Goal: Task Accomplishment & Management: Use online tool/utility

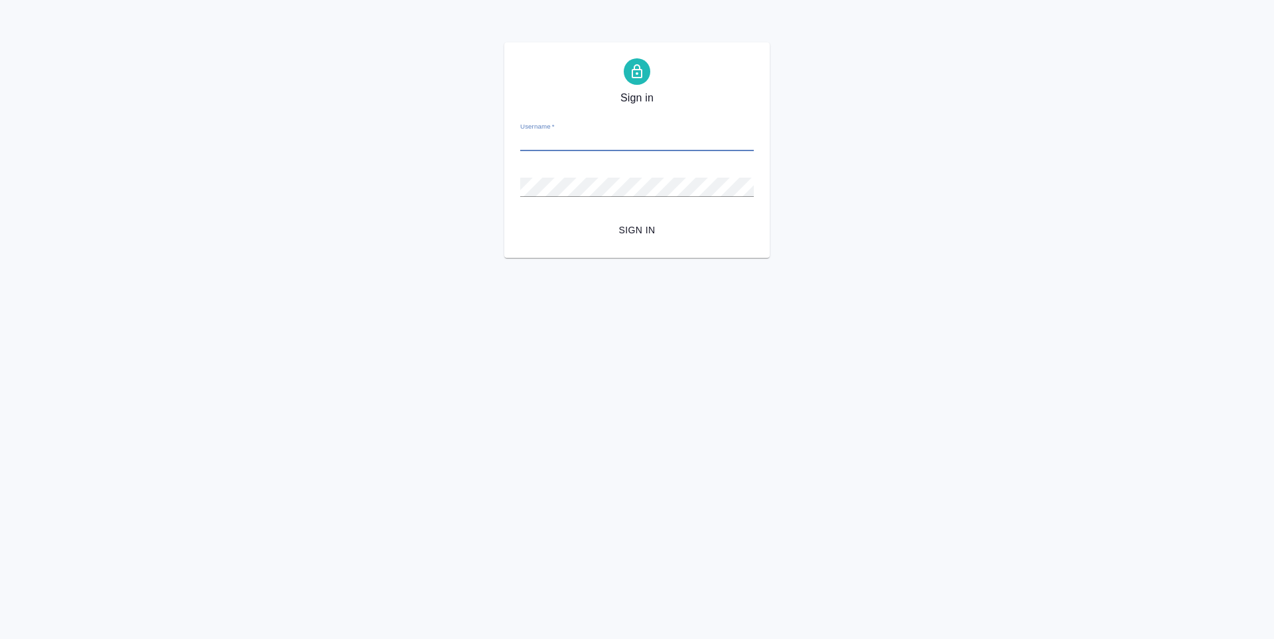
click at [578, 145] on input "Username   *" at bounding box center [636, 142] width 233 height 19
type input "[PERSON_NAME][EMAIL_ADDRESS][DOMAIN_NAME]"
click at [640, 209] on form "Username   * [PERSON_NAME][EMAIL_ADDRESS][DOMAIN_NAME] Password   * urlPath   *…" at bounding box center [636, 176] width 233 height 131
click at [639, 228] on span "Sign in" at bounding box center [637, 230] width 212 height 17
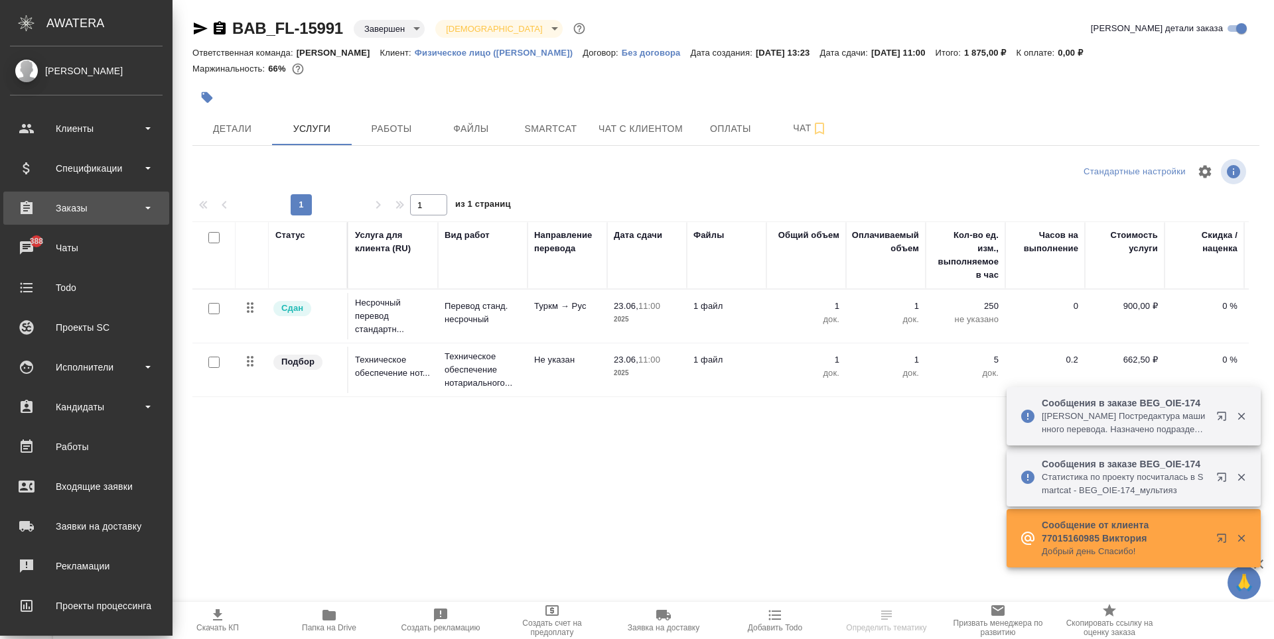
click at [72, 210] on div "Заказы" at bounding box center [86, 208] width 153 height 20
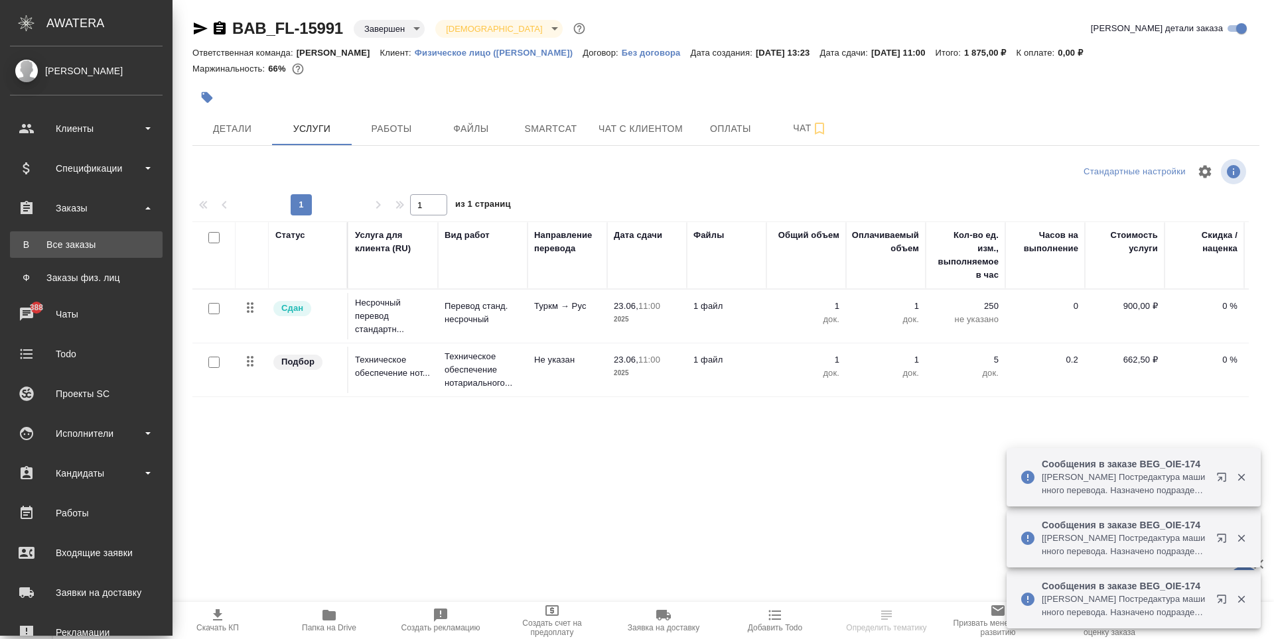
click at [102, 239] on div "Все заказы" at bounding box center [86, 244] width 139 height 13
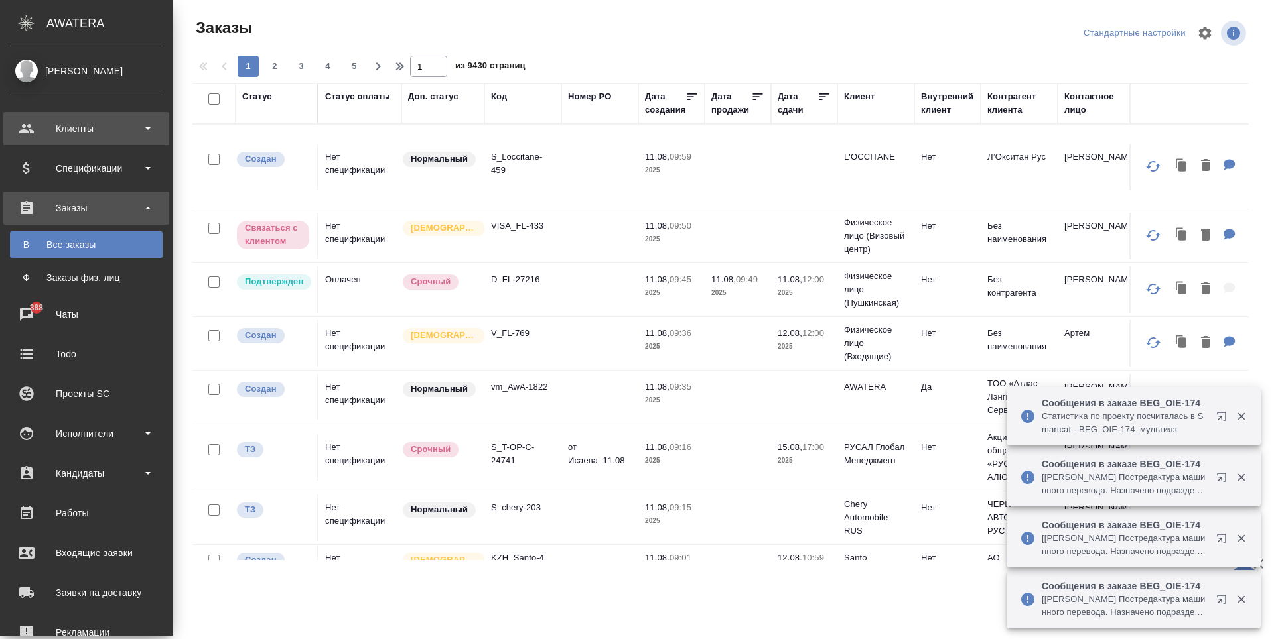
click at [76, 129] on div "Клиенты" at bounding box center [86, 129] width 153 height 20
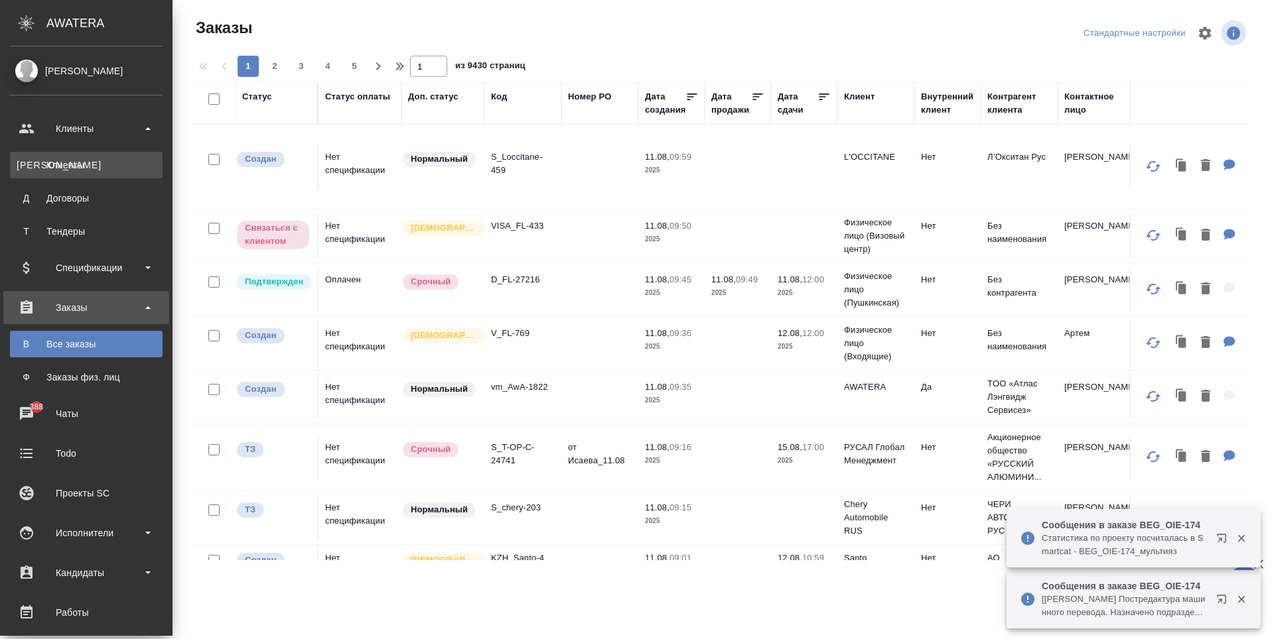
click at [104, 176] on link "К Клиенты" at bounding box center [86, 165] width 153 height 27
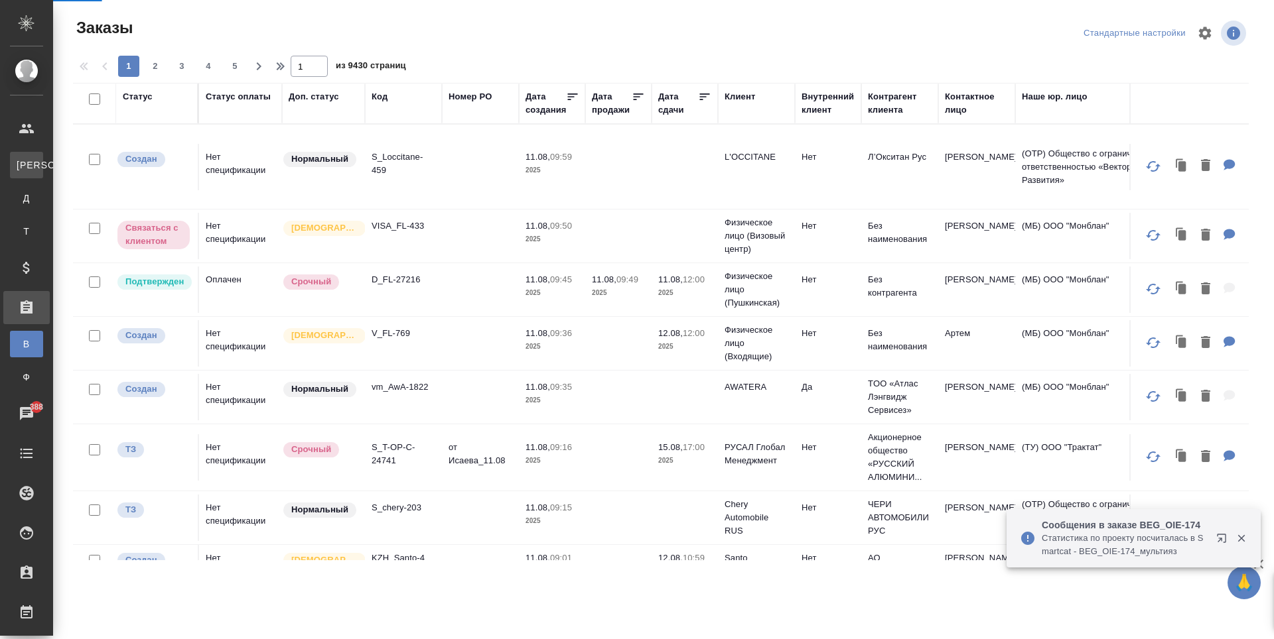
select select "RU"
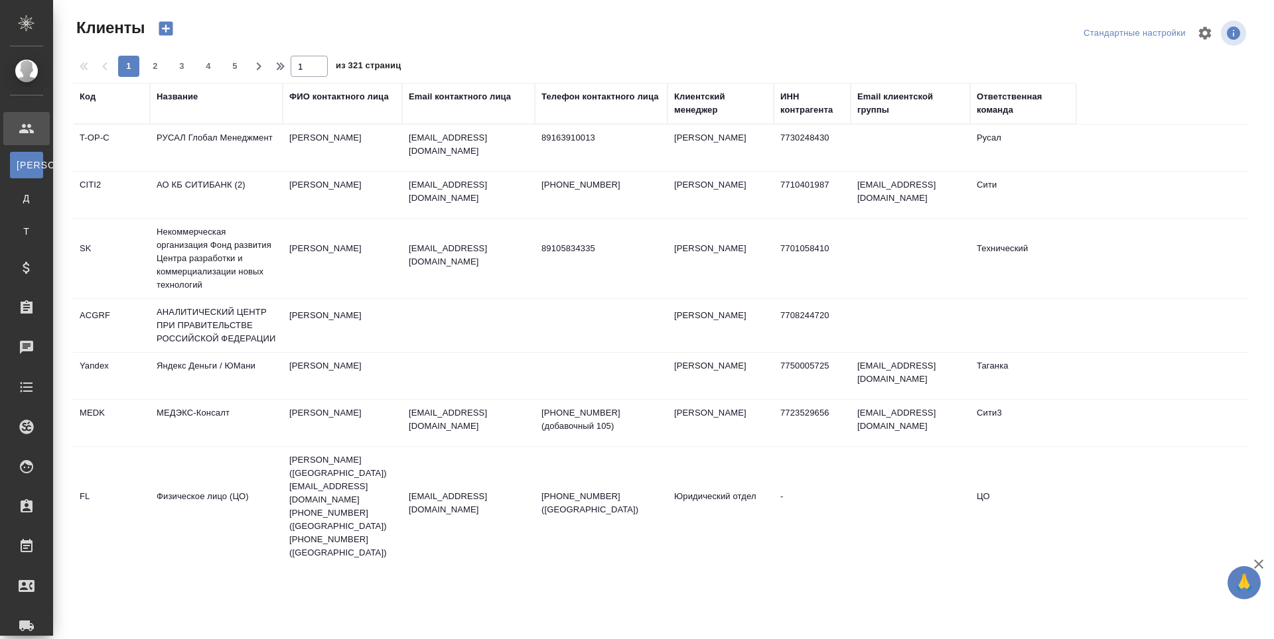
click at [180, 98] on div "Название" at bounding box center [177, 96] width 41 height 13
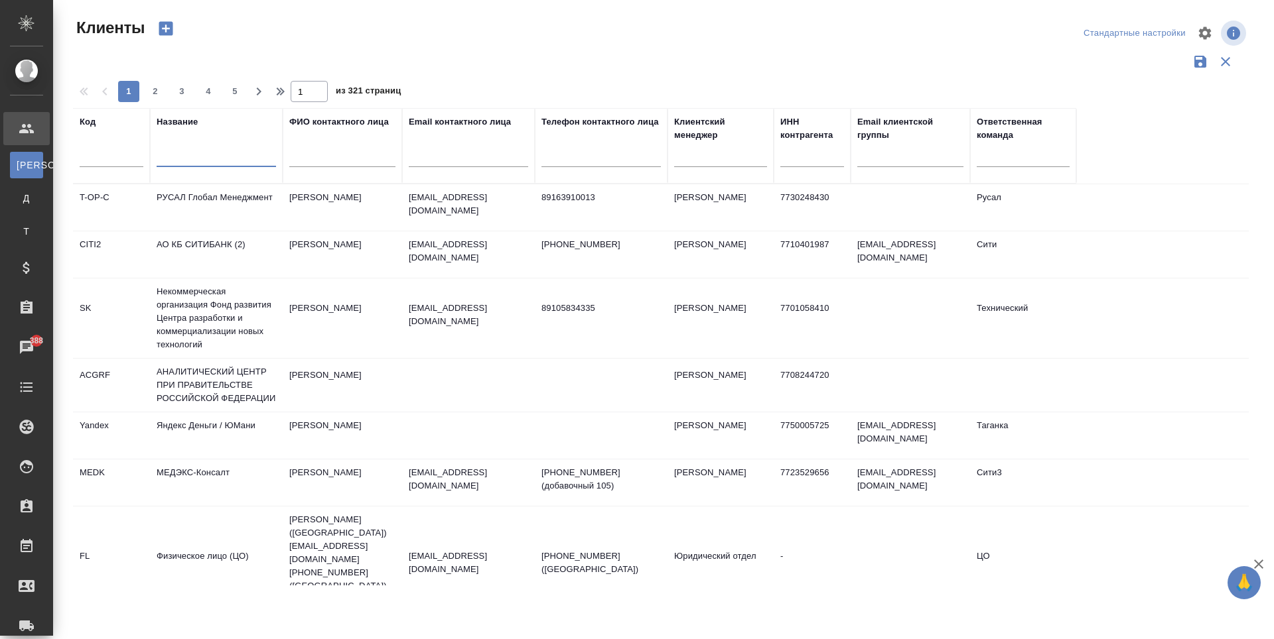
click at [202, 152] on input "text" at bounding box center [216, 159] width 119 height 17
type input "орион"
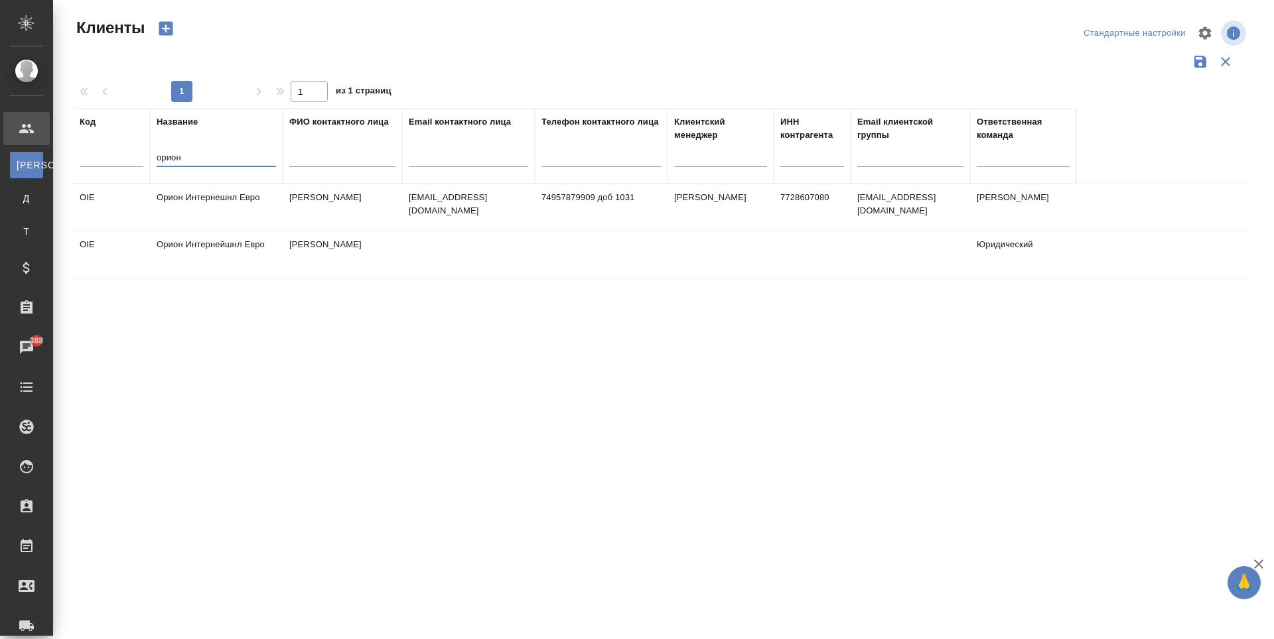
click at [529, 215] on td "of.manager@orionworld.ru" at bounding box center [468, 207] width 133 height 46
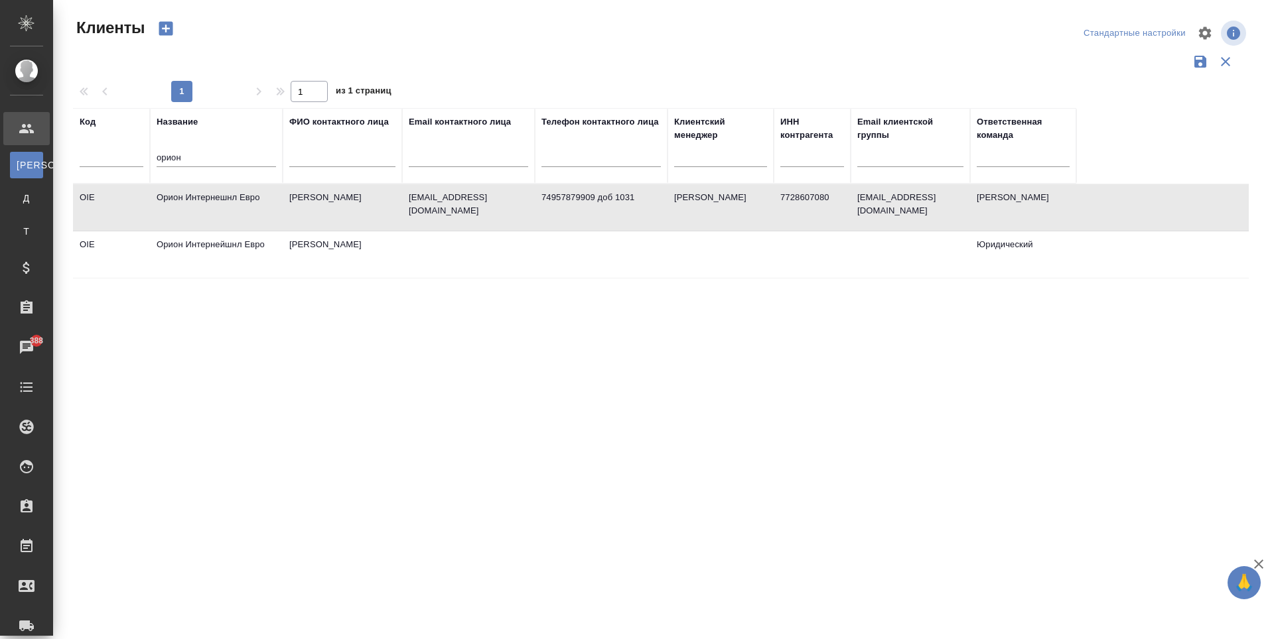
click at [529, 215] on td "of.manager@orionworld.ru" at bounding box center [468, 207] width 133 height 46
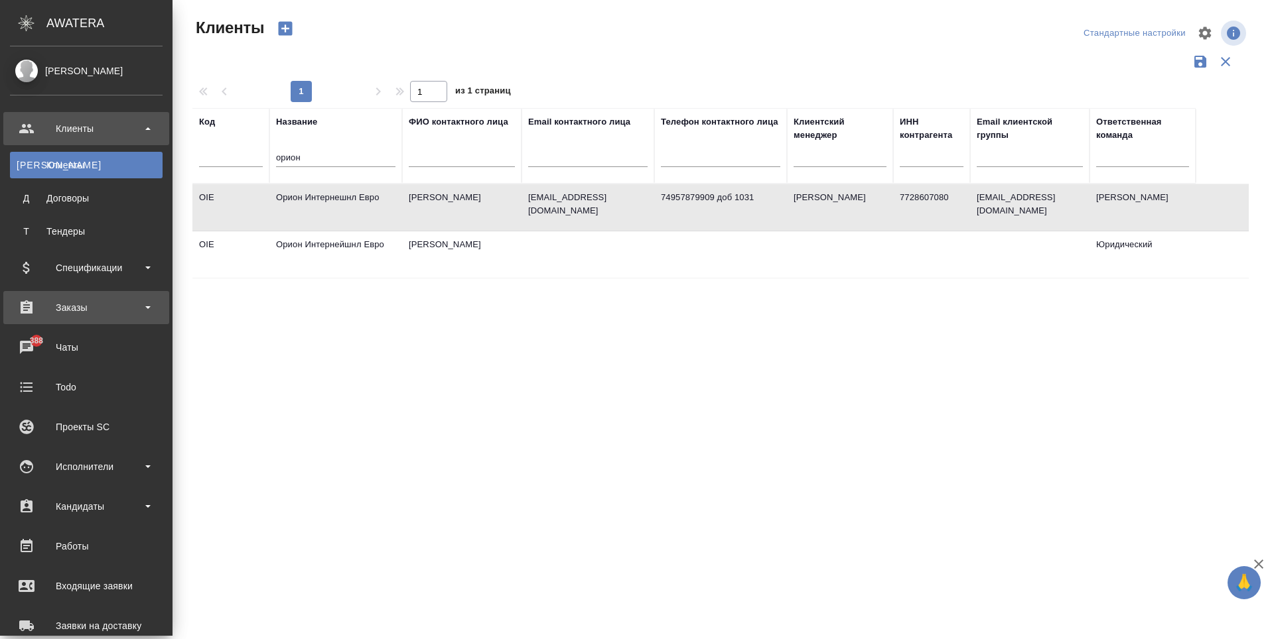
click at [129, 299] on div "Заказы" at bounding box center [86, 308] width 153 height 20
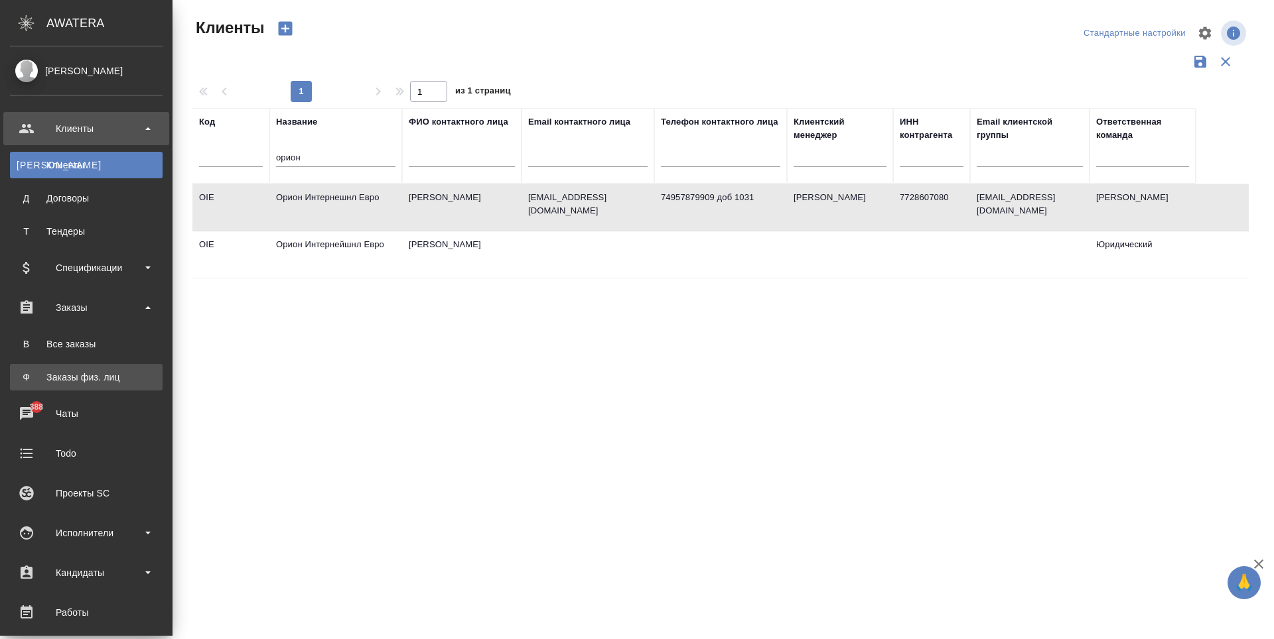
click at [124, 377] on div "Заказы физ. лиц" at bounding box center [86, 377] width 139 height 13
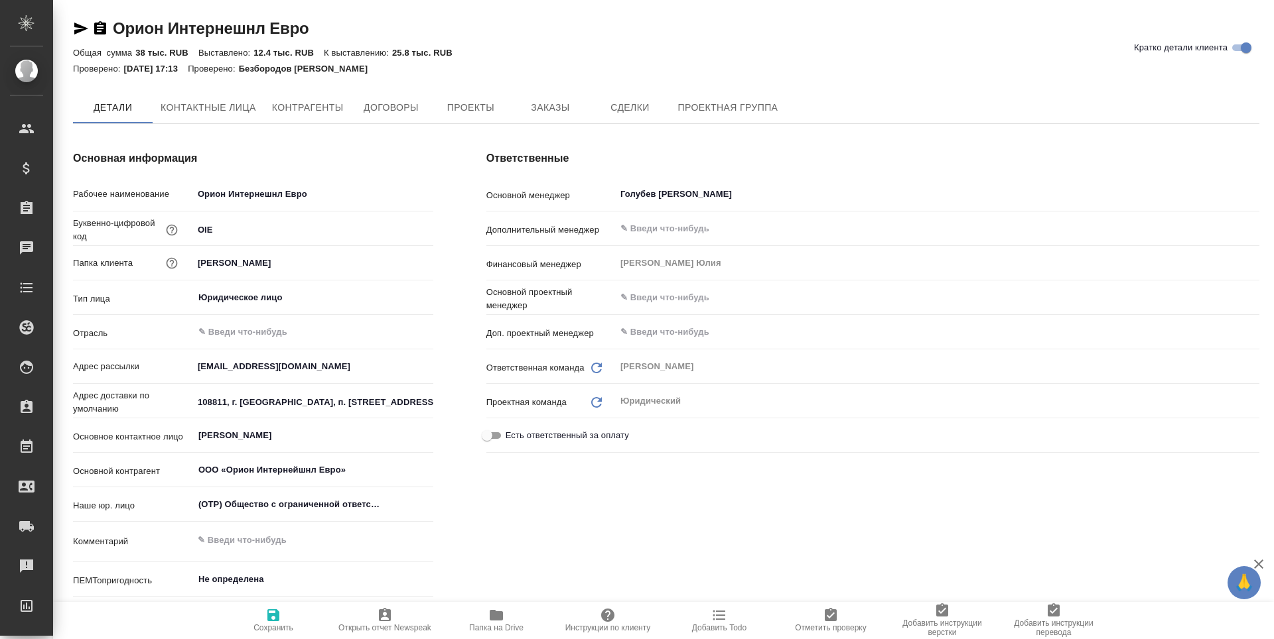
type textarea "x"
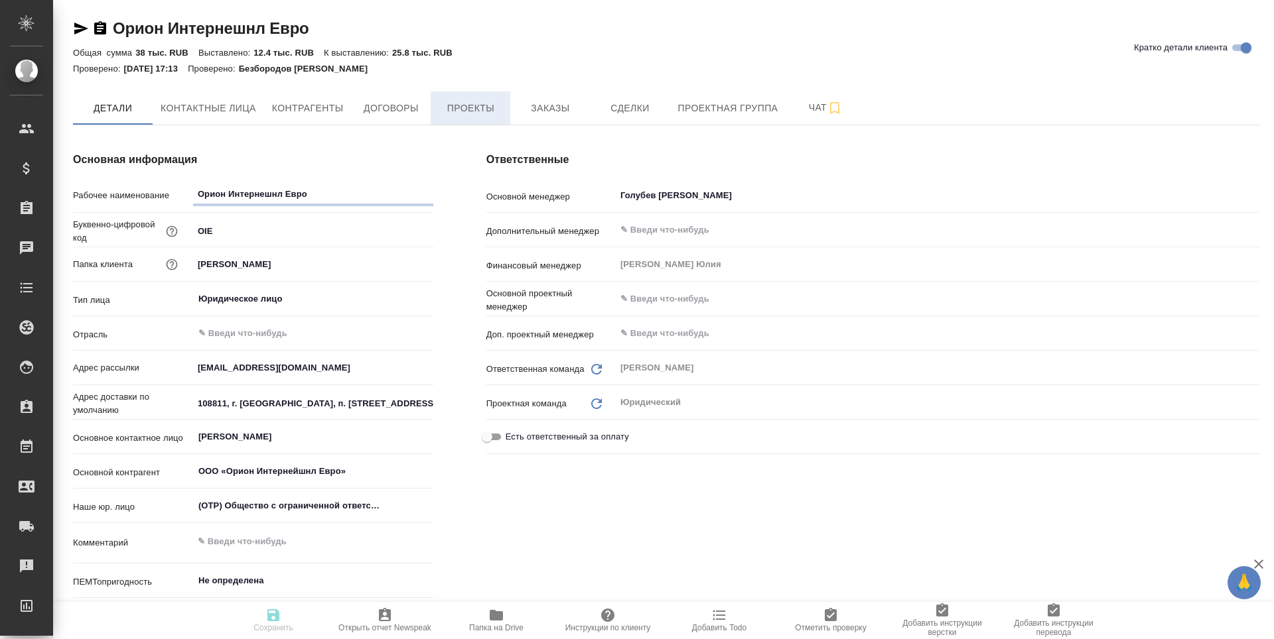
type textarea "x"
click at [498, 121] on button "Проекты" at bounding box center [470, 108] width 80 height 33
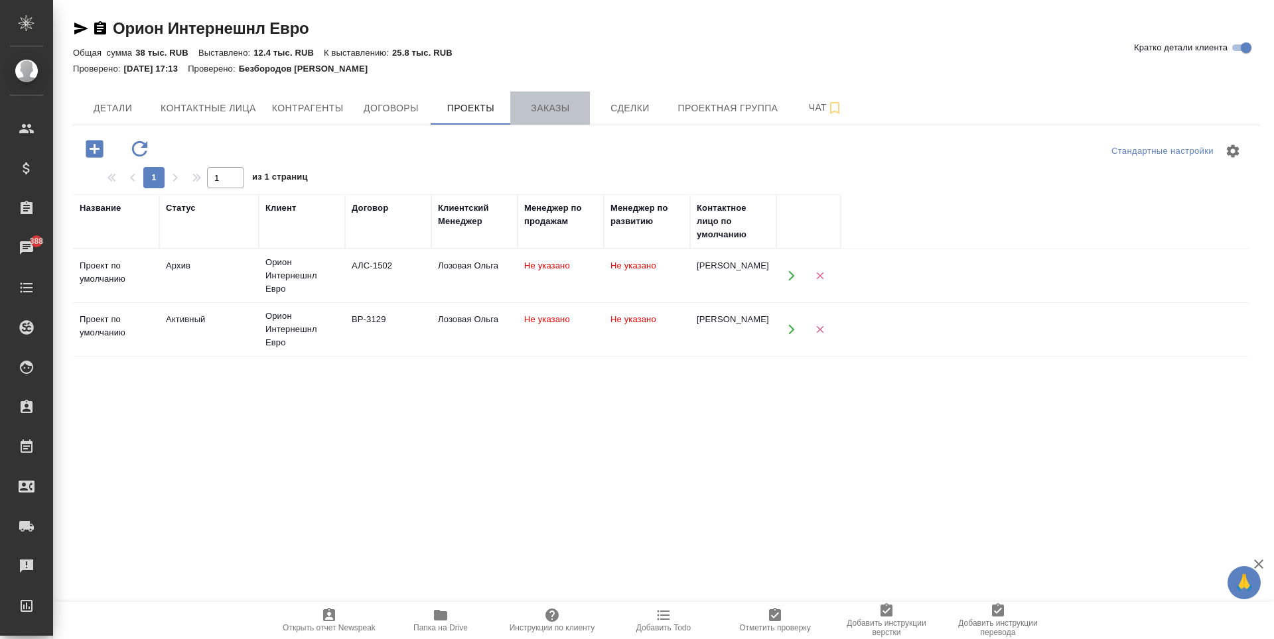
click at [554, 113] on span "Заказы" at bounding box center [550, 108] width 64 height 17
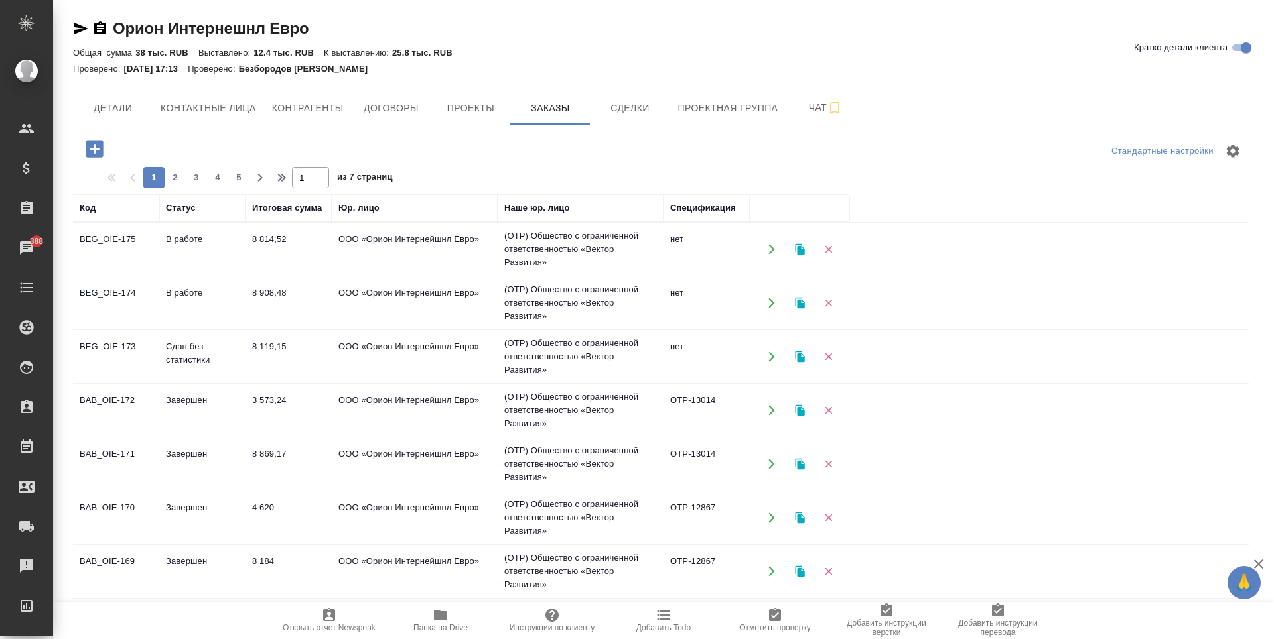
click at [713, 273] on td "нет" at bounding box center [706, 249] width 86 height 46
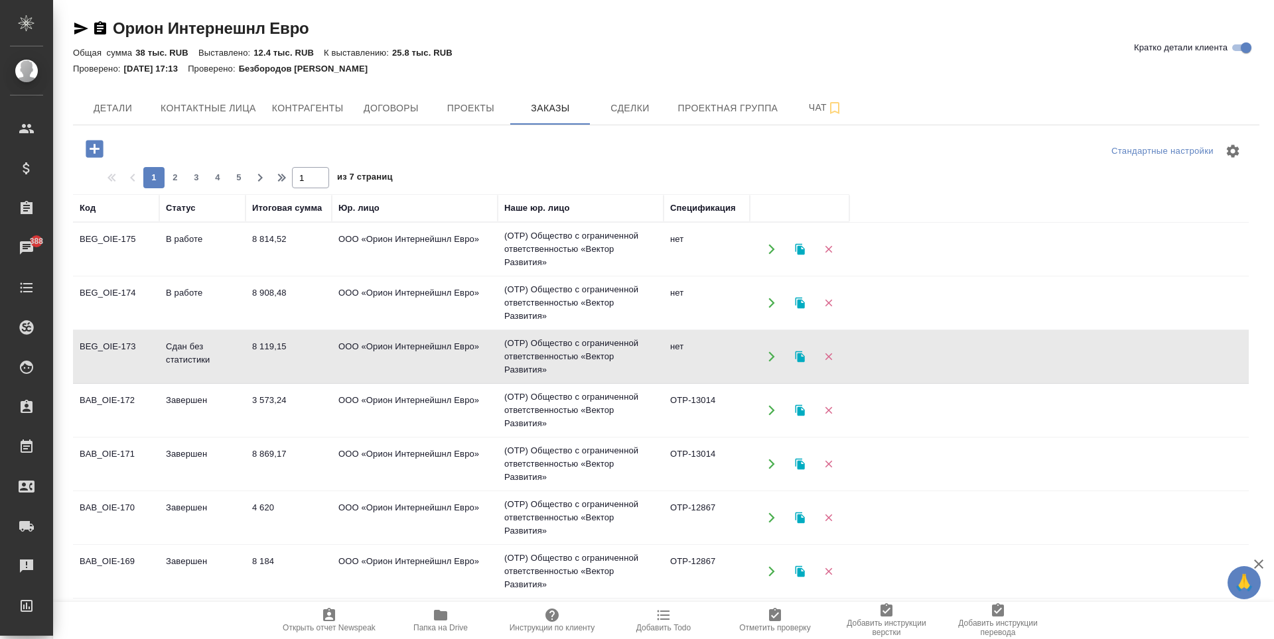
click at [713, 273] on td "нет" at bounding box center [706, 249] width 86 height 46
click at [421, 273] on td "ООО «Орион Интернейшнл Евро»" at bounding box center [415, 249] width 166 height 46
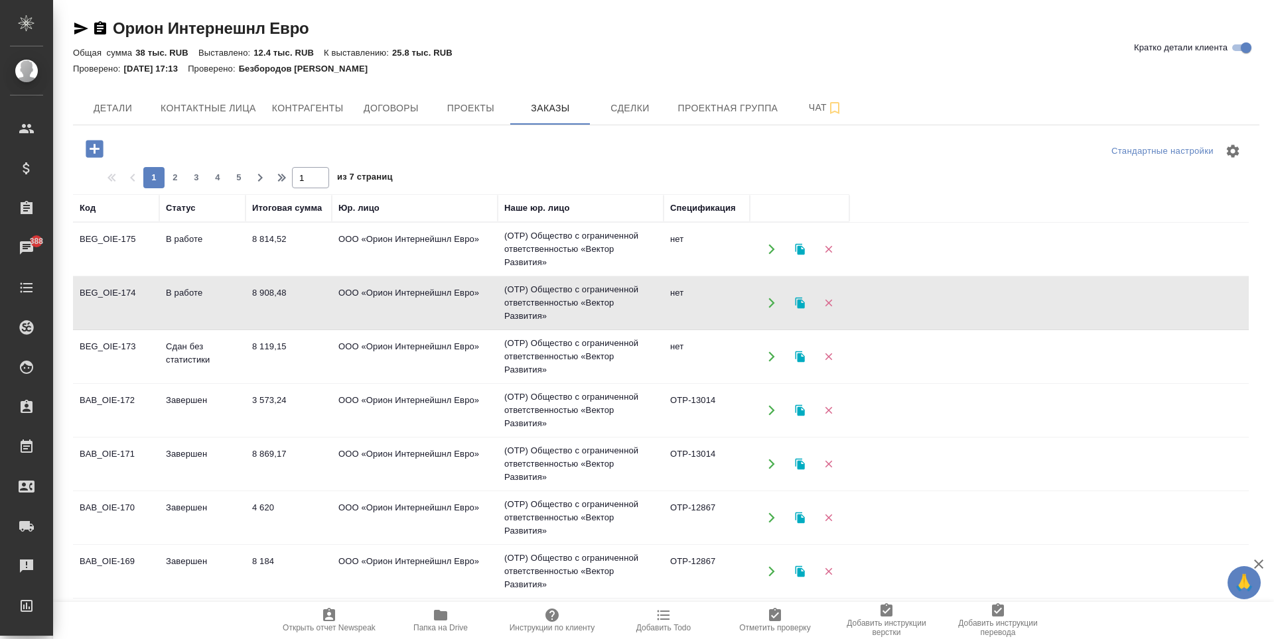
click at [421, 273] on td "ООО «Орион Интернейшнл Евро»" at bounding box center [415, 249] width 166 height 46
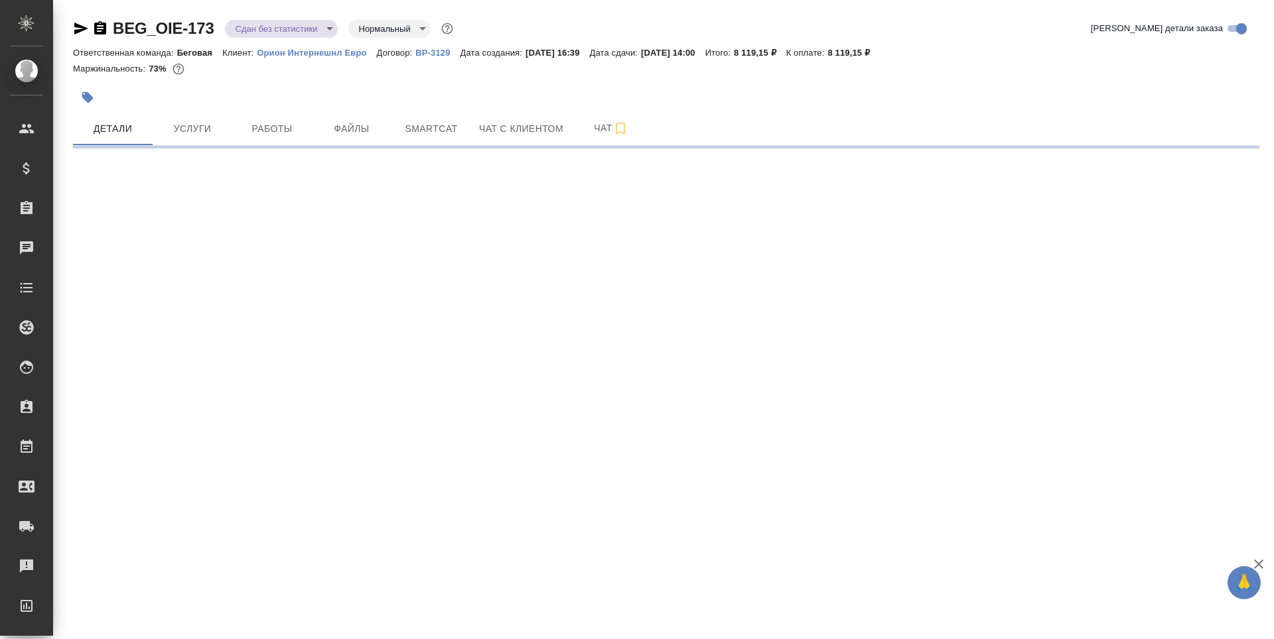
select select "RU"
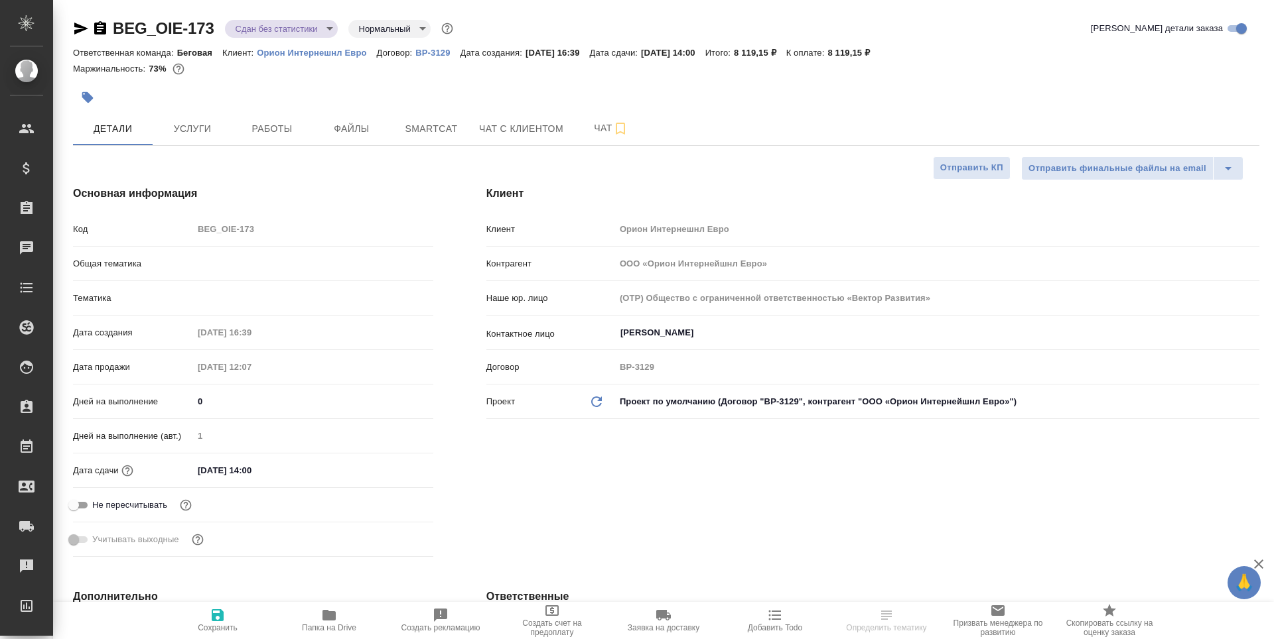
type textarea "x"
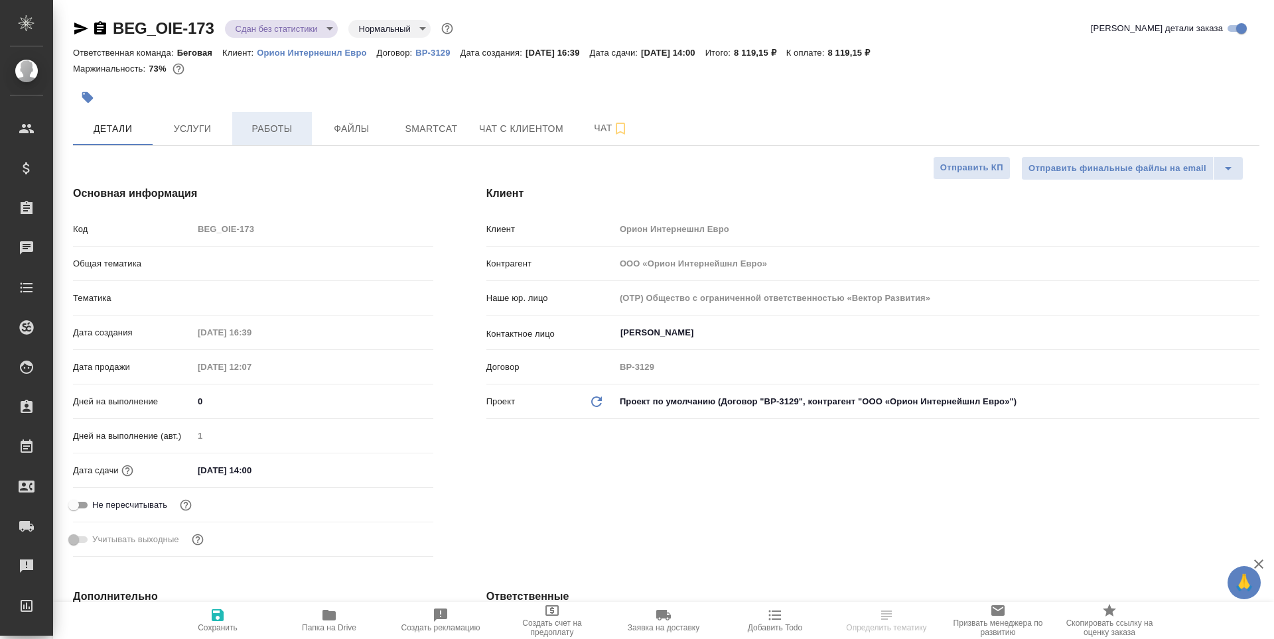
type textarea "x"
click at [254, 133] on span "Работы" at bounding box center [272, 129] width 64 height 17
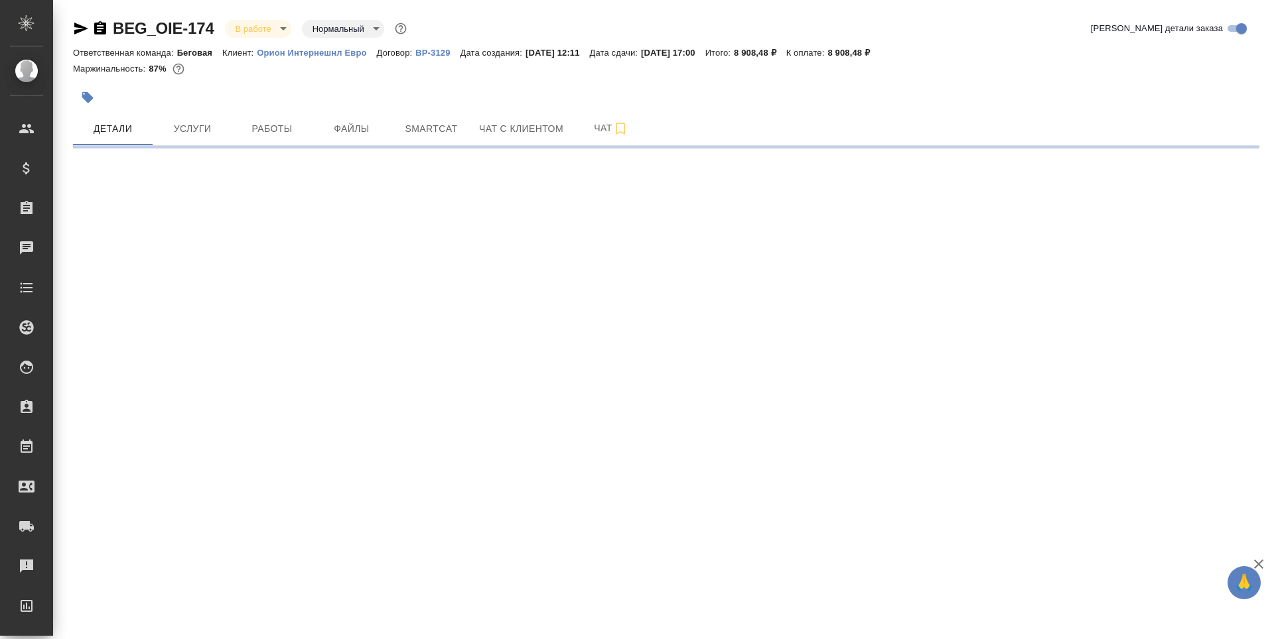
select select "RU"
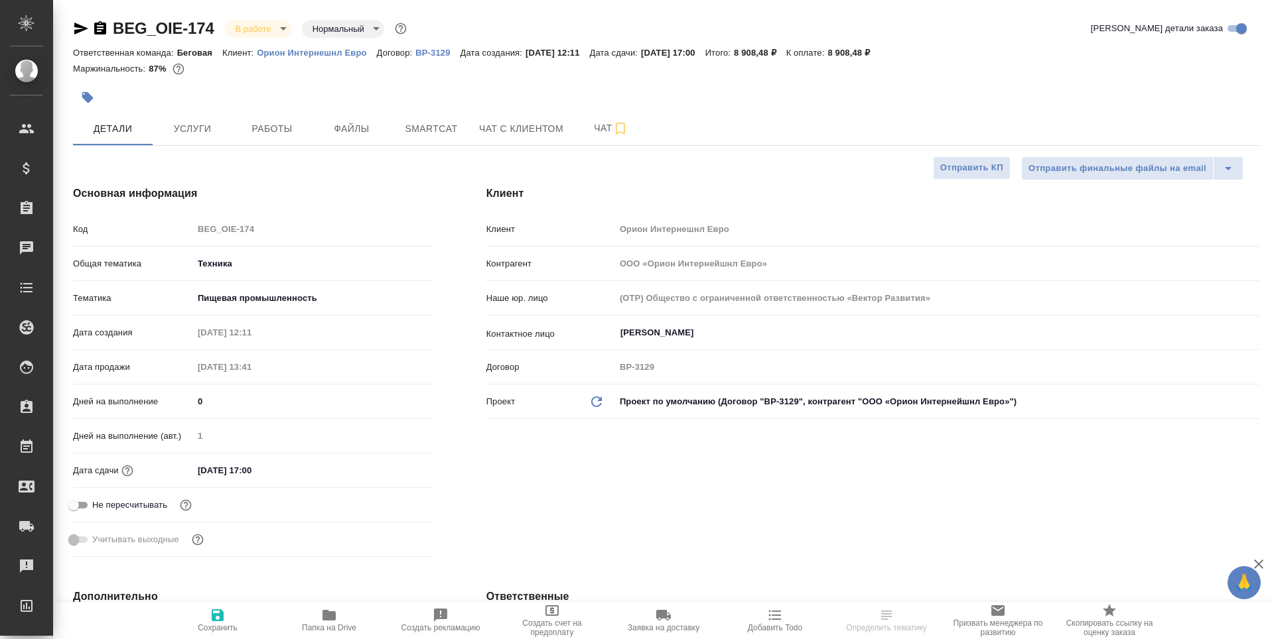
type textarea "x"
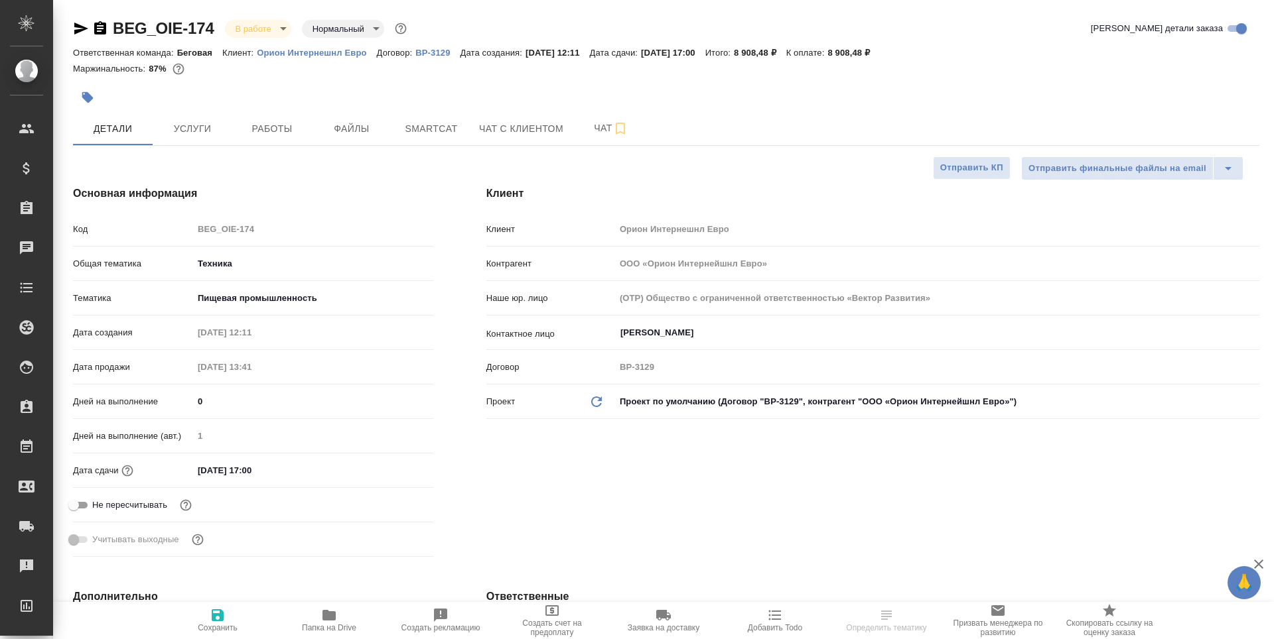
type textarea "x"
click at [257, 127] on span "Работы" at bounding box center [272, 129] width 64 height 17
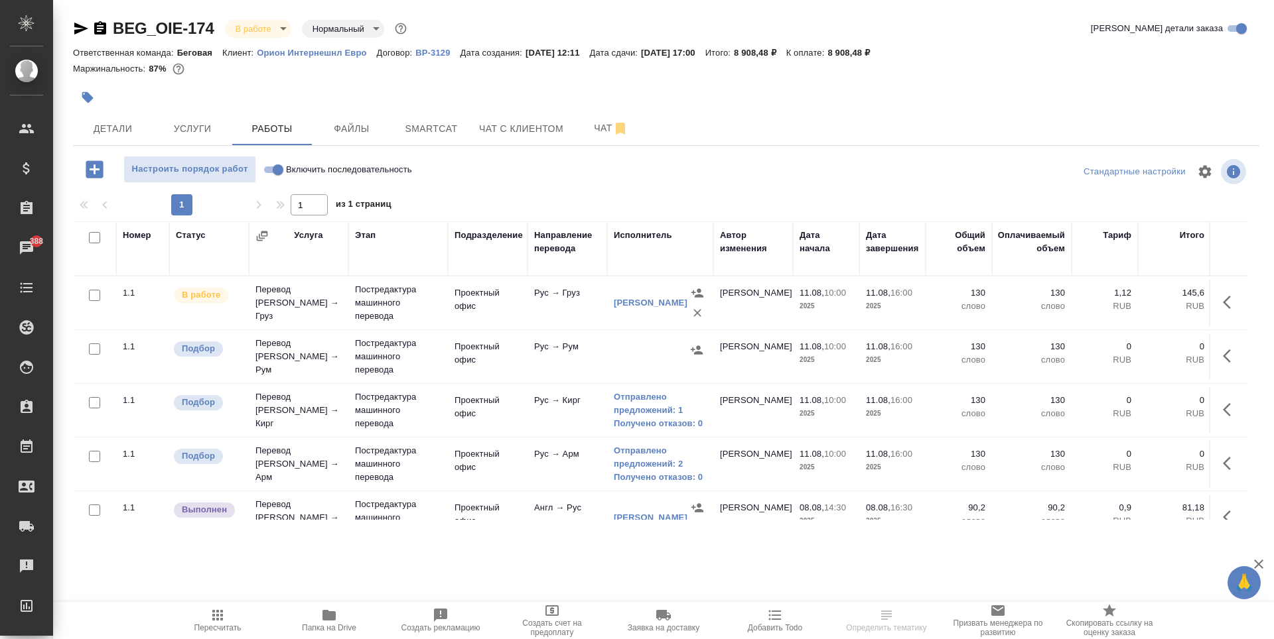
scroll to position [332, 0]
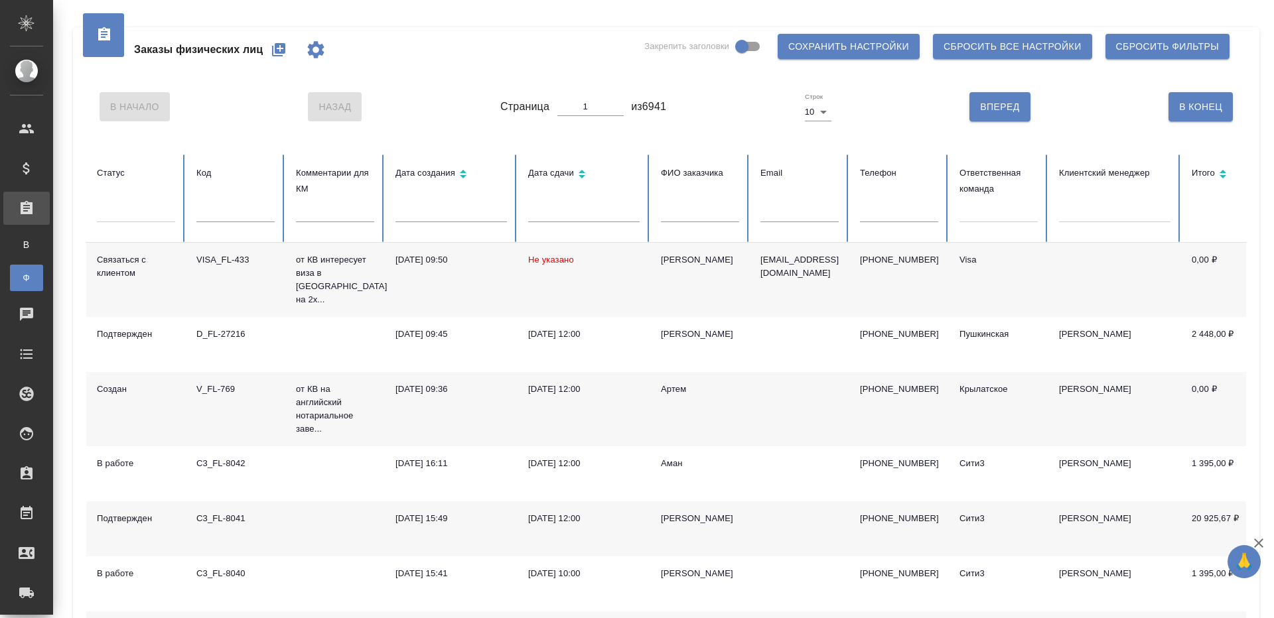
click at [403, 95] on div "В Начало Назад Страница 1 из 6941 Строк 10 10 Вперед В [GEOGRAPHIC_DATA]" at bounding box center [665, 107] width 1159 height 56
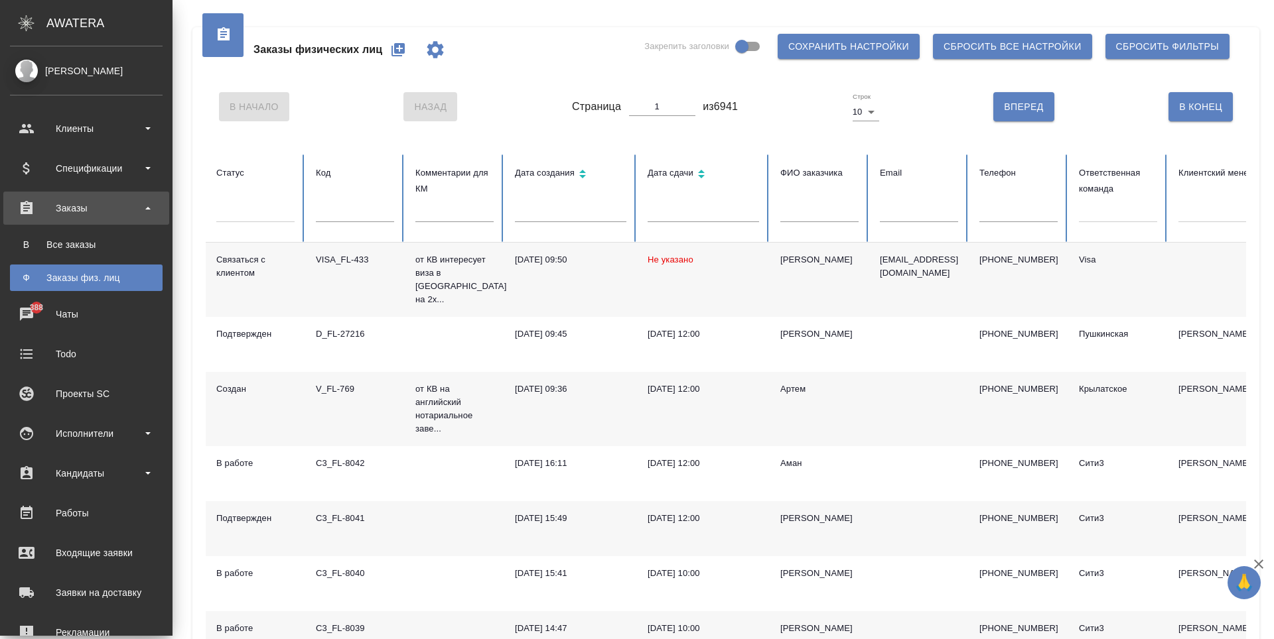
click at [151, 218] on div "Заказы" at bounding box center [86, 208] width 153 height 20
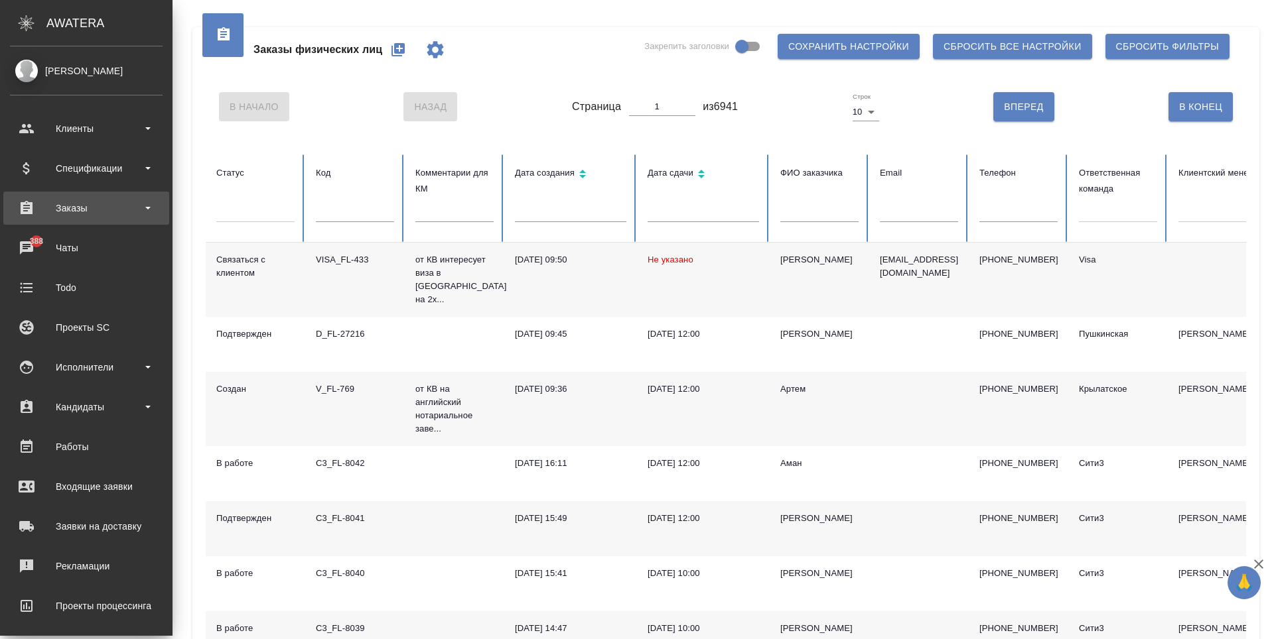
click at [151, 218] on div "Заказы" at bounding box center [86, 208] width 153 height 20
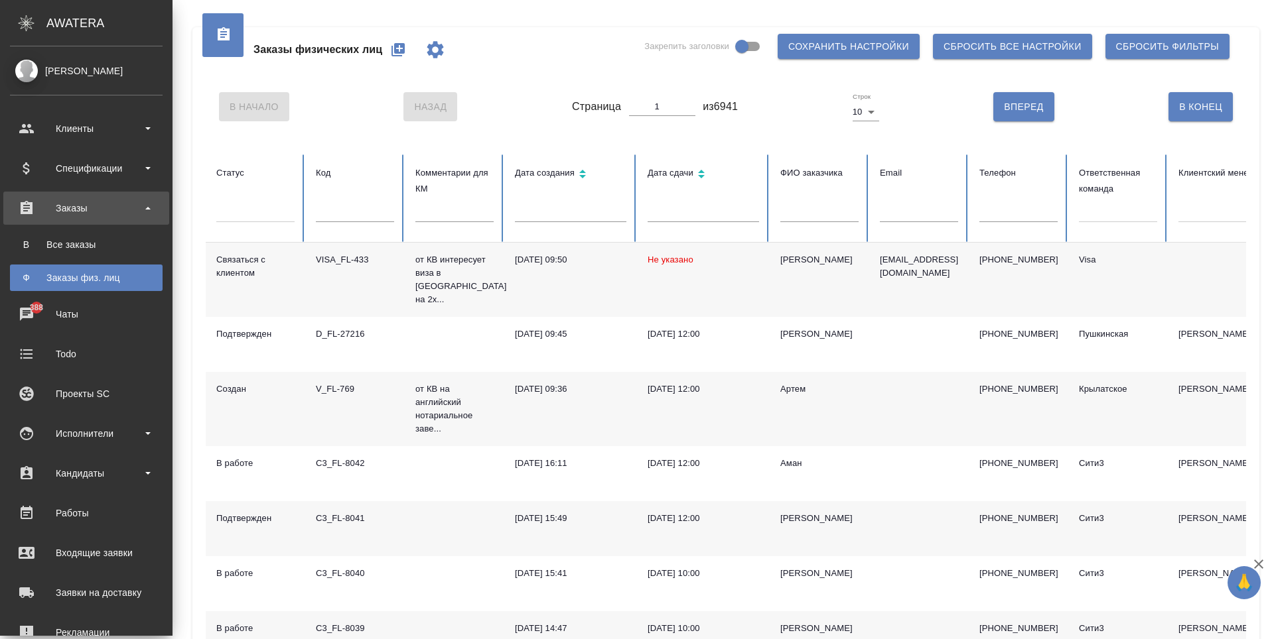
click at [128, 271] on div "Заказы физ. лиц" at bounding box center [86, 277] width 139 height 13
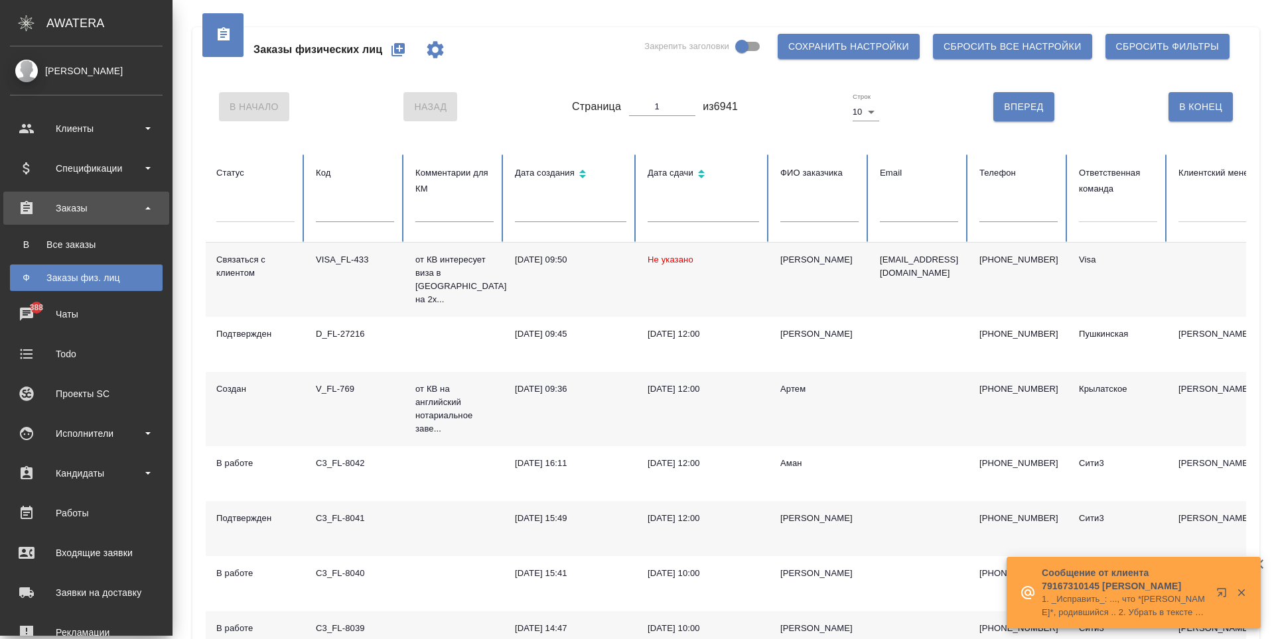
click at [109, 279] on div "Заказы физ. лиц" at bounding box center [86, 277] width 139 height 13
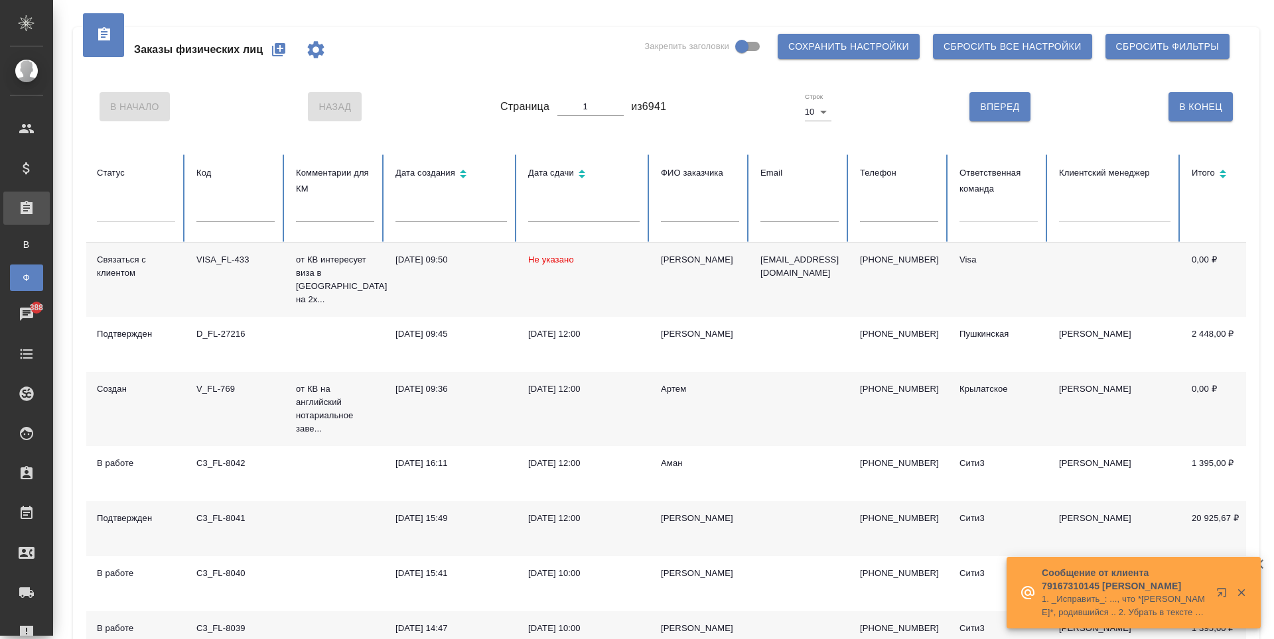
click at [999, 218] on div at bounding box center [998, 209] width 78 height 19
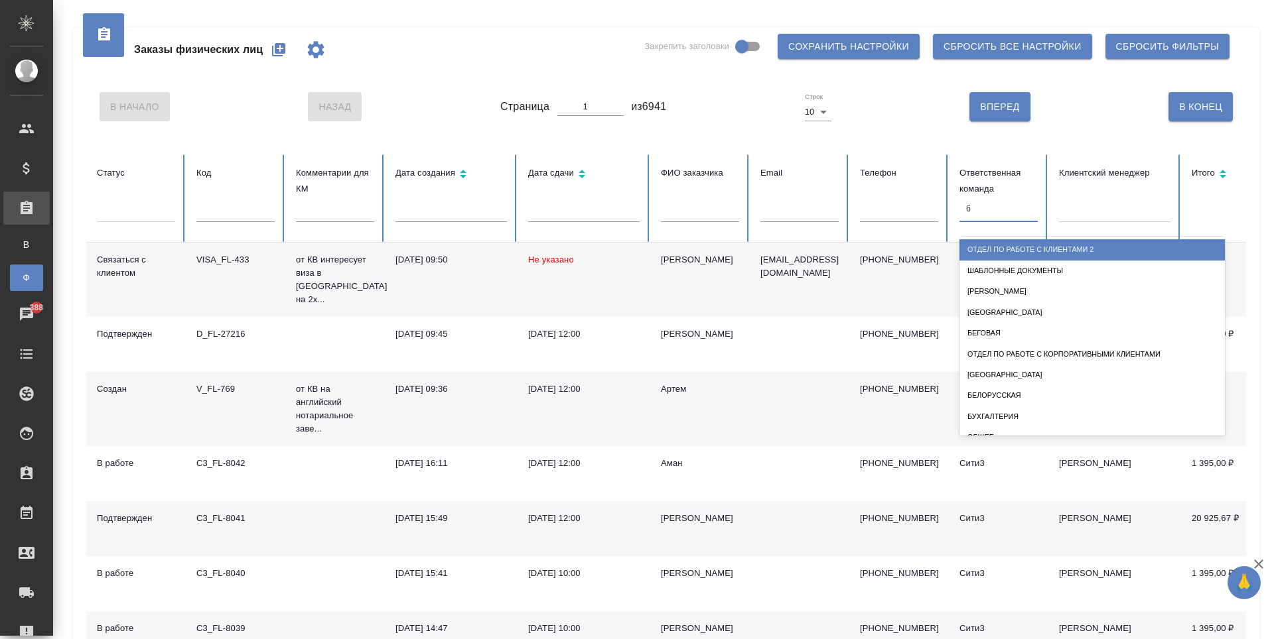
type input "бе"
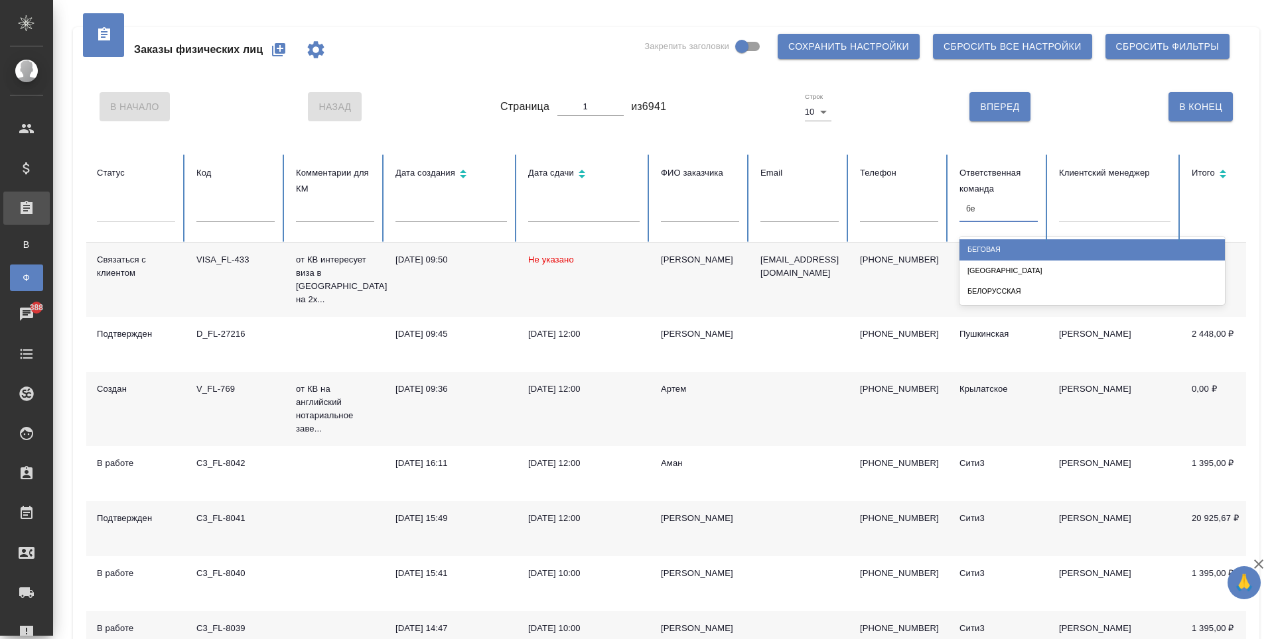
click at [1004, 252] on div "Беговая" at bounding box center [1091, 249] width 265 height 21
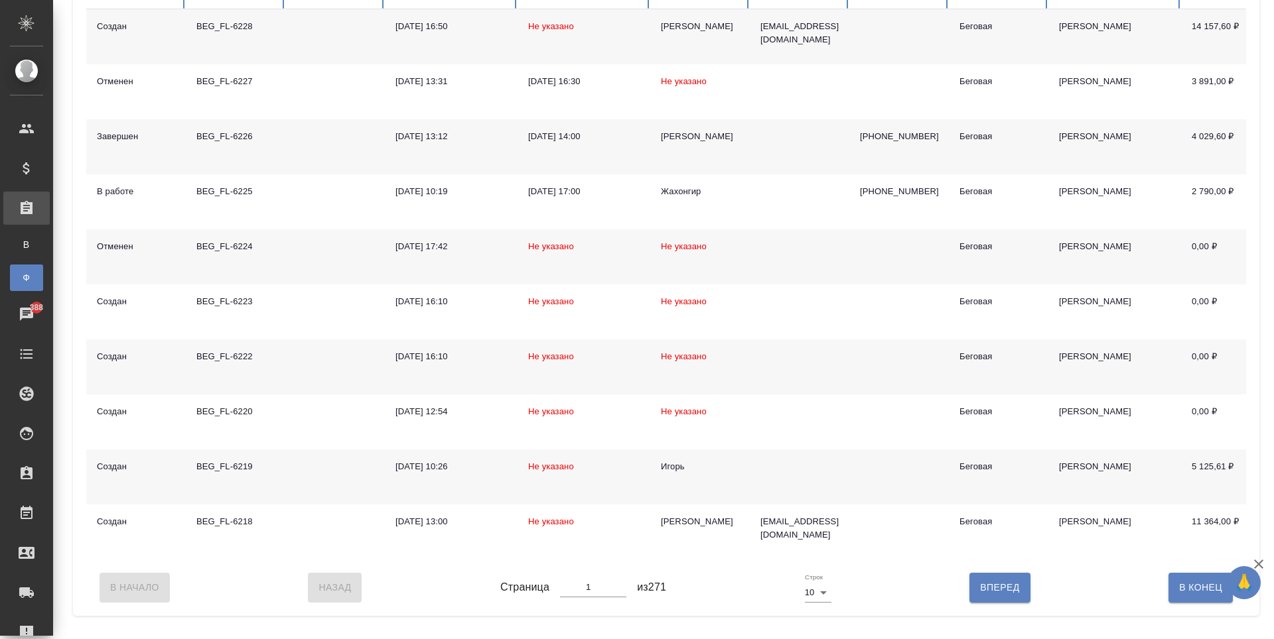
type input "2"
click at [620, 597] on input "2" at bounding box center [593, 587] width 66 height 19
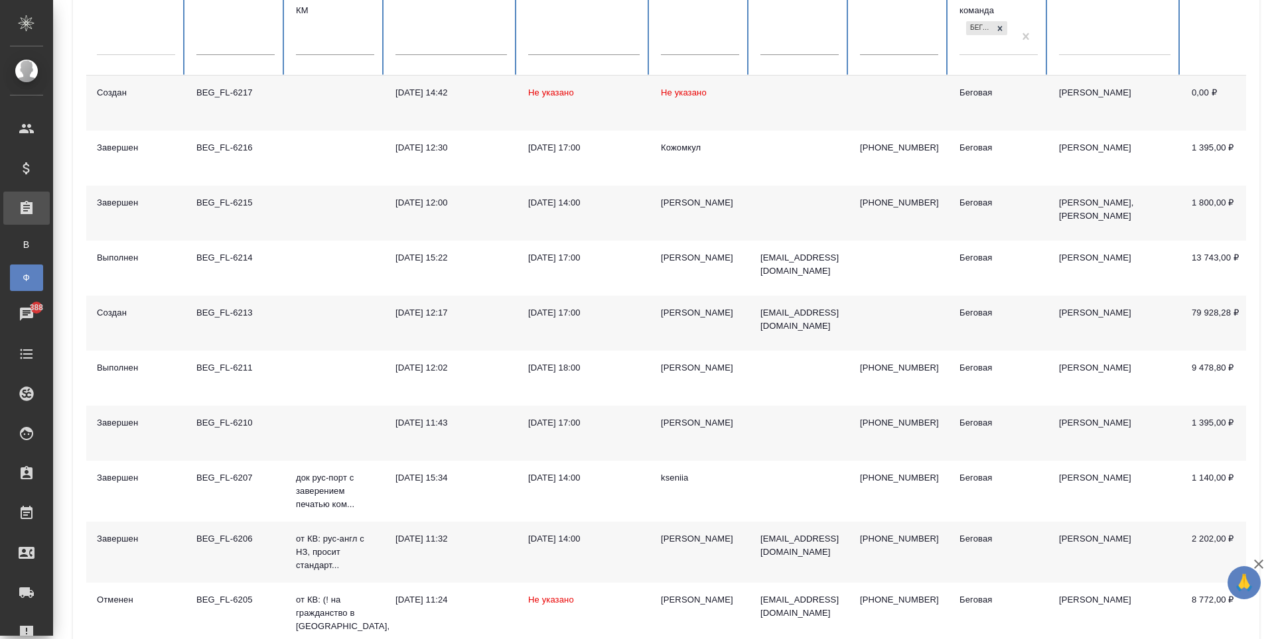
scroll to position [245, 0]
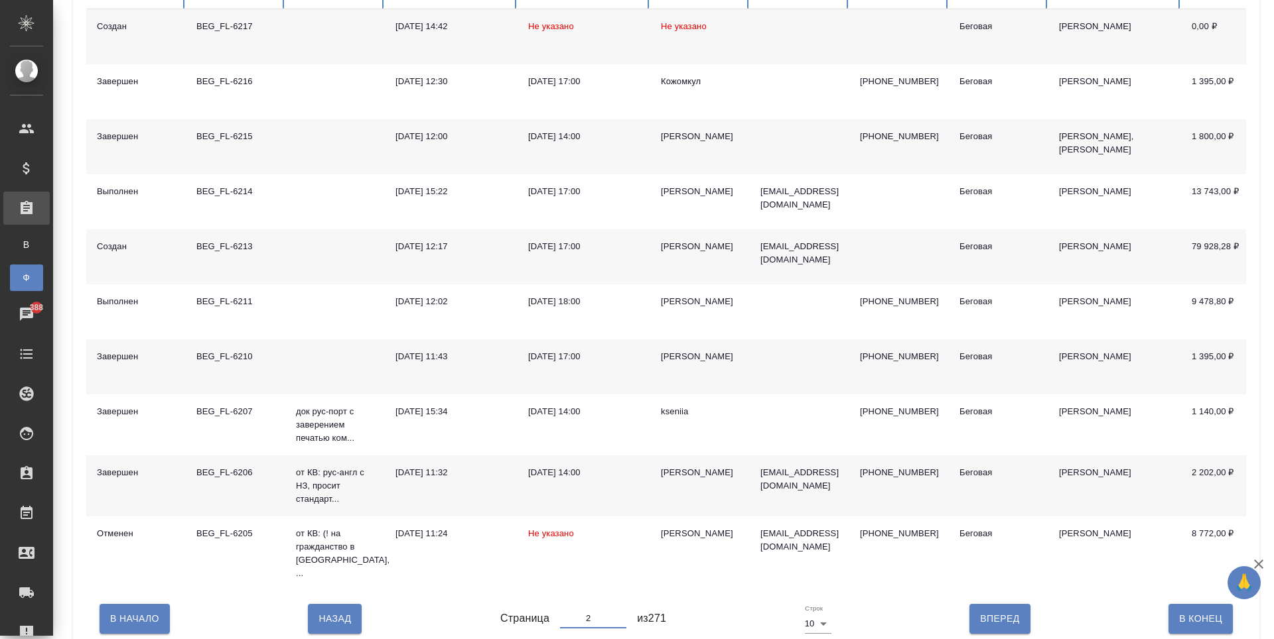
type input "1"
click at [614, 618] on input "1" at bounding box center [593, 619] width 66 height 19
type input "1"
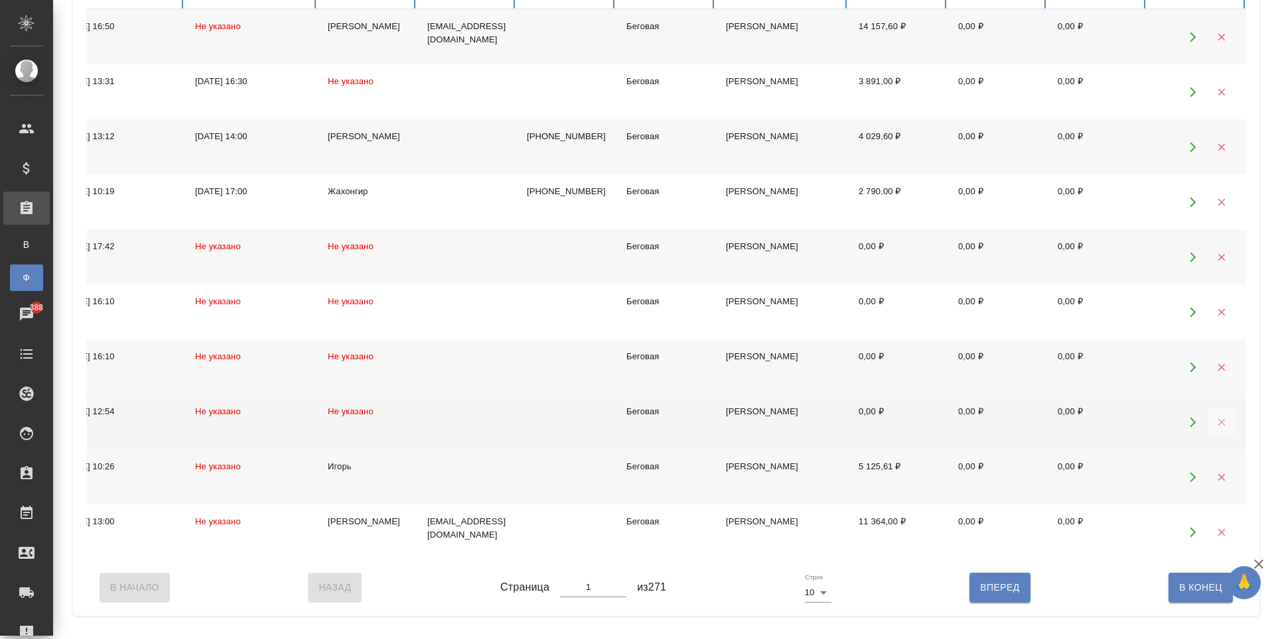
click at [1215, 428] on icon "button" at bounding box center [1221, 423] width 12 height 12
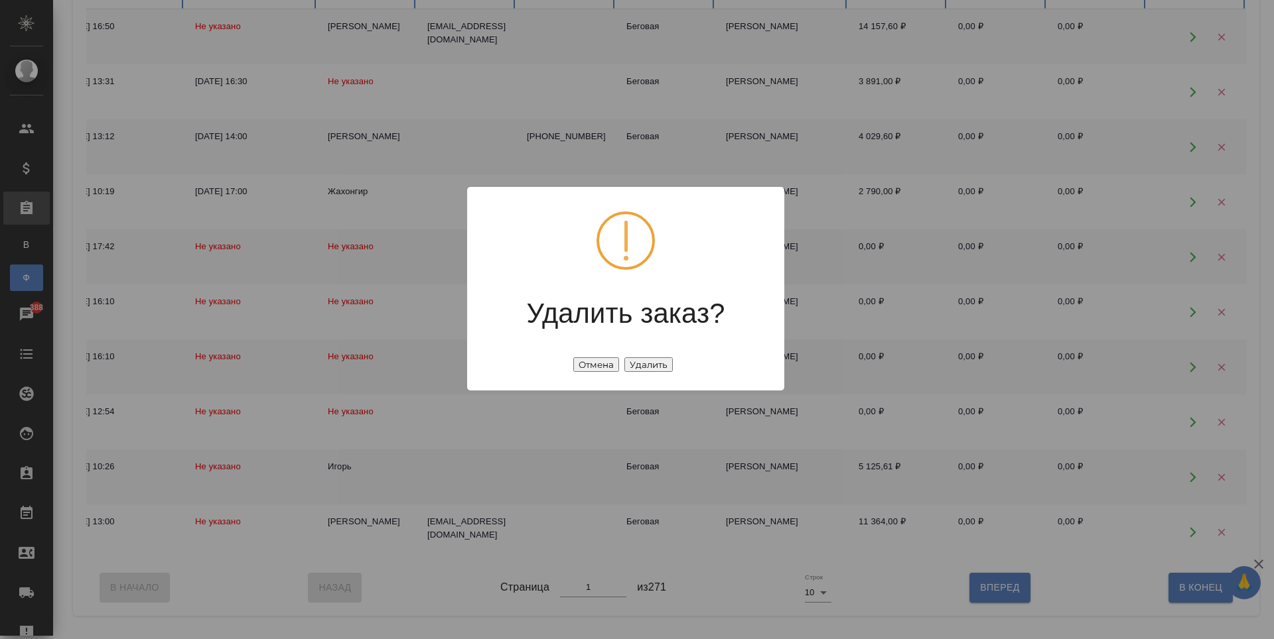
click at [632, 363] on button "Удалить" at bounding box center [648, 365] width 48 height 15
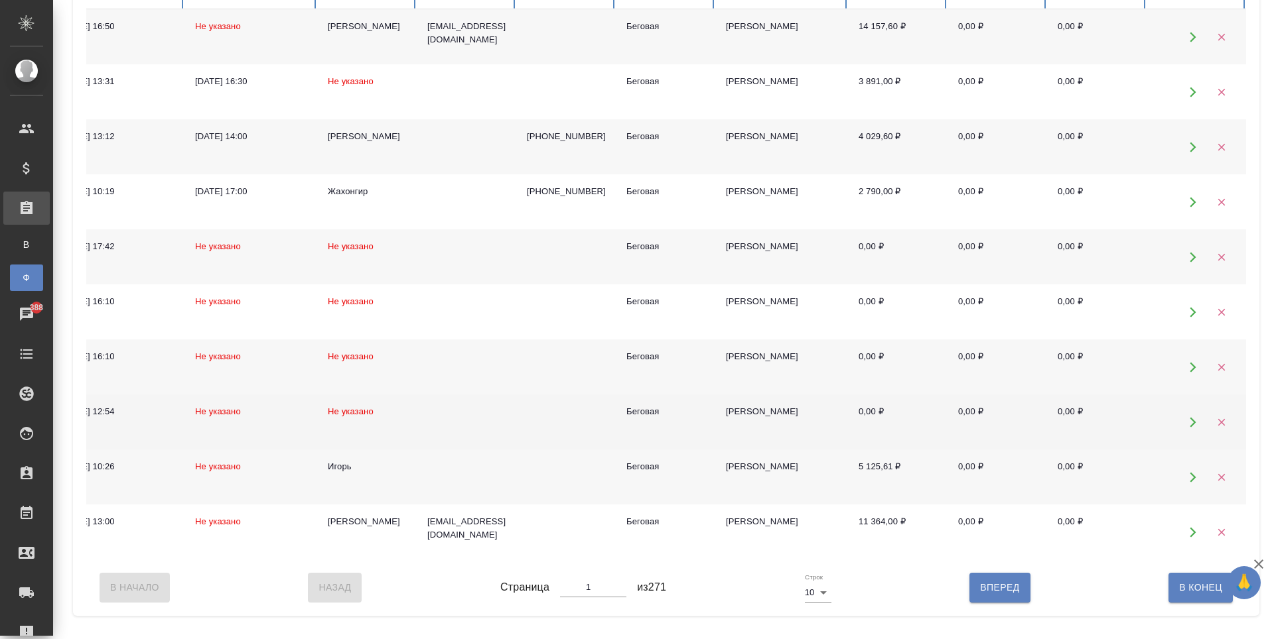
click at [1216, 426] on icon "button" at bounding box center [1221, 423] width 12 height 12
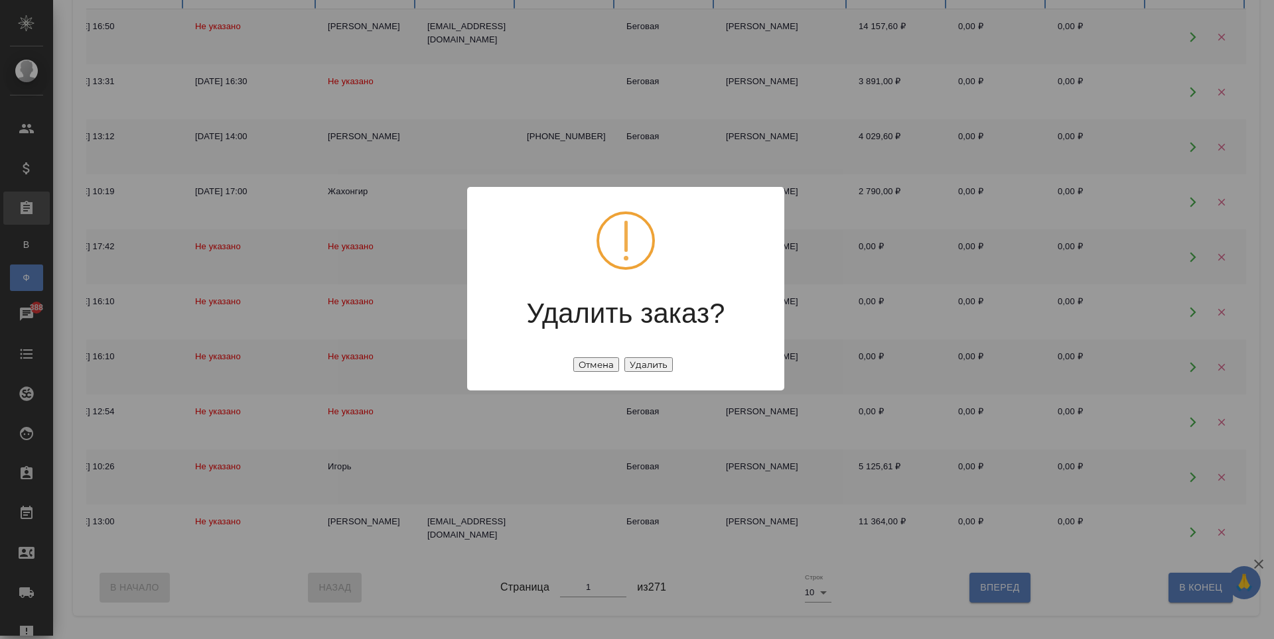
click at [637, 368] on button "Удалить" at bounding box center [648, 365] width 48 height 15
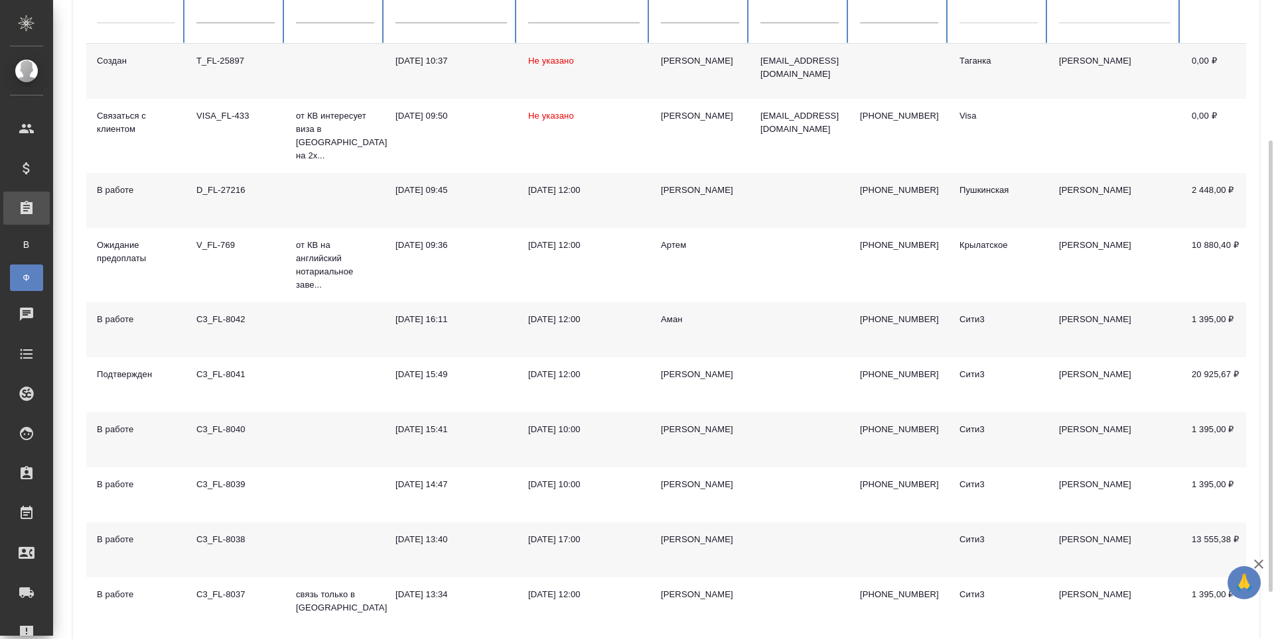
scroll to position [66, 0]
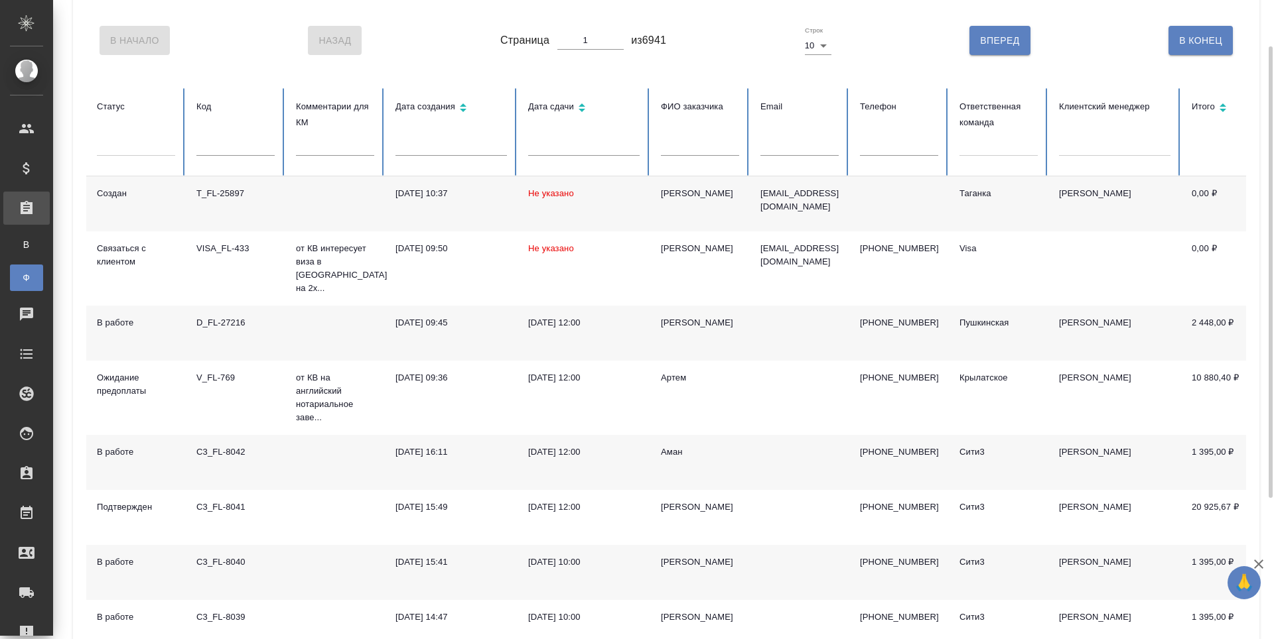
click at [1021, 141] on div at bounding box center [998, 142] width 78 height 19
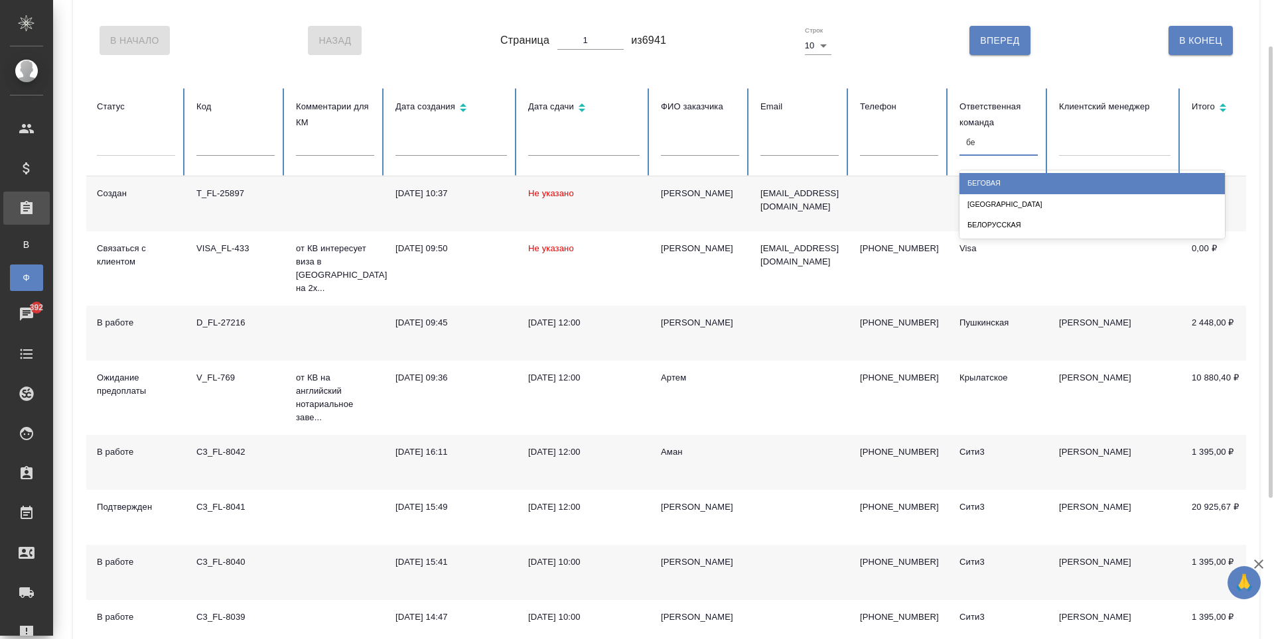
type input "бег"
click at [1055, 182] on div "Беговая" at bounding box center [1091, 183] width 265 height 21
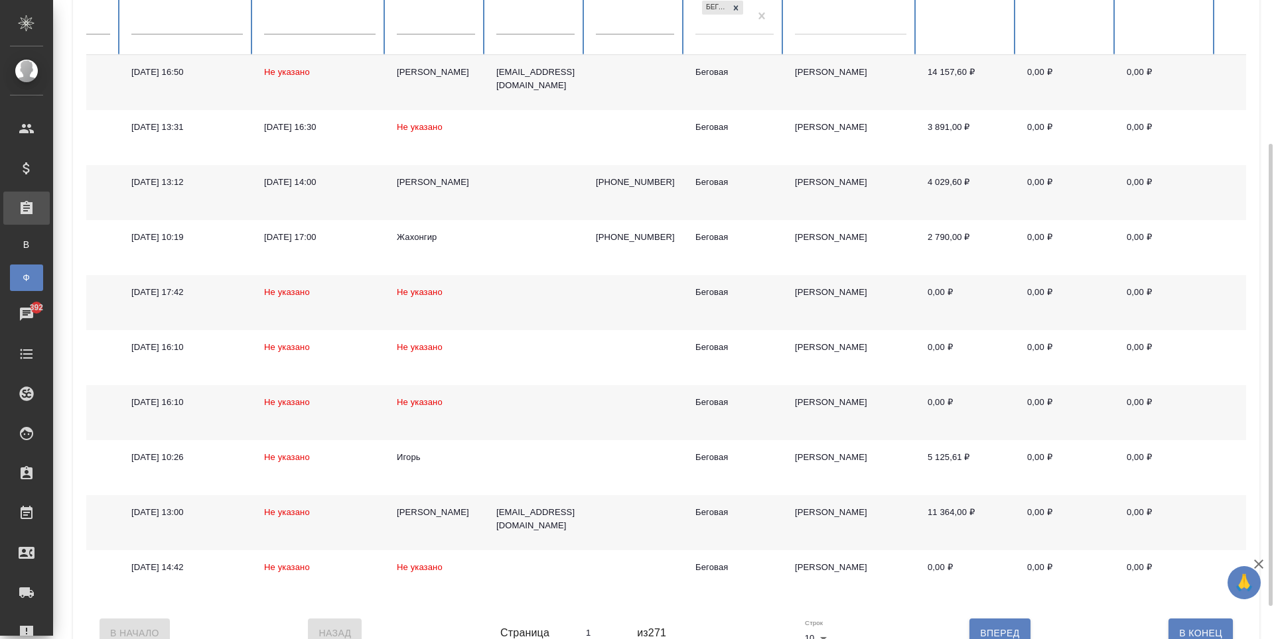
scroll to position [0, 333]
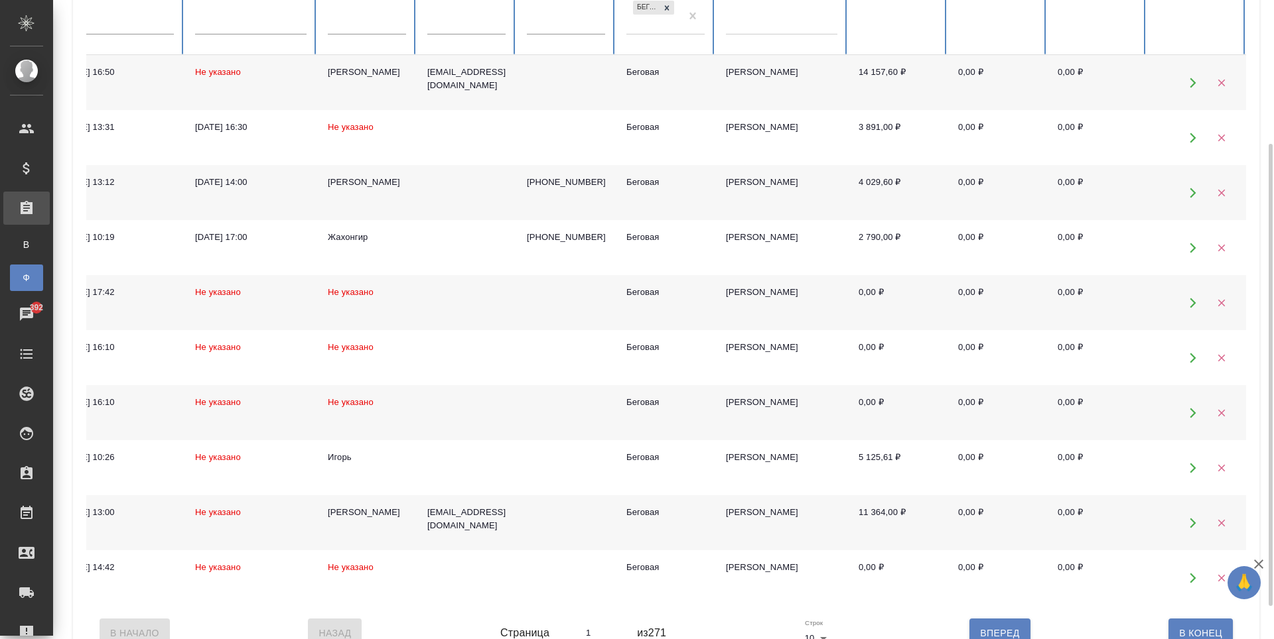
click at [1224, 419] on icon "button" at bounding box center [1221, 413] width 12 height 12
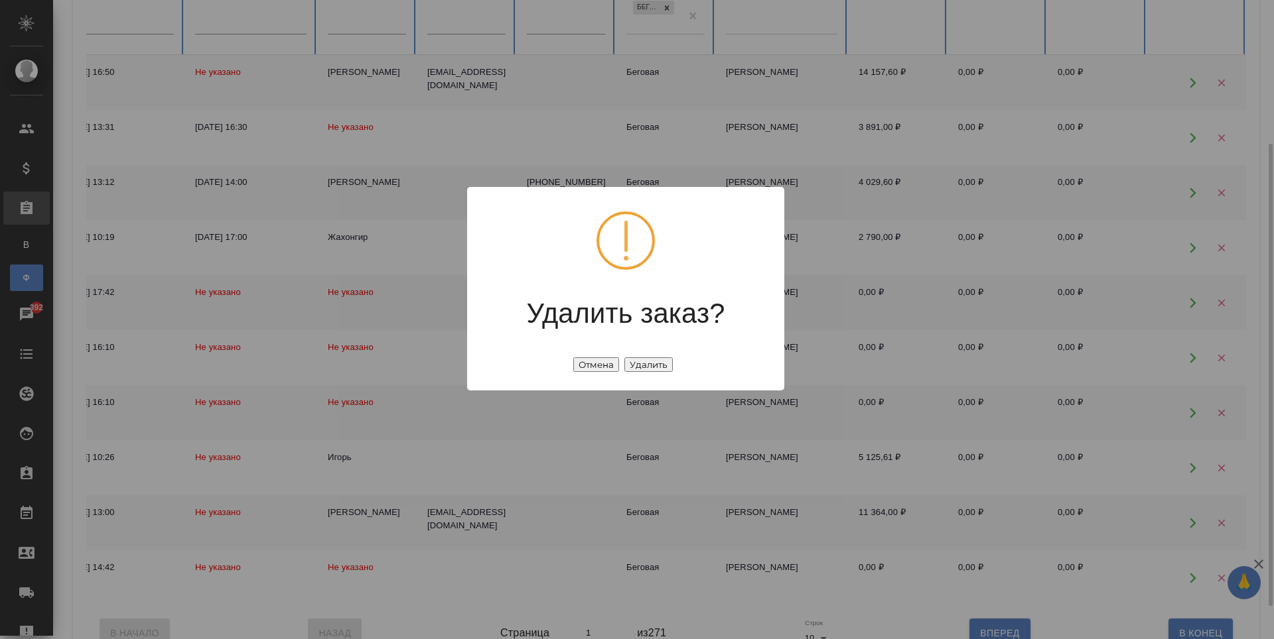
click at [653, 369] on button "Удалить" at bounding box center [648, 365] width 48 height 15
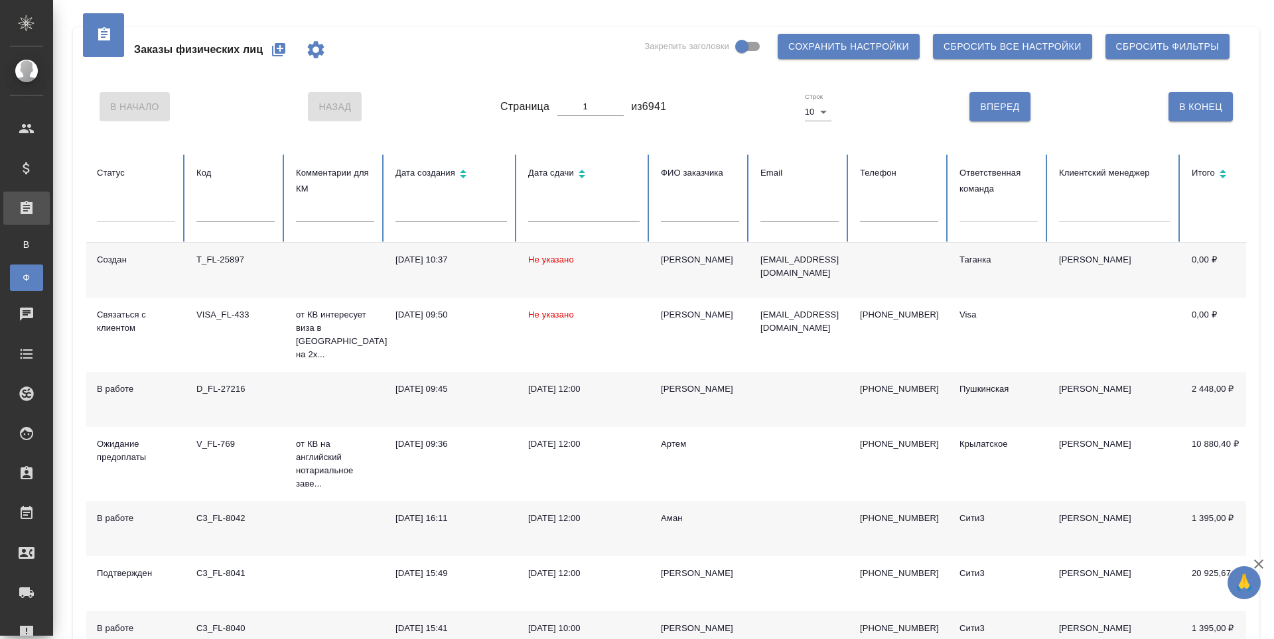
click at [992, 218] on div at bounding box center [998, 209] width 78 height 19
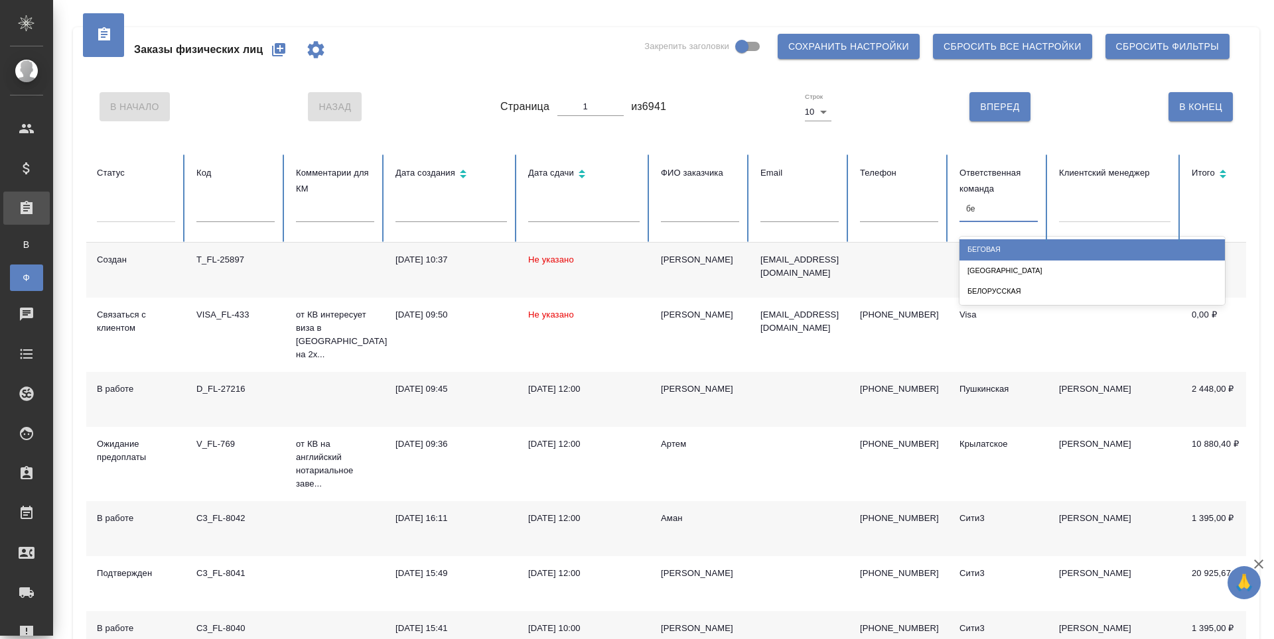
type input "бег"
click at [1008, 245] on div "Беговая" at bounding box center [1091, 249] width 265 height 21
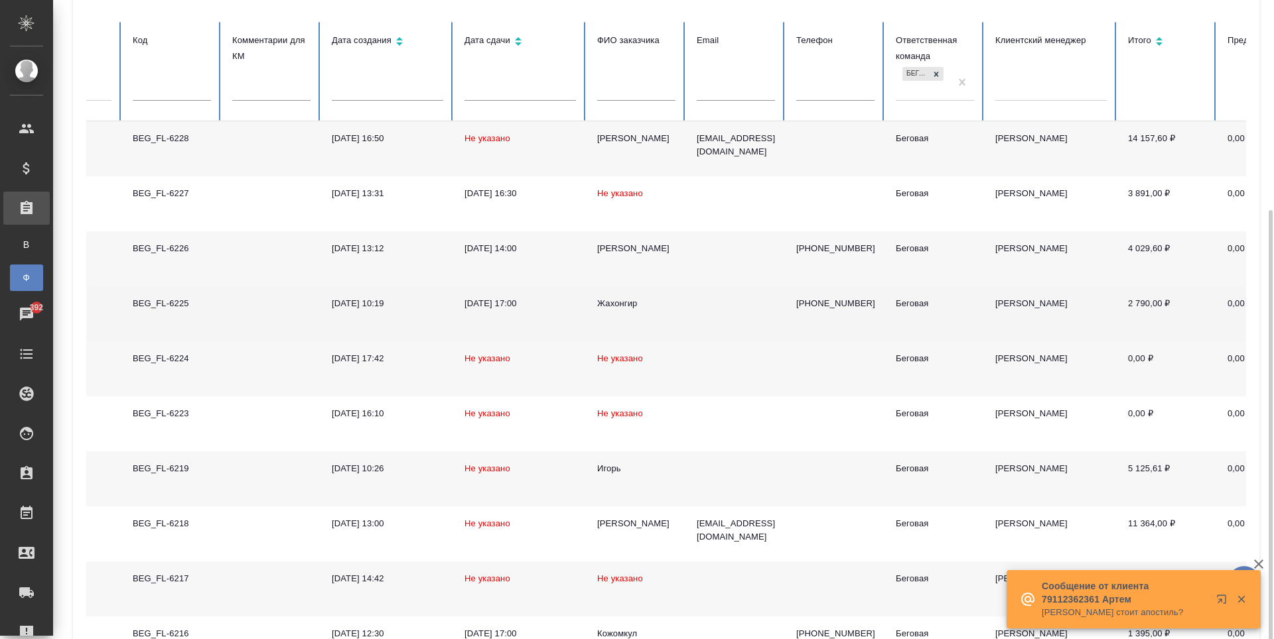
scroll to position [199, 0]
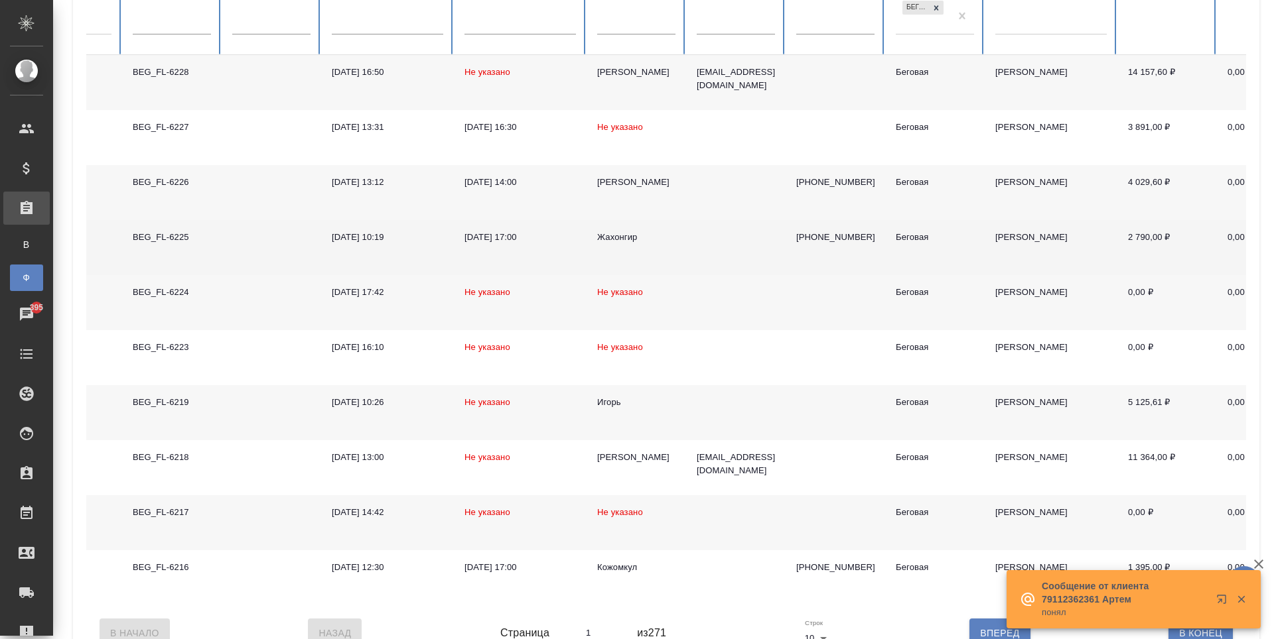
click at [241, 255] on td at bounding box center [271, 247] width 99 height 55
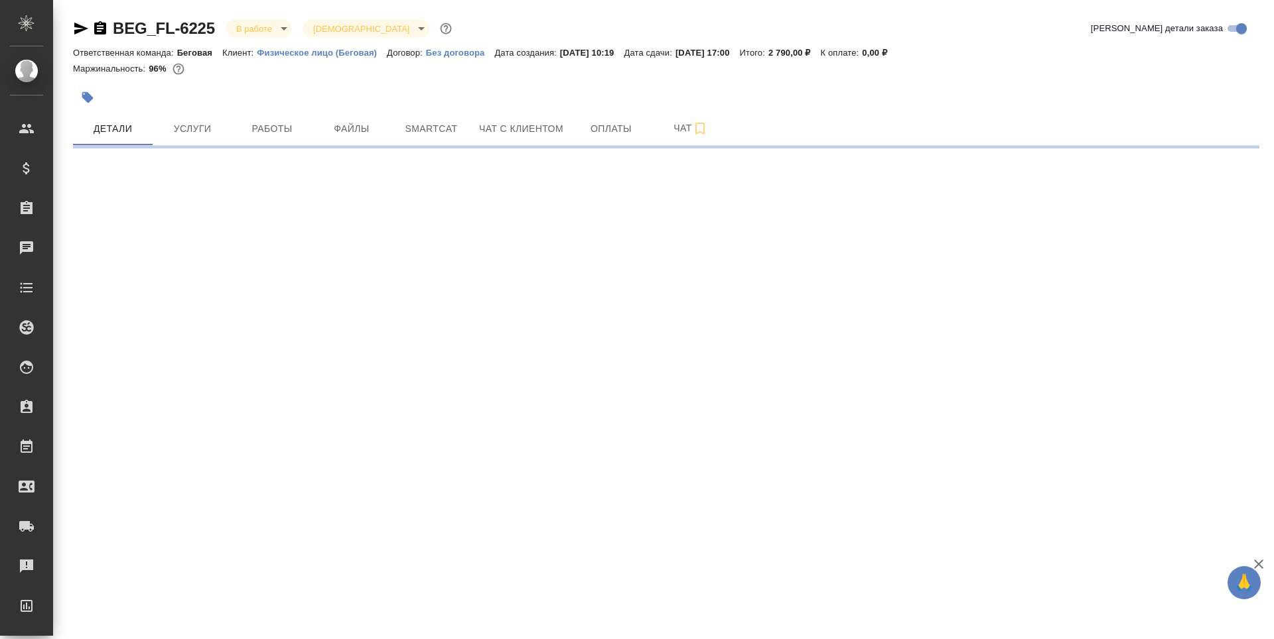
select select "RU"
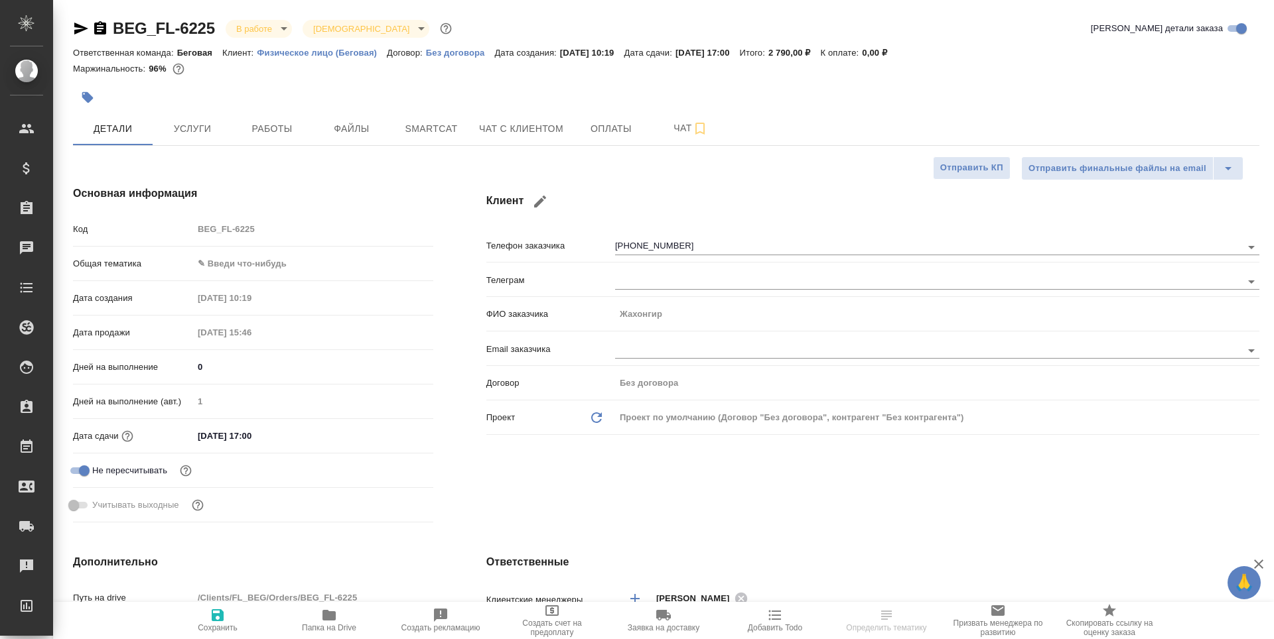
type textarea "x"
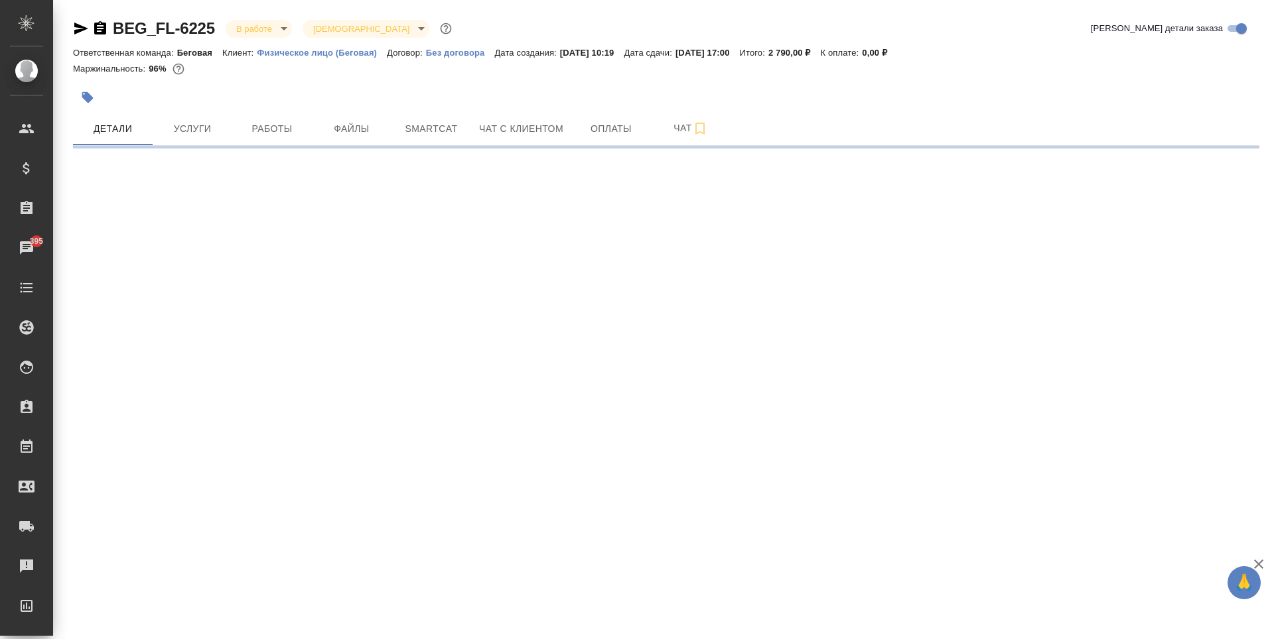
select select "RU"
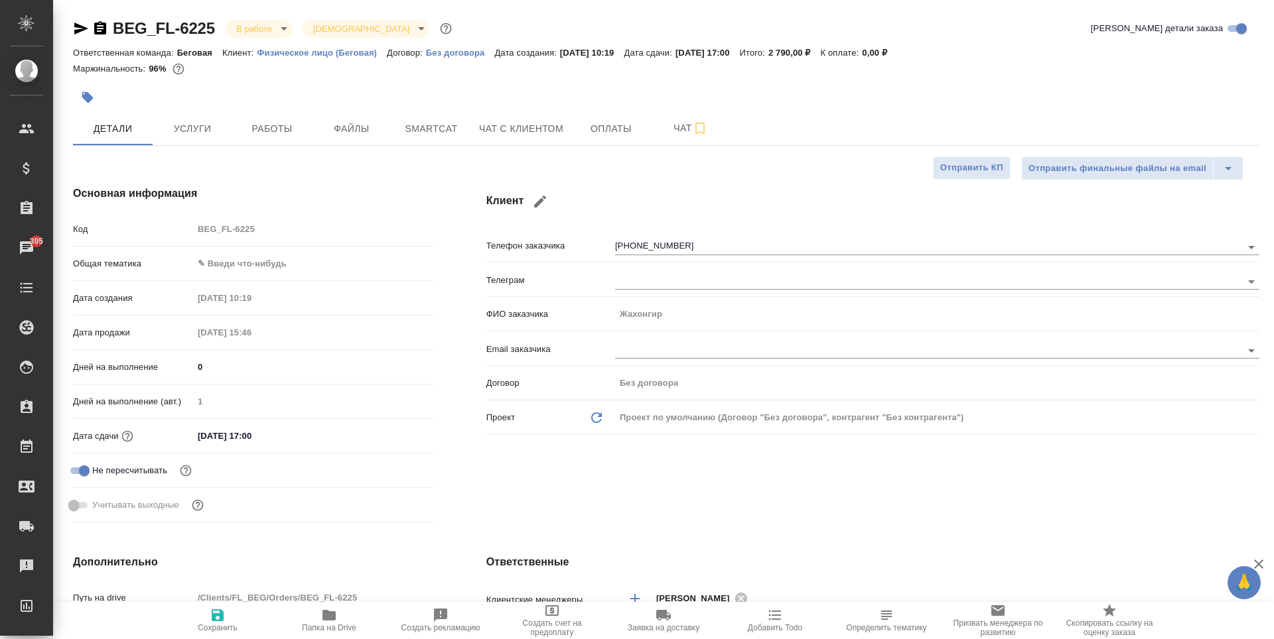
type textarea "x"
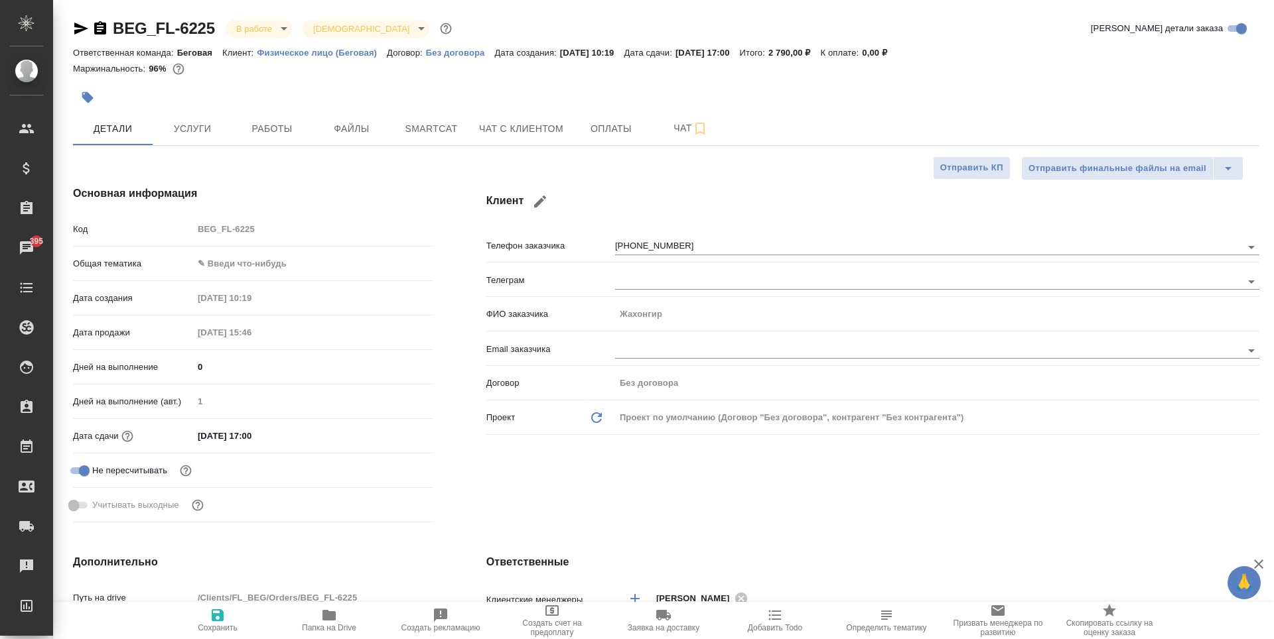
type textarea "x"
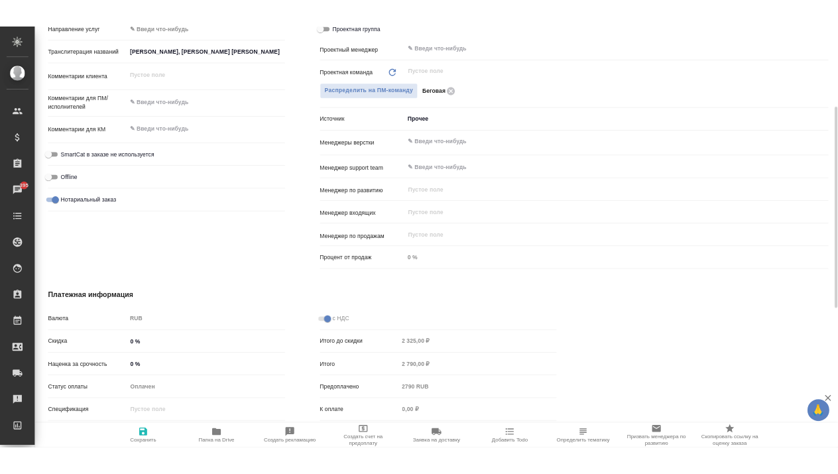
scroll to position [531, 0]
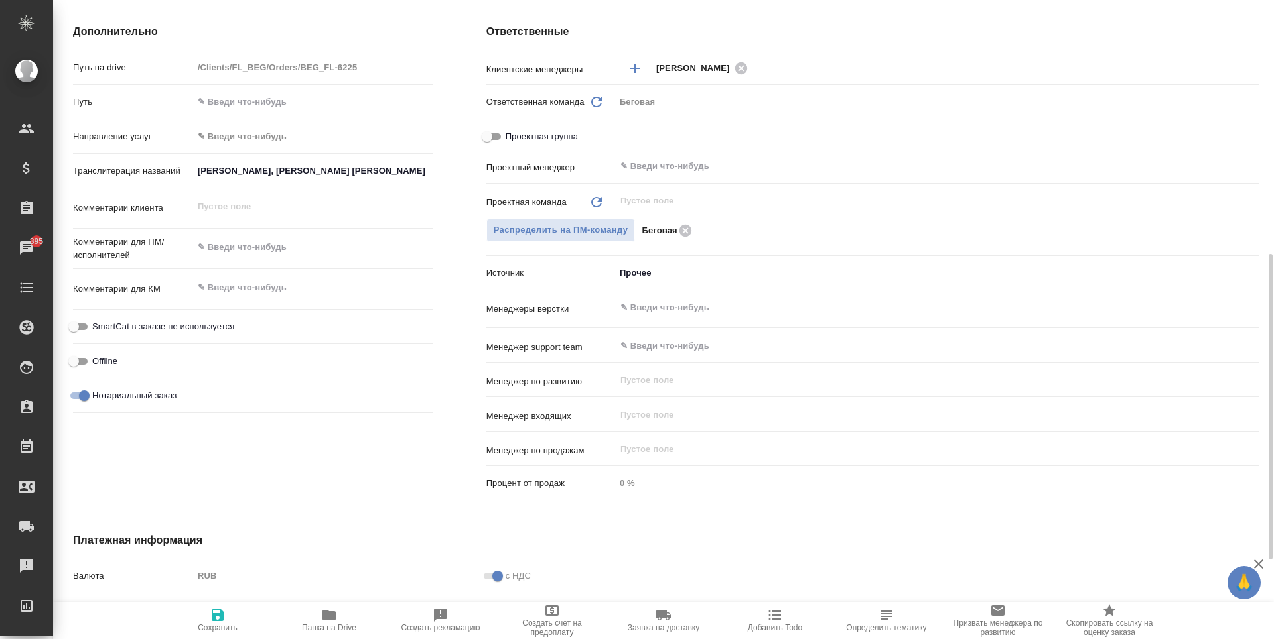
type textarea "x"
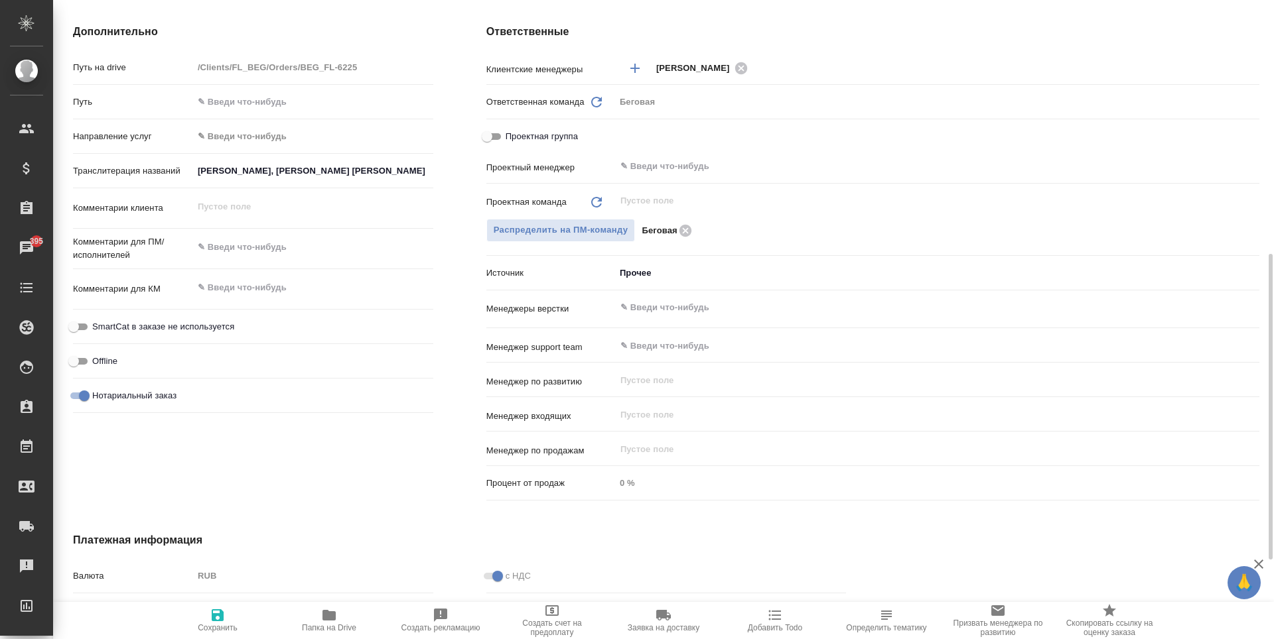
type textarea "x"
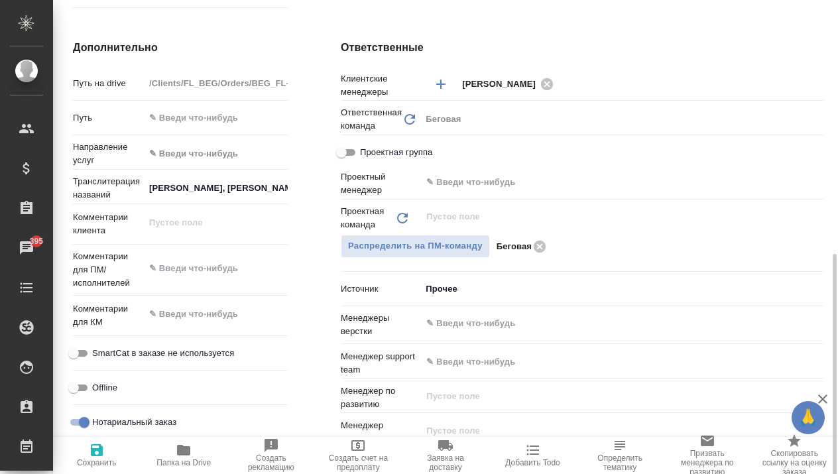
type textarea "x"
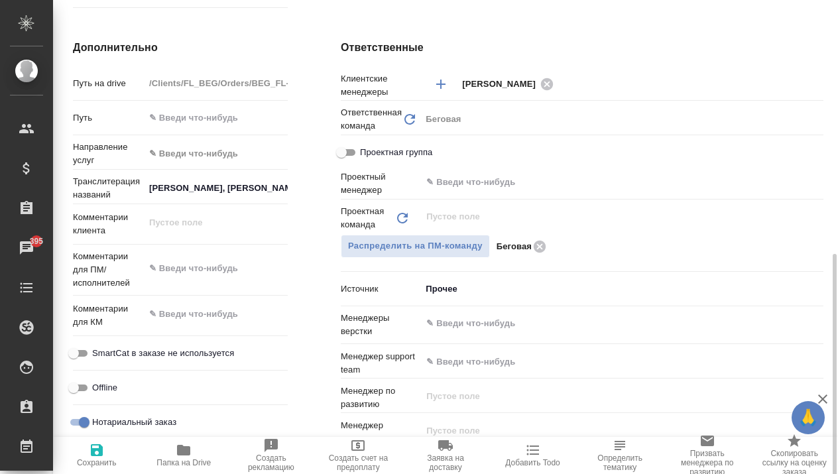
type textarea "x"
click at [253, 197] on input "Жахонгир Холмуминов Джуракулович, Гаффорова Нилуфар Акрамовна" at bounding box center [216, 187] width 143 height 19
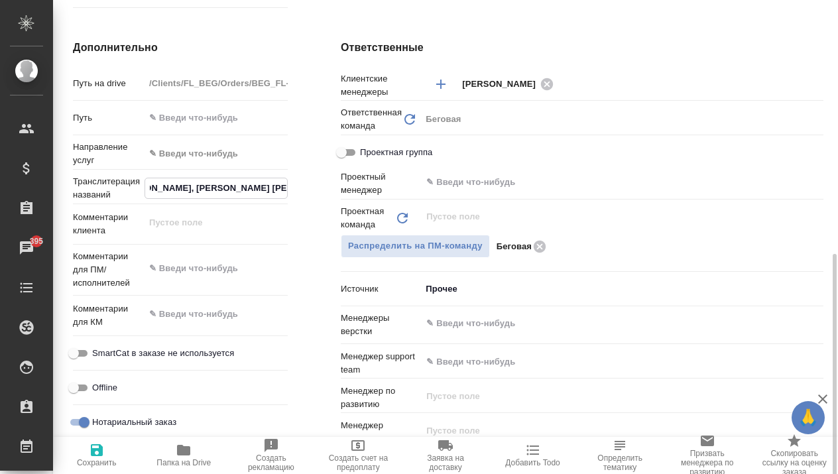
scroll to position [0, 44]
click at [151, 192] on input "Жахонгир Холмуминов Джуракулович, Гаффорова Нилуфар Акрамовна" at bounding box center [216, 187] width 142 height 19
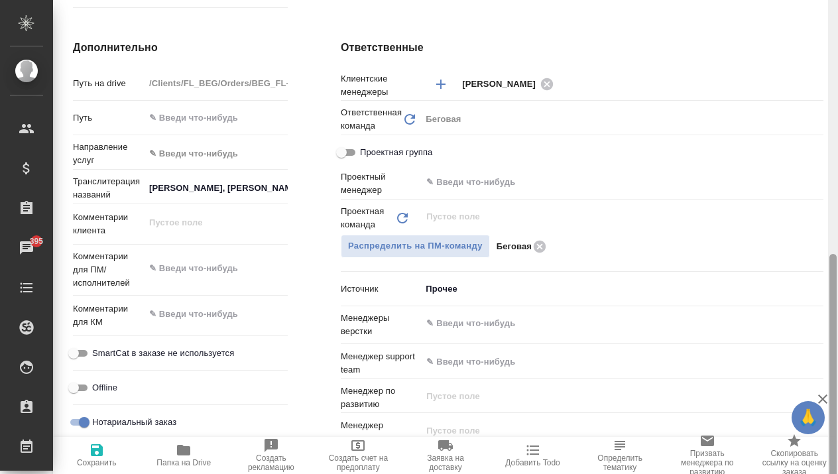
type textarea "x"
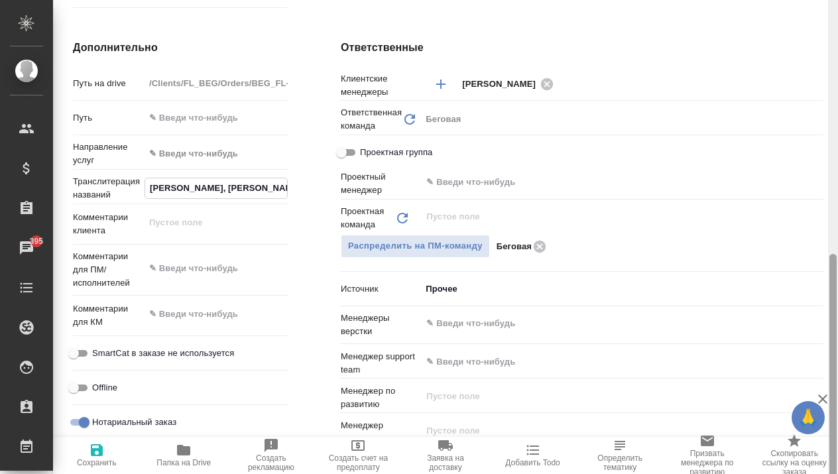
type textarea "x"
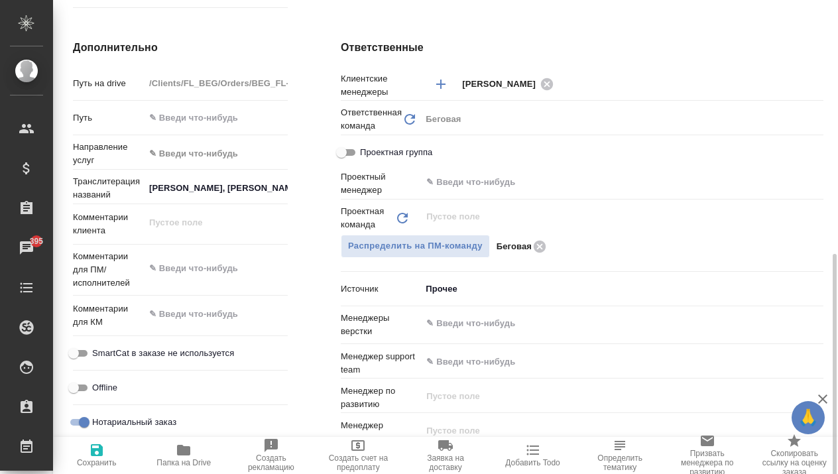
type textarea "x"
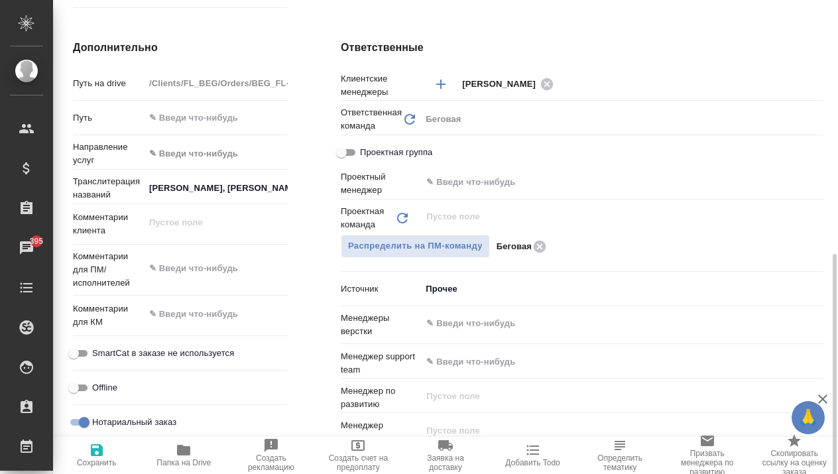
type textarea "x"
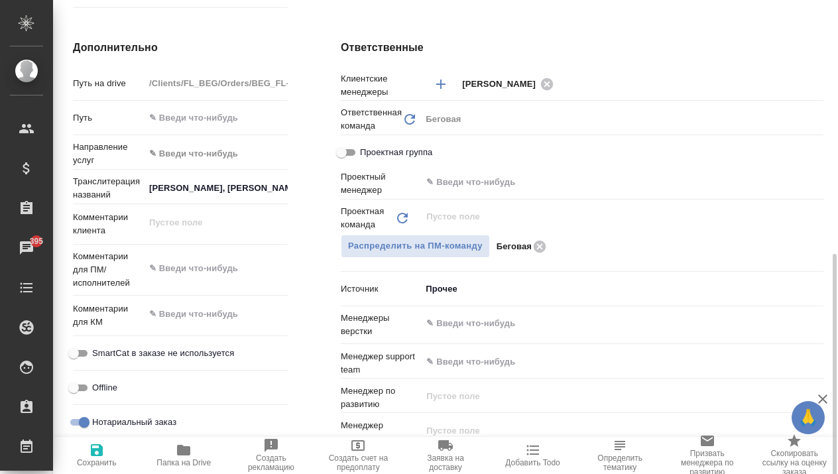
type textarea "x"
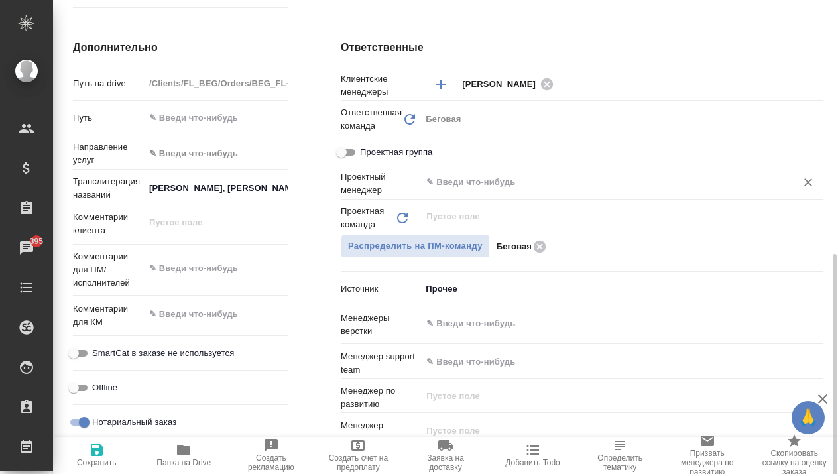
type textarea "x"
click at [271, 186] on input "Жахонгир Холмуминов Джуракулович, Гаффорова Нилуфар Акрамовна" at bounding box center [216, 187] width 143 height 19
type textarea "x"
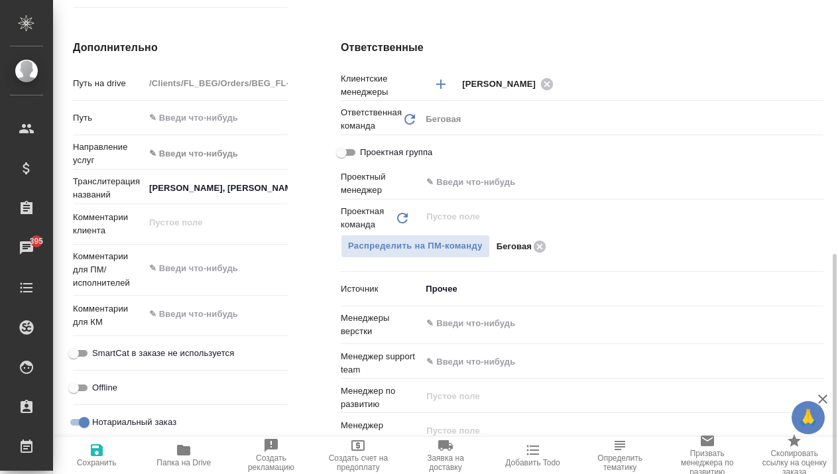
type textarea "x"
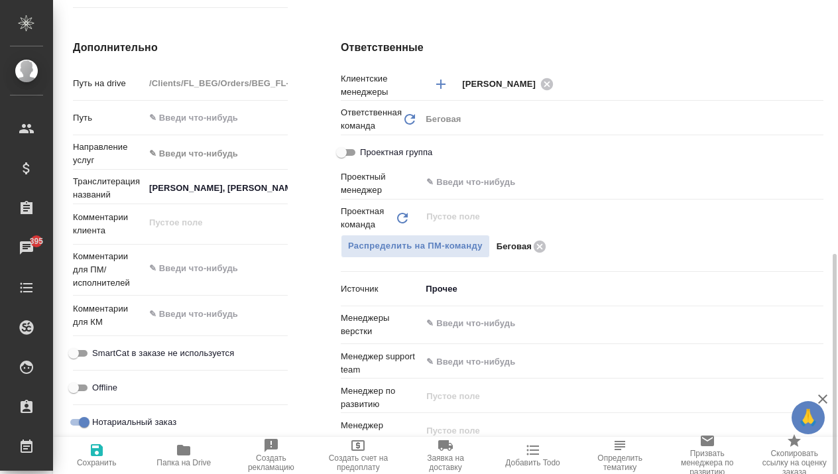
type textarea "x"
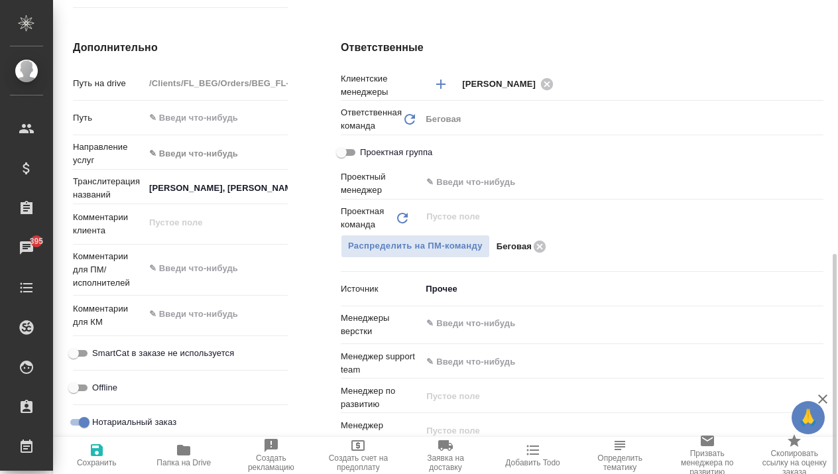
type textarea "x"
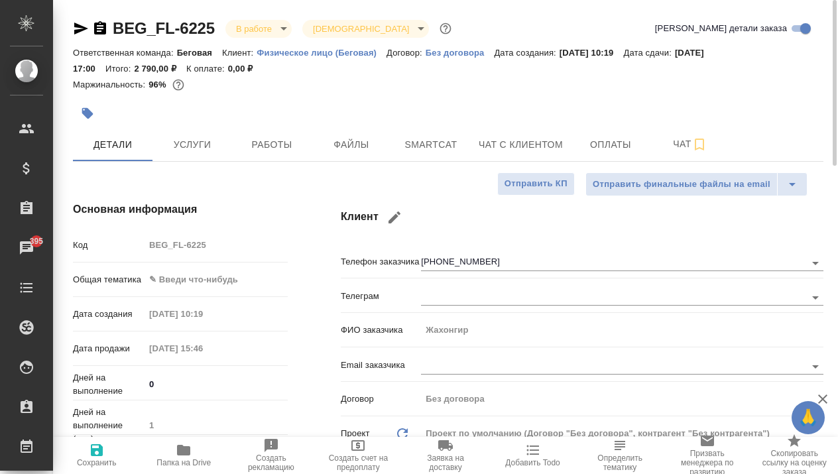
type textarea "x"
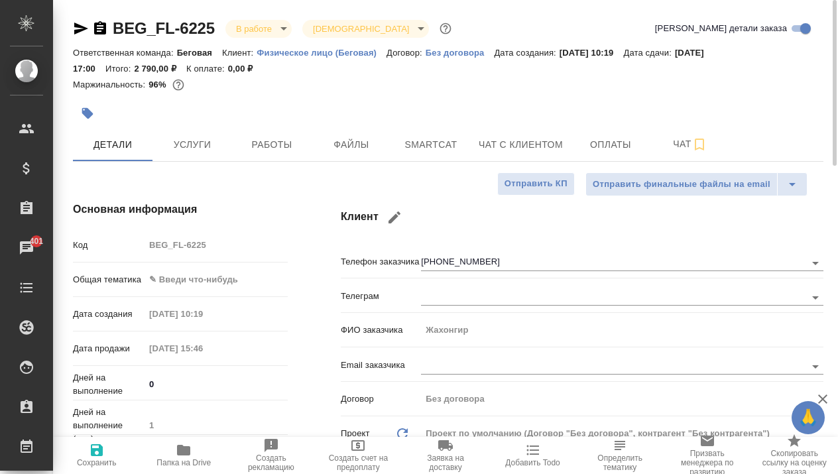
type textarea "x"
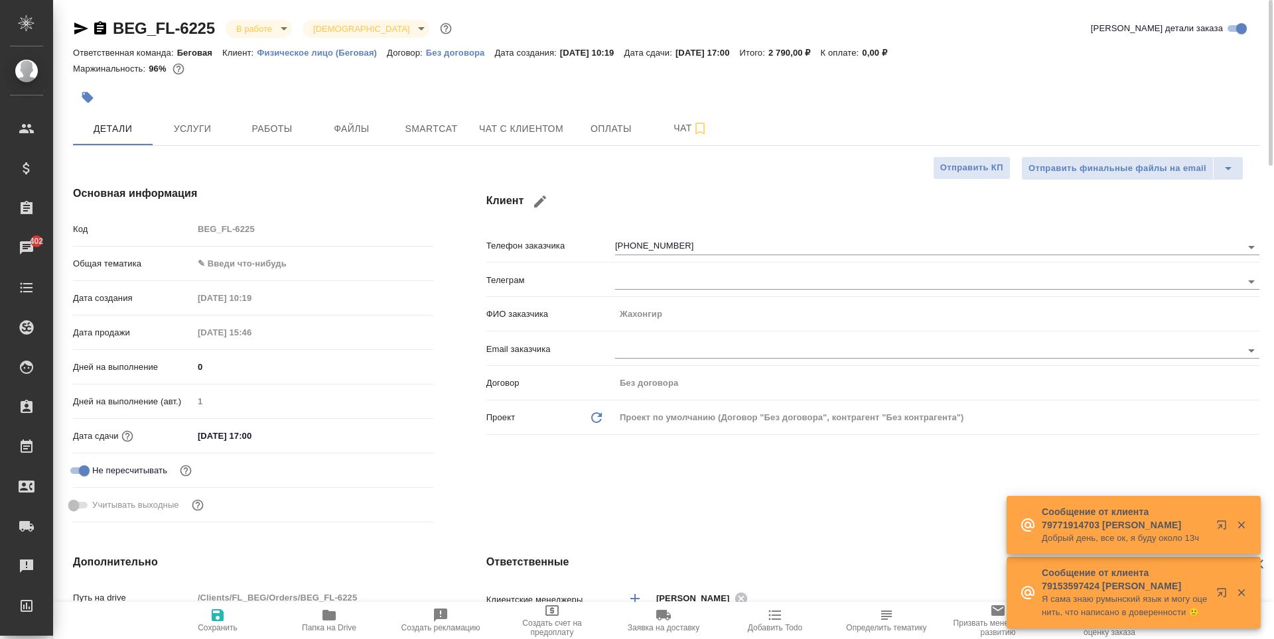
type textarea "x"
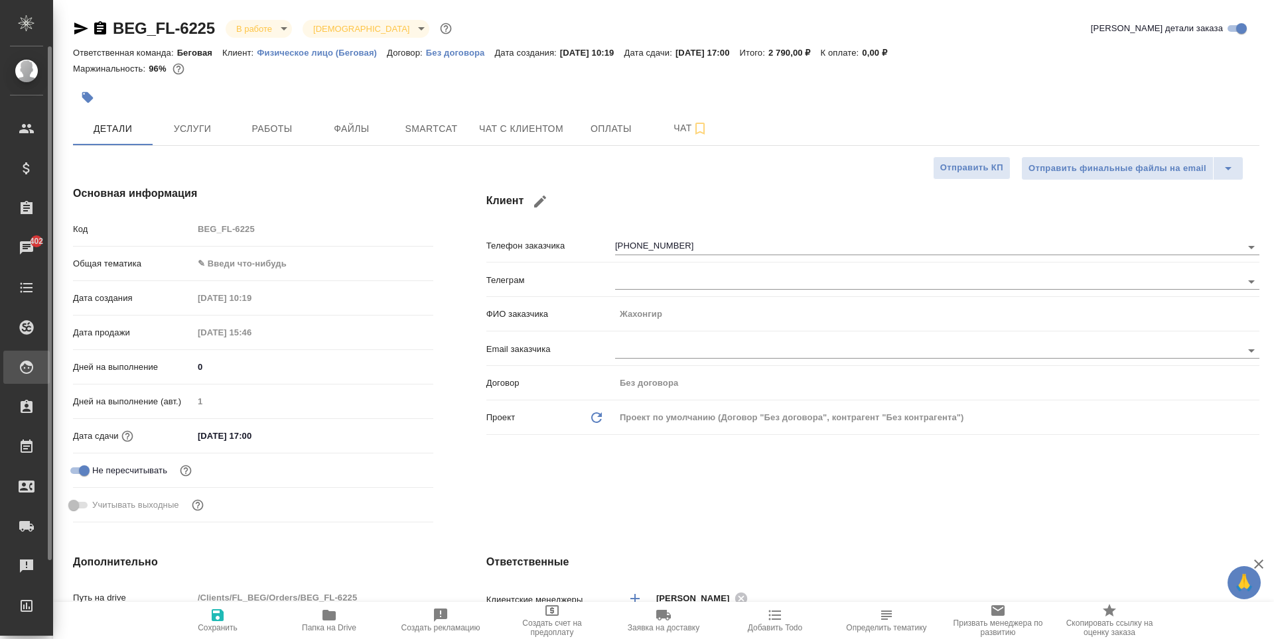
type textarea "x"
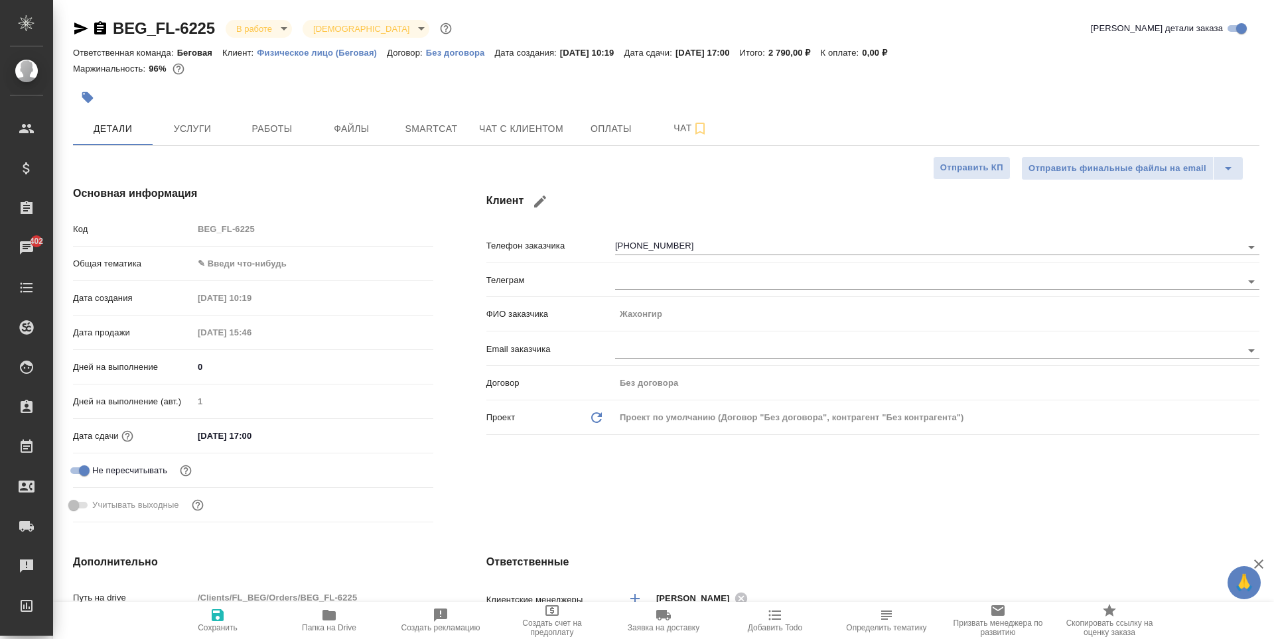
type textarea "x"
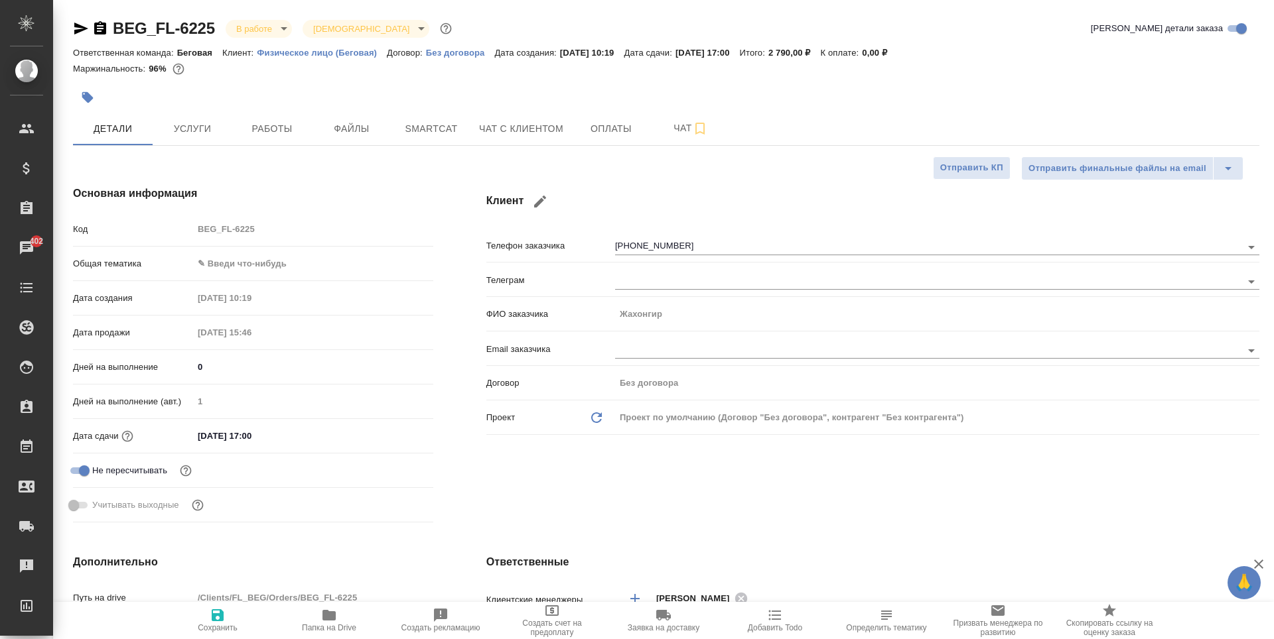
type textarea "x"
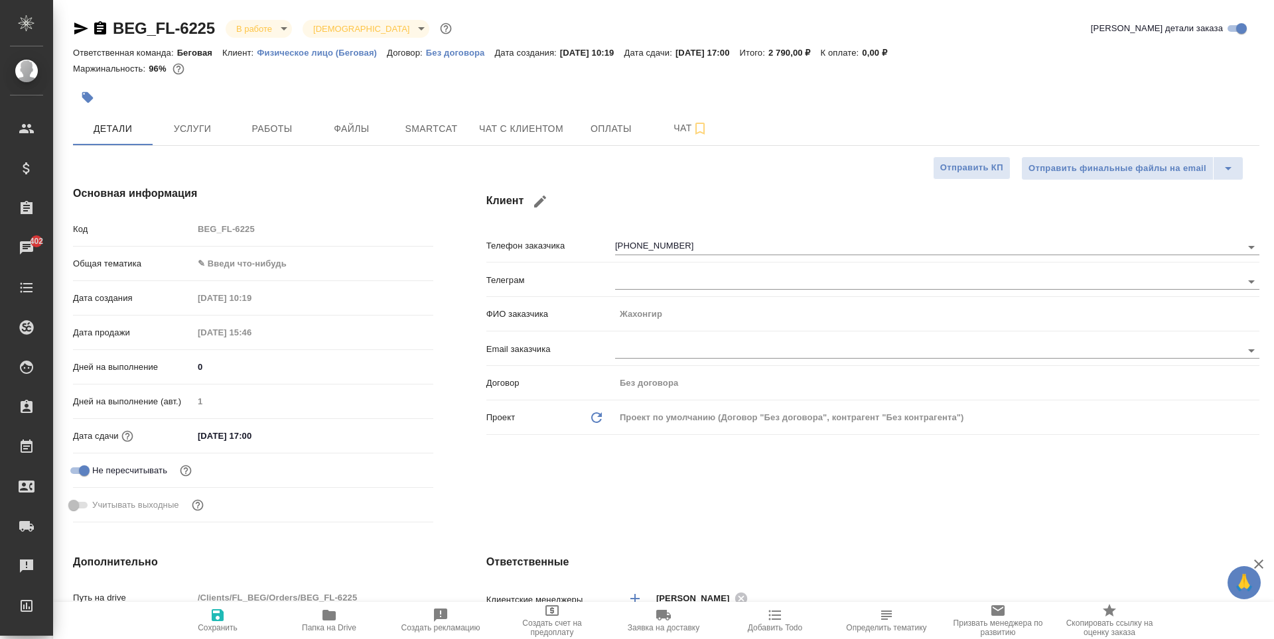
type textarea "x"
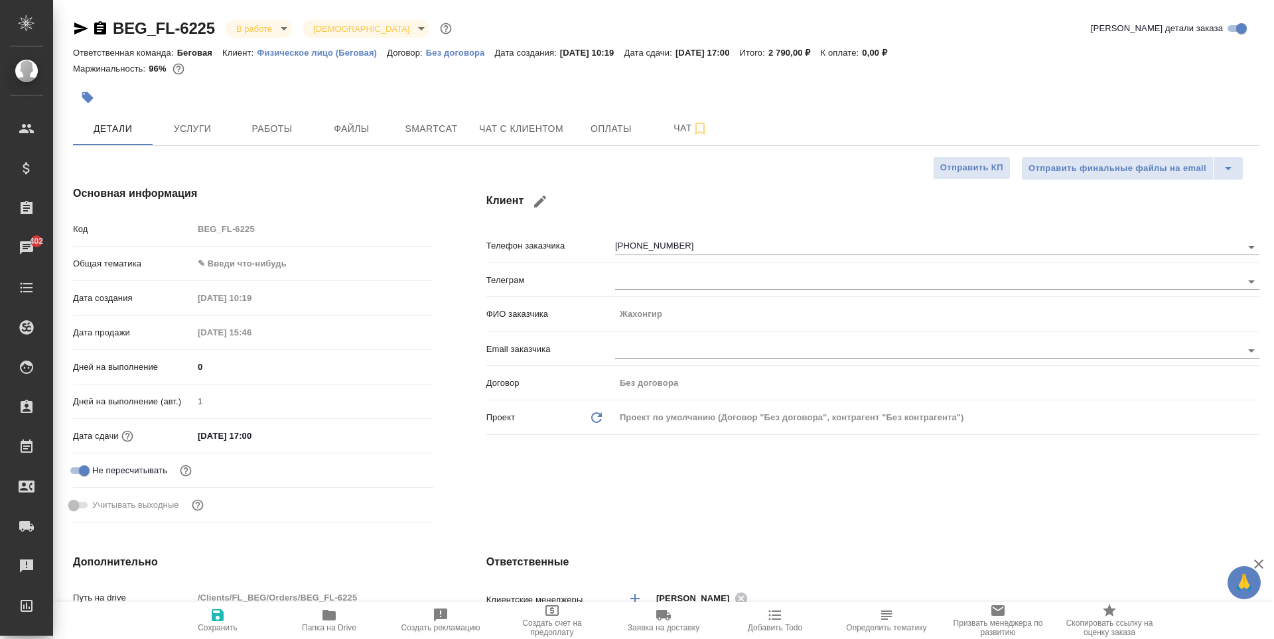
type textarea "x"
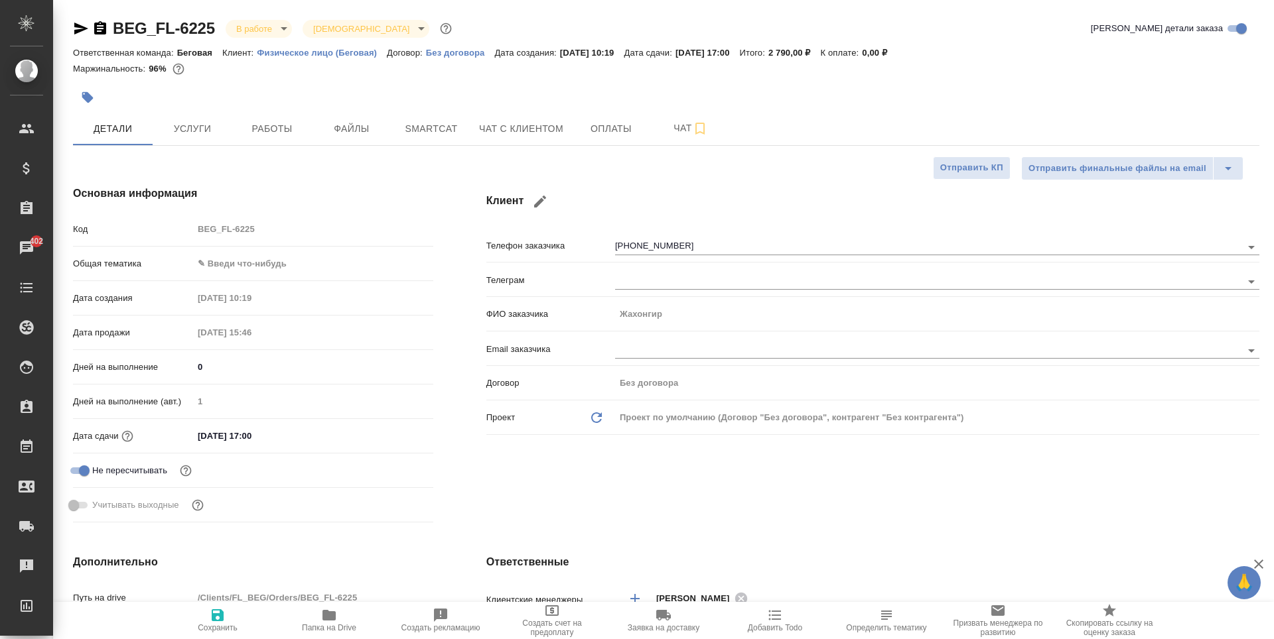
type textarea "x"
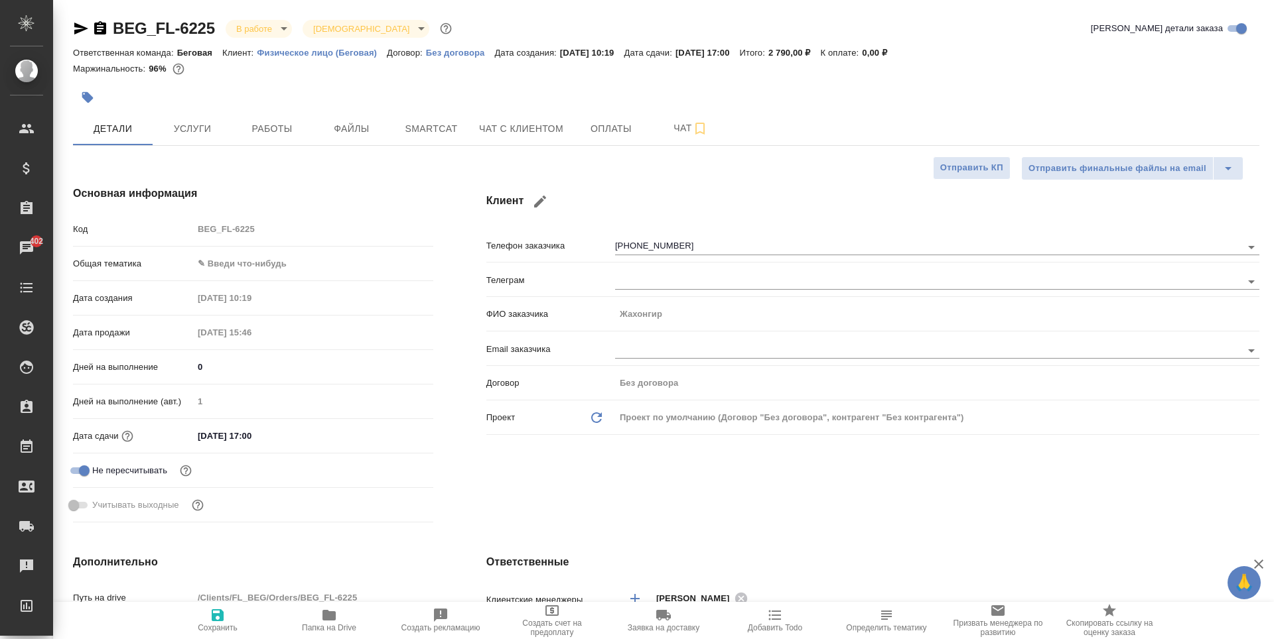
type textarea "x"
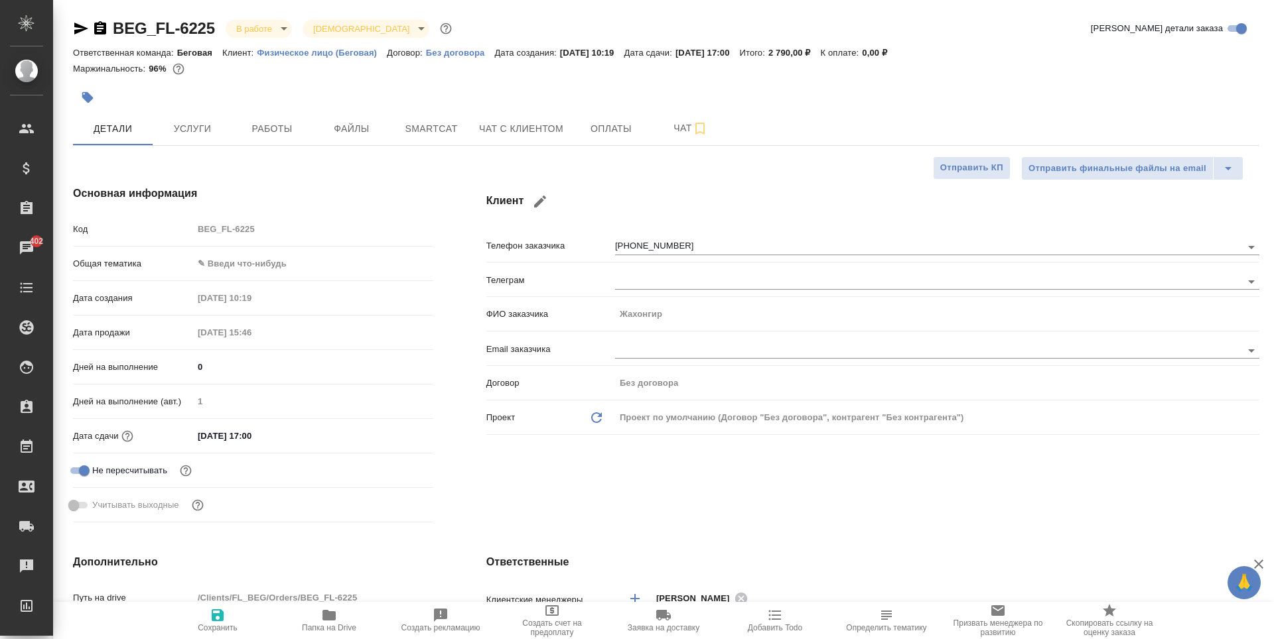
type textarea "x"
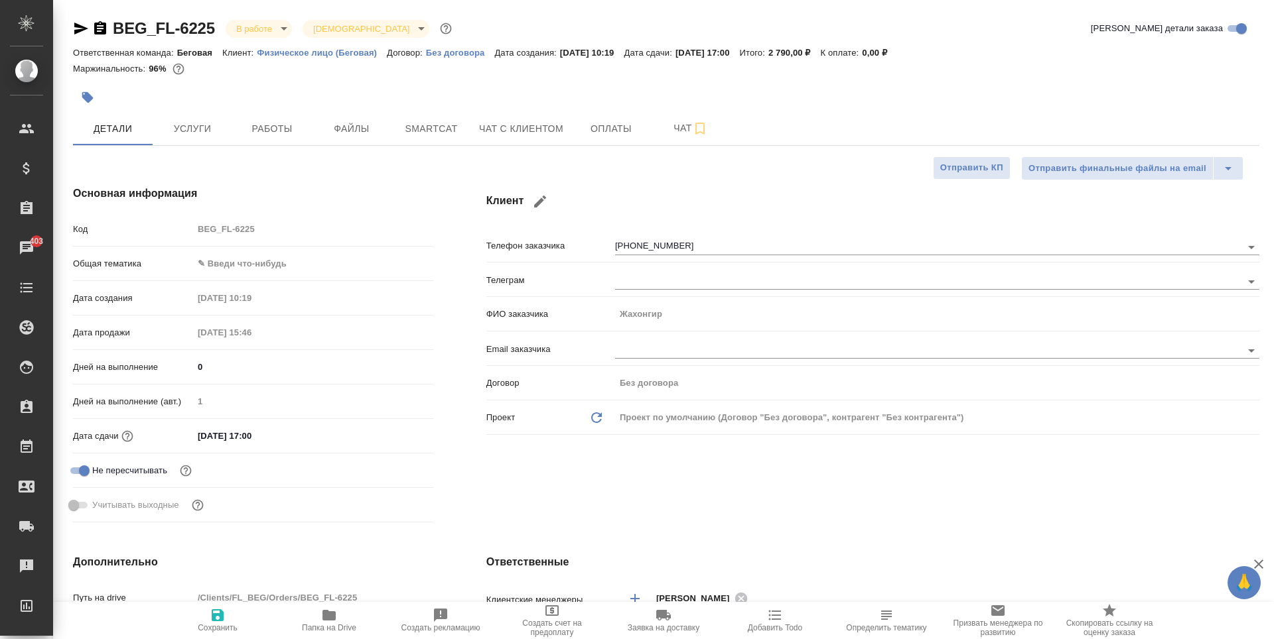
type textarea "x"
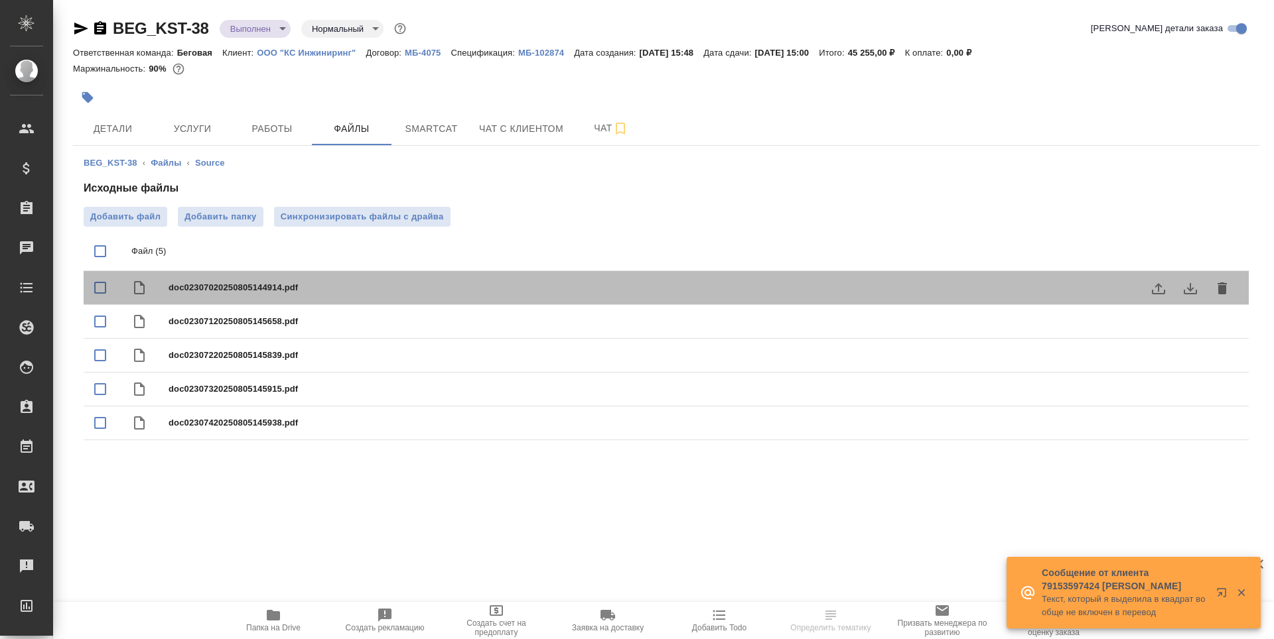
click at [320, 291] on span "doc02307020250805144914.pdf" at bounding box center [692, 287] width 1048 height 13
checkbox input "true"
click at [673, 297] on div "doc02307020250805144914.pdf" at bounding box center [666, 288] width 1165 height 34
checkbox input "false"
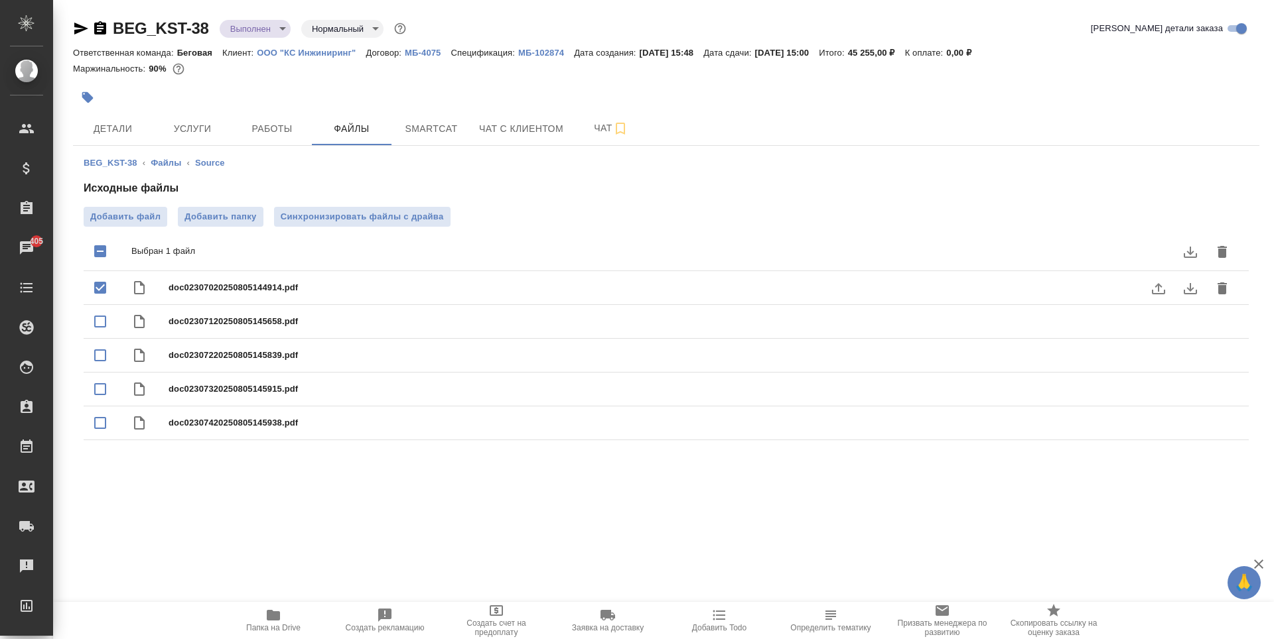
click at [1182, 283] on icon "download" at bounding box center [1190, 289] width 16 height 16
drag, startPoint x: 1142, startPoint y: 295, endPoint x: 1150, endPoint y: 293, distance: 8.8
click at [1150, 293] on icon "uploadFile" at bounding box center [1158, 289] width 16 height 16
click at [0, 0] on input "uploadFile" at bounding box center [0, 0] width 0 height 0
click at [1183, 286] on icon "download" at bounding box center [1190, 289] width 16 height 16
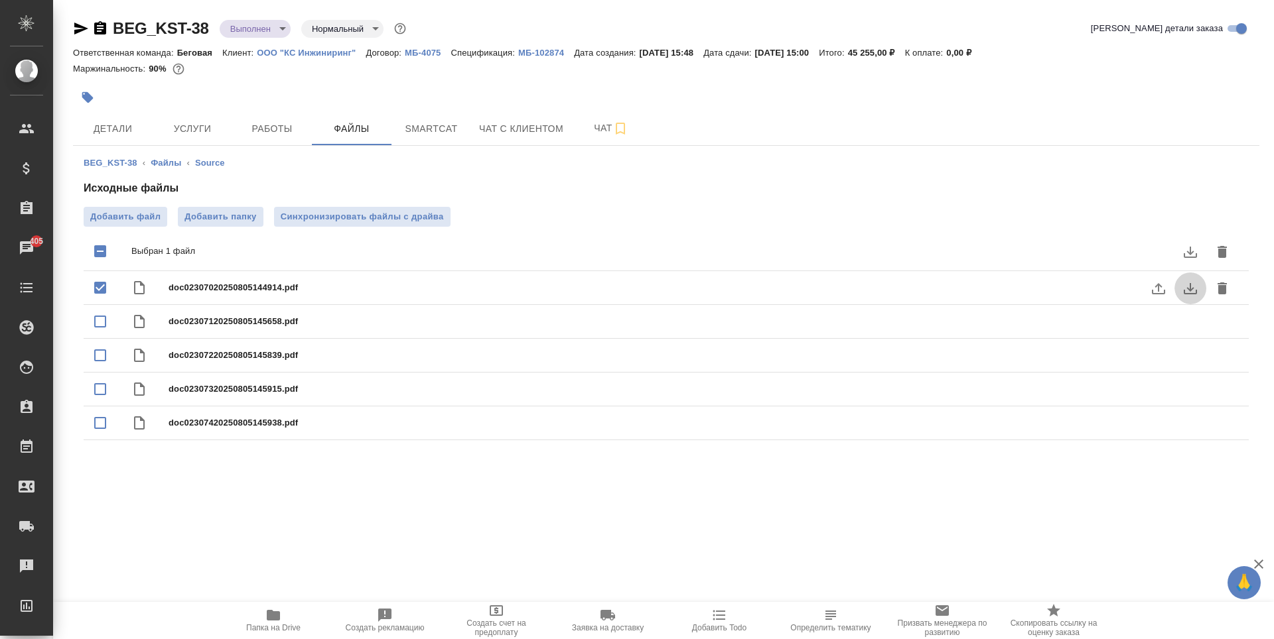
click at [1185, 286] on icon "download" at bounding box center [1190, 289] width 16 height 16
click at [1095, 293] on span "doc02307020250805144914.pdf" at bounding box center [692, 287] width 1048 height 13
click at [1094, 293] on span "doc02307020250805144914.pdf" at bounding box center [692, 287] width 1048 height 13
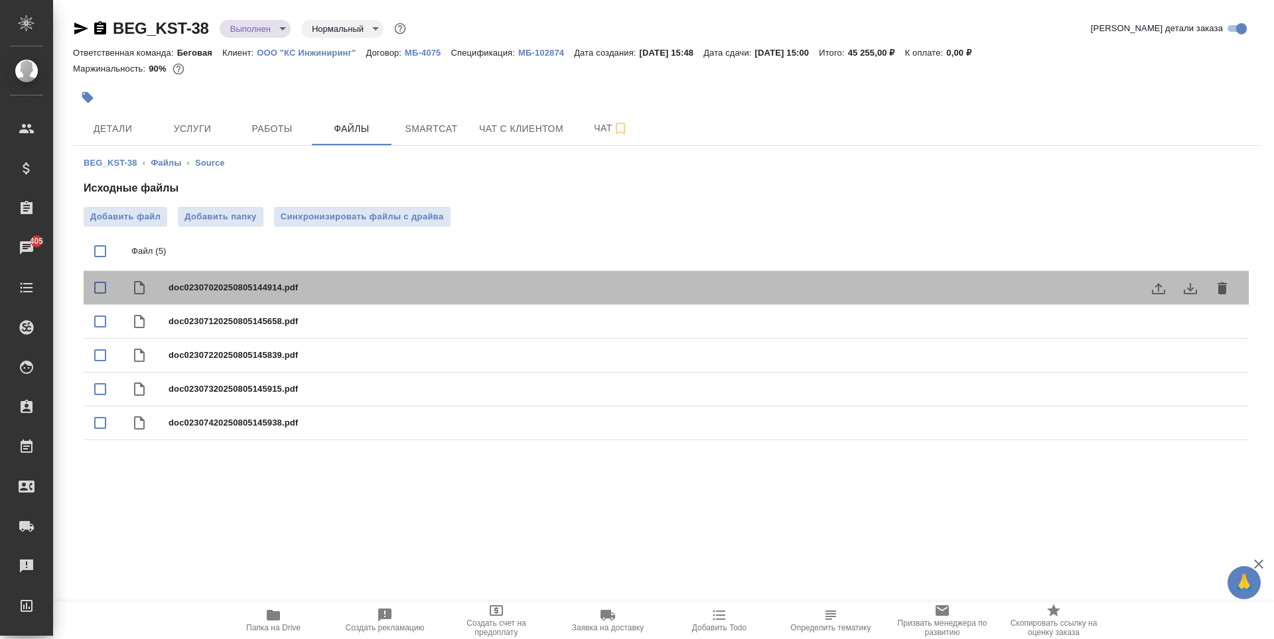
click at [1094, 293] on span "doc02307020250805144914.pdf" at bounding box center [692, 287] width 1048 height 13
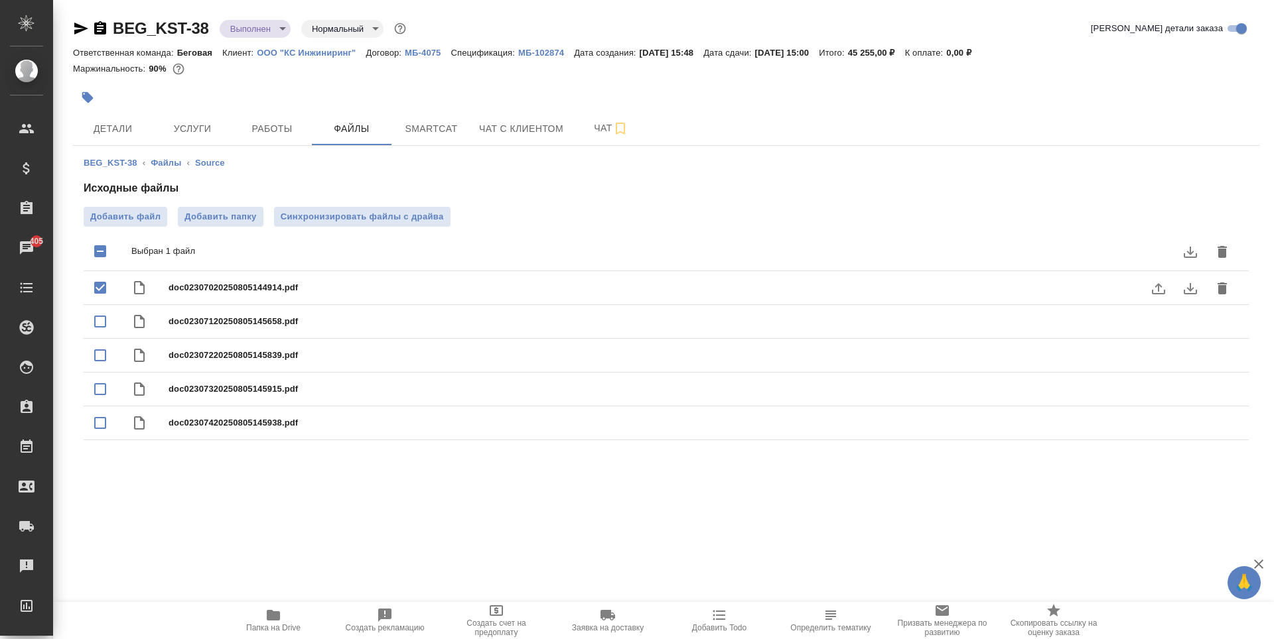
checkbox input "true"
click at [1192, 291] on icon "download" at bounding box center [1190, 289] width 16 height 16
click at [1192, 251] on icon "download" at bounding box center [1190, 252] width 16 height 16
click at [118, 123] on span "Детали" at bounding box center [113, 129] width 64 height 17
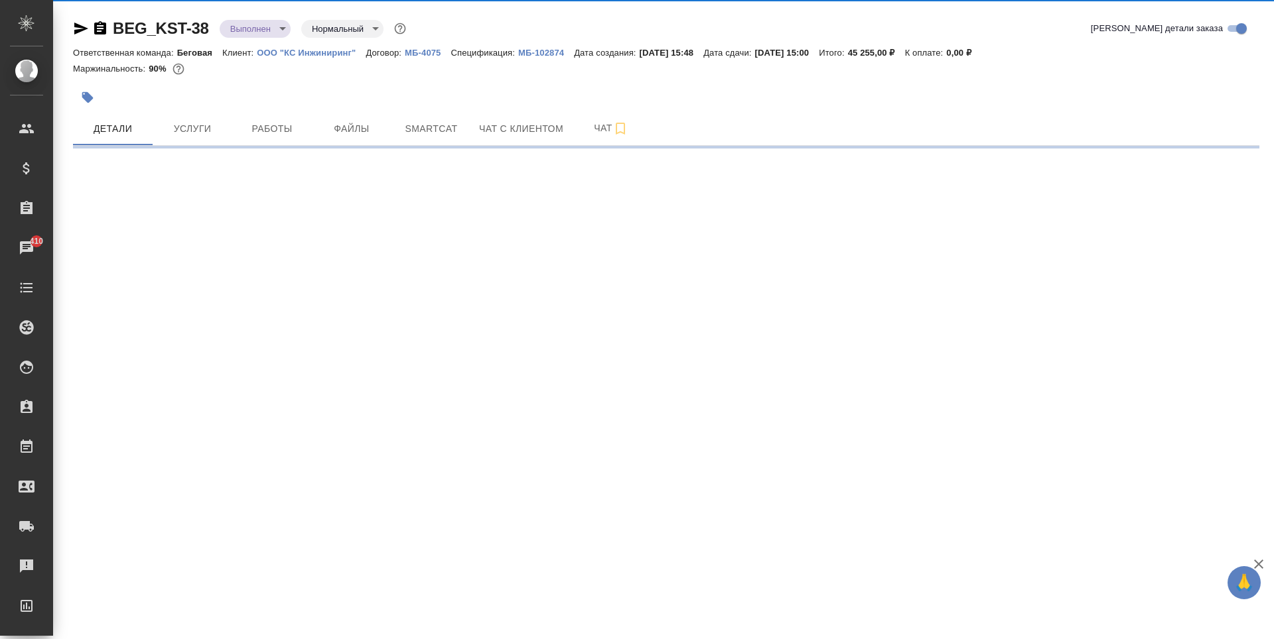
select select "RU"
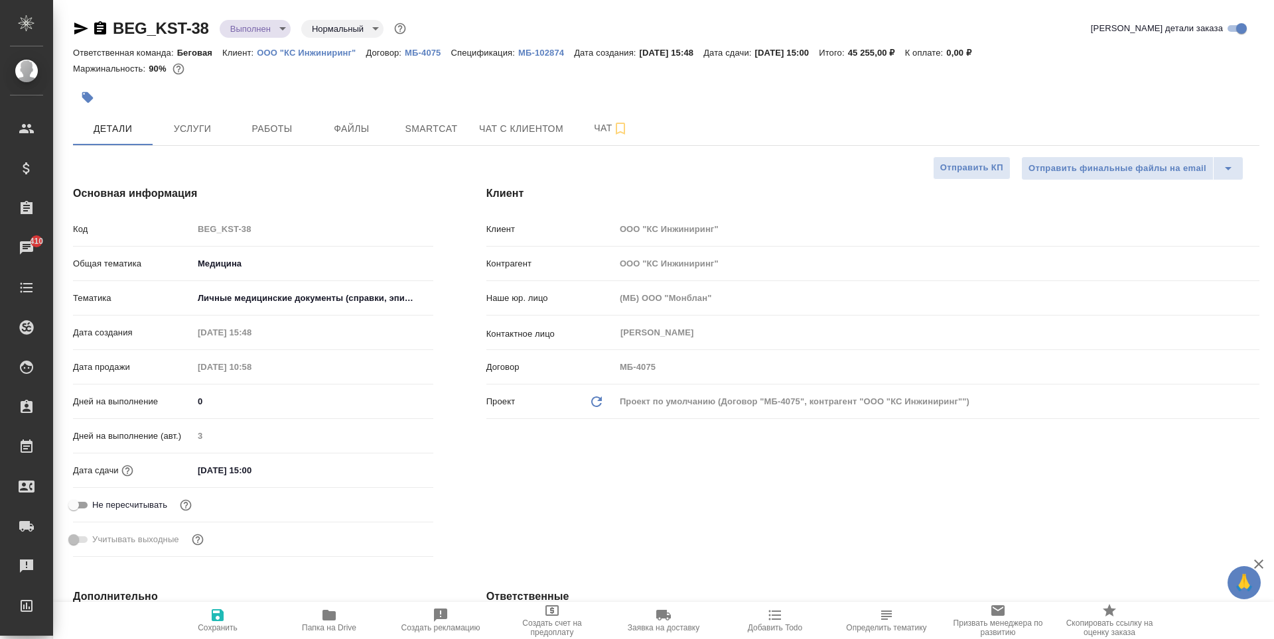
type textarea "x"
type input "Газизов Ринат"
click at [291, 129] on span "Работы" at bounding box center [272, 129] width 64 height 17
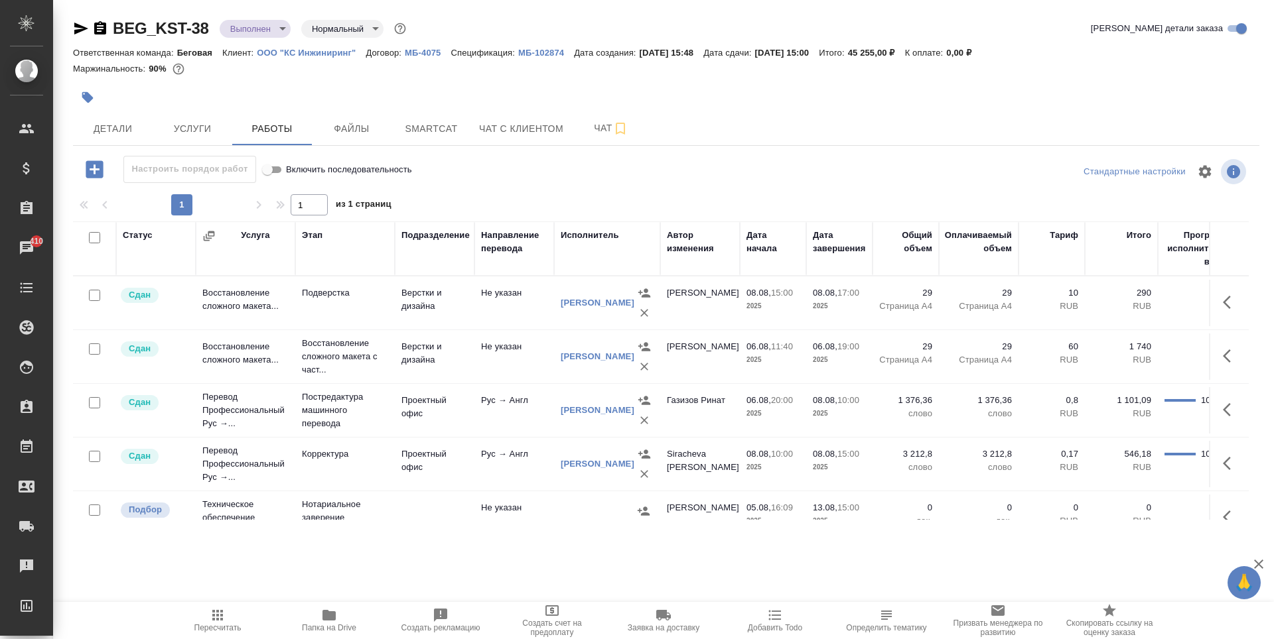
scroll to position [35, 0]
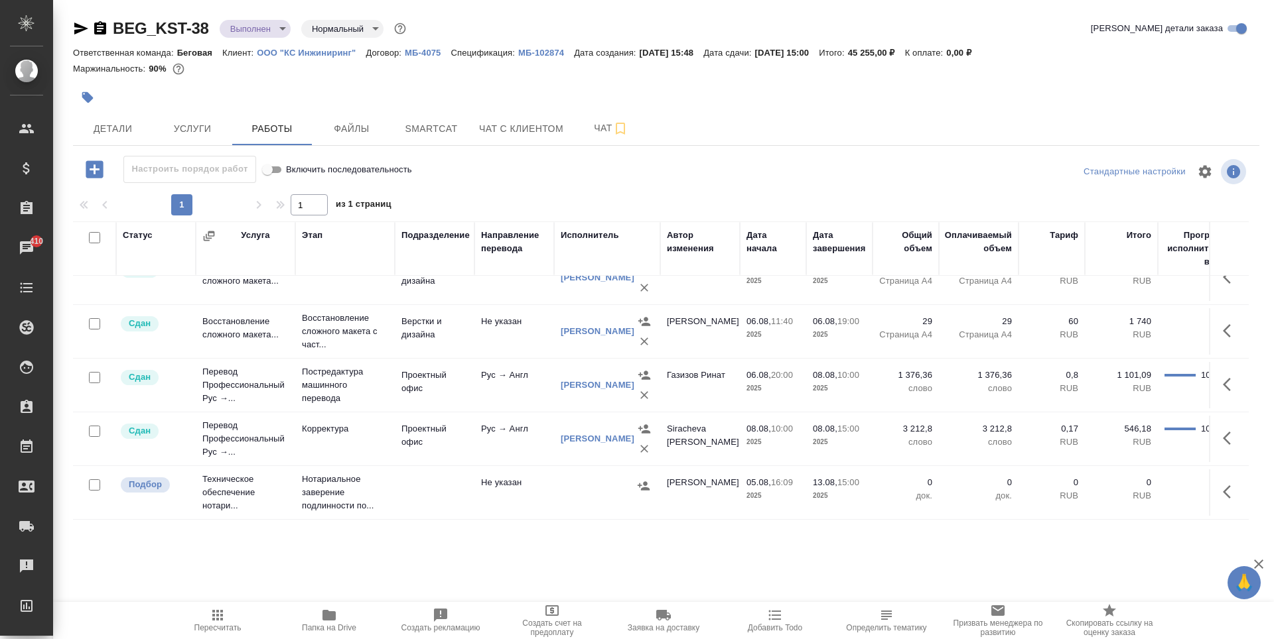
click at [431, 301] on td at bounding box center [435, 278] width 80 height 46
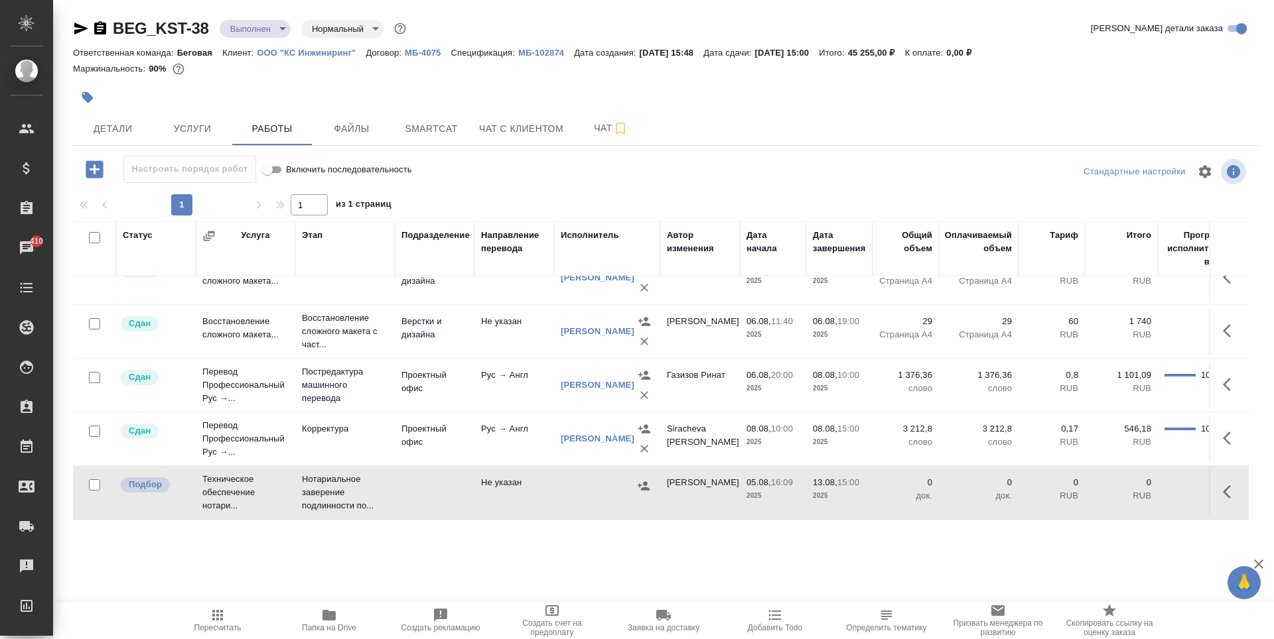
click at [431, 301] on td at bounding box center [435, 278] width 80 height 46
click at [1216, 494] on button "button" at bounding box center [1230, 492] width 32 height 32
click at [1127, 486] on icon "button" at bounding box center [1133, 492] width 12 height 12
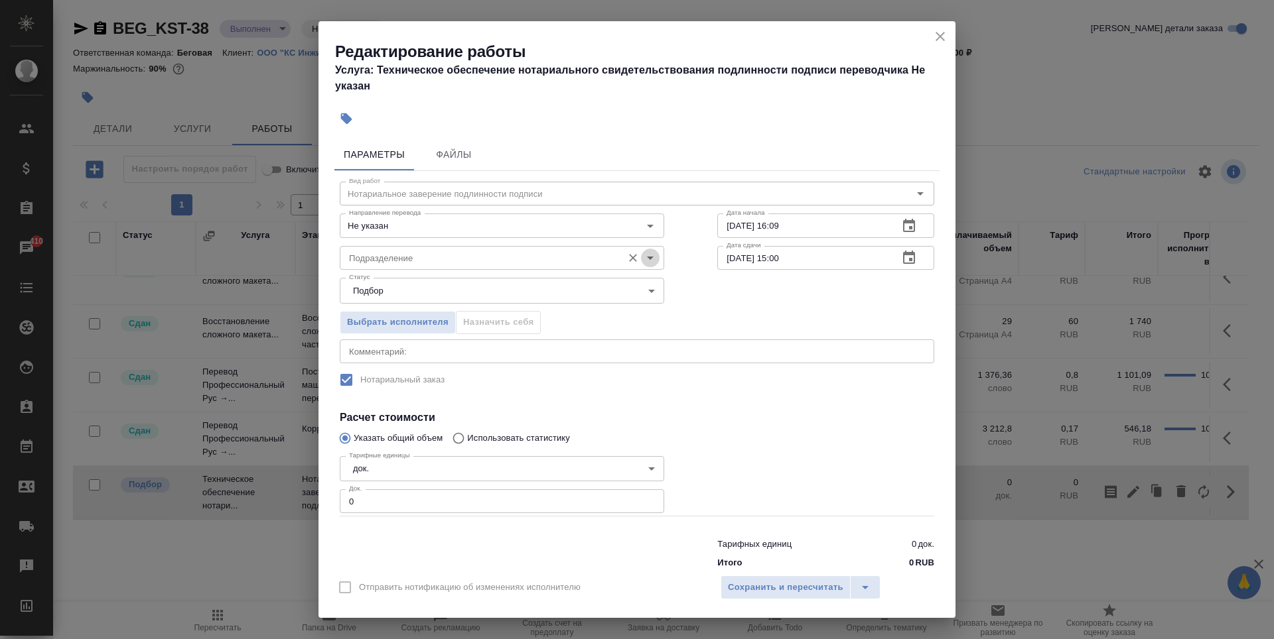
click at [643, 253] on icon "Open" at bounding box center [650, 258] width 16 height 16
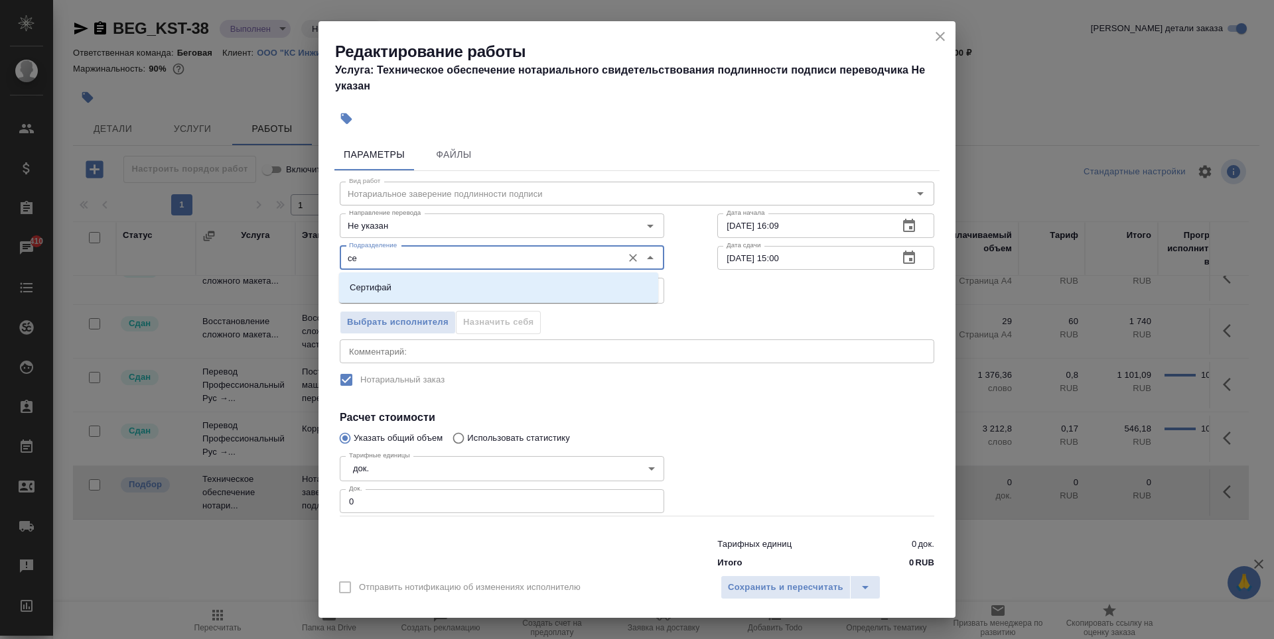
click at [620, 293] on li "Сертифай" at bounding box center [498, 288] width 319 height 24
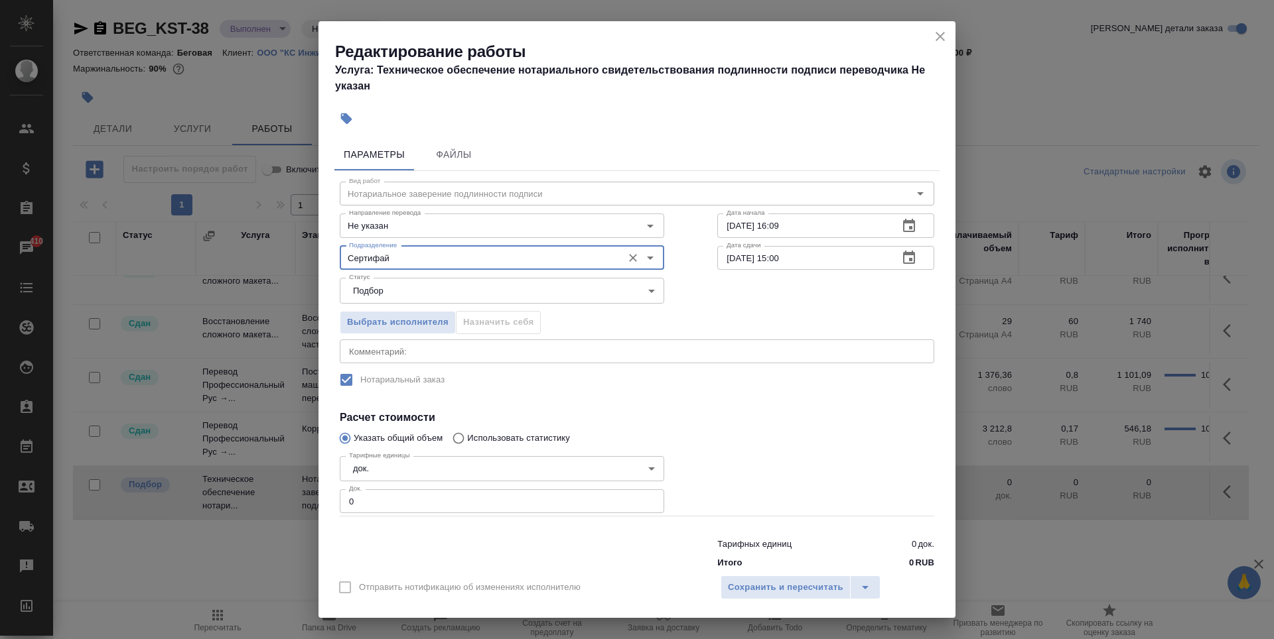
scroll to position [29, 0]
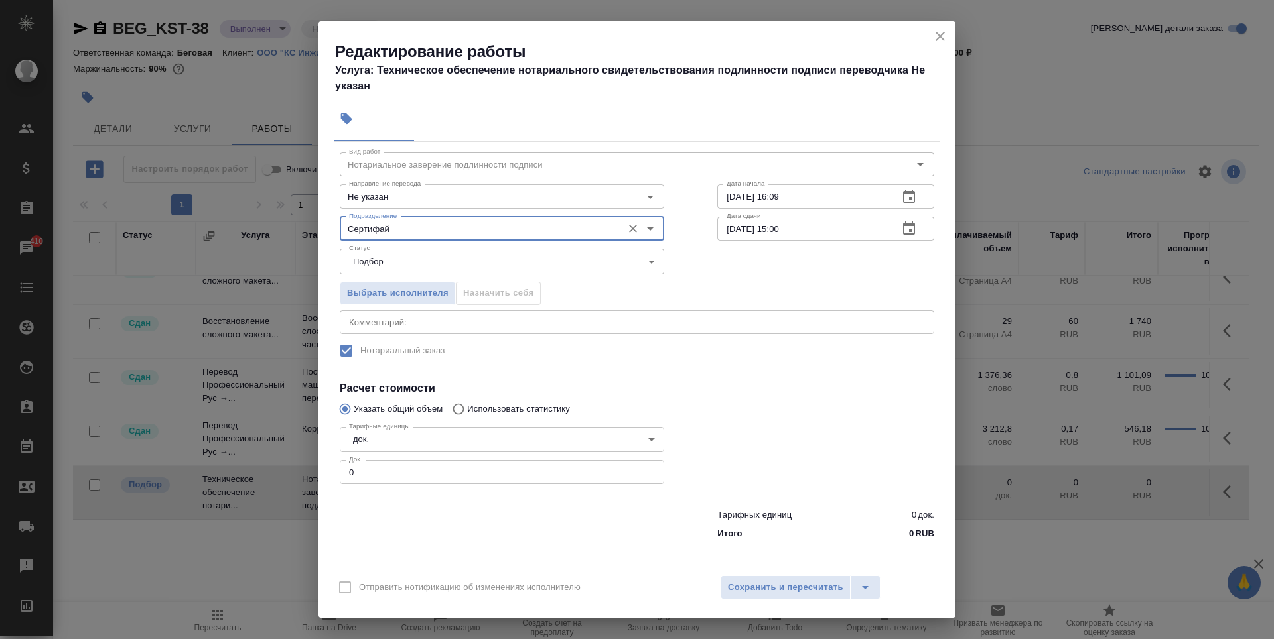
type input "Сертифай"
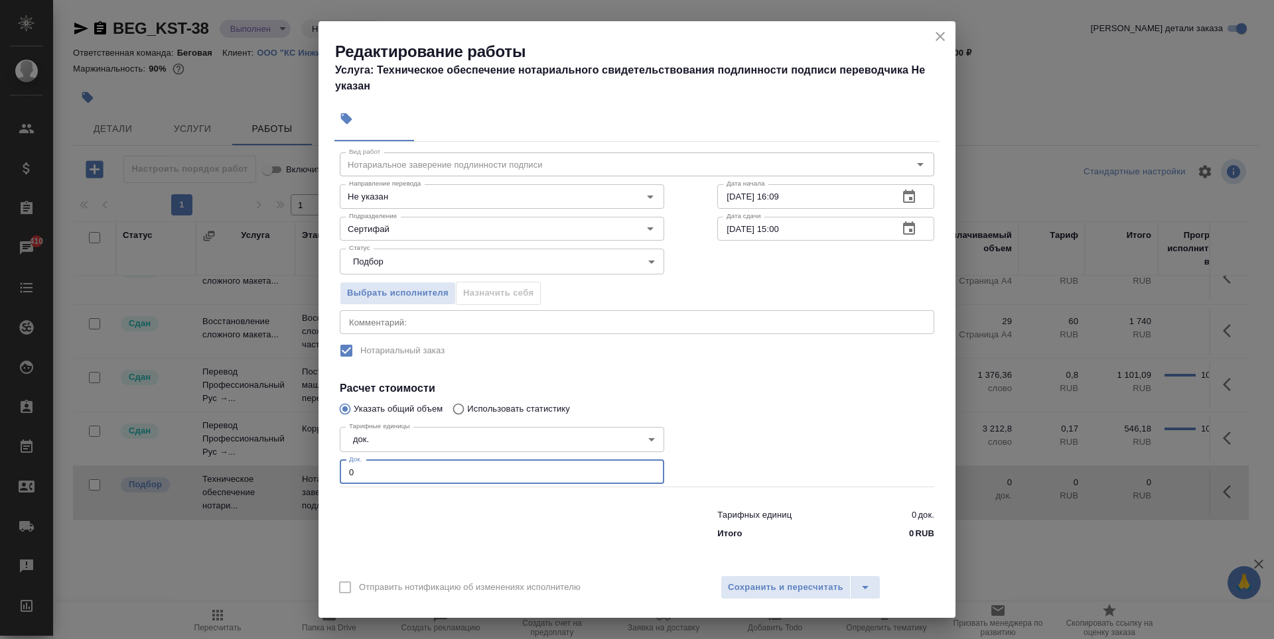
click at [444, 478] on input "0" at bounding box center [502, 472] width 324 height 24
type input "5"
click at [793, 584] on span "Сохранить и пересчитать" at bounding box center [785, 587] width 115 height 15
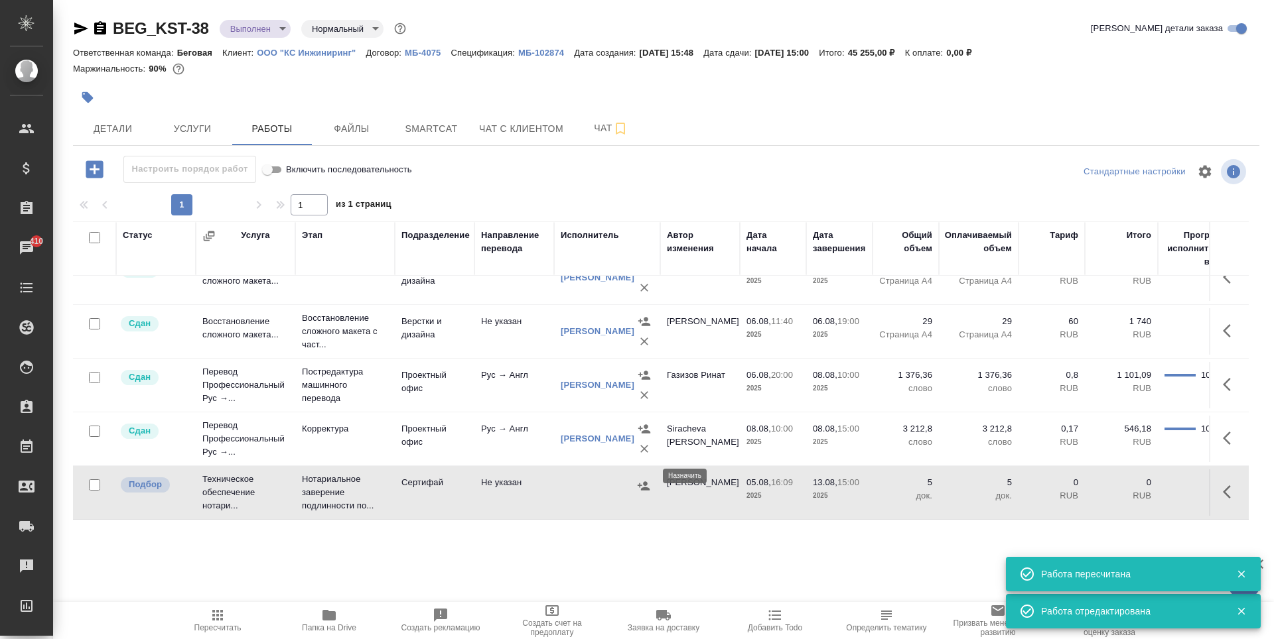
click at [641, 480] on icon "button" at bounding box center [643, 486] width 13 height 13
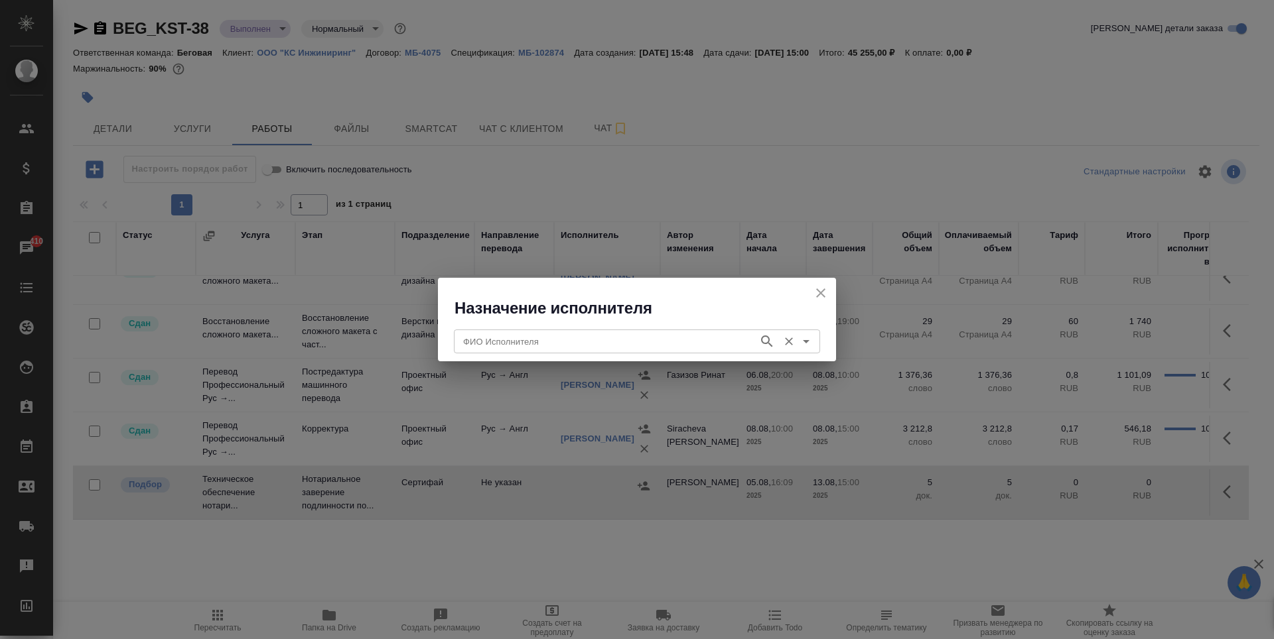
click at [617, 331] on div "ФИО Исполнителя" at bounding box center [637, 342] width 366 height 24
click at [817, 297] on icon "close" at bounding box center [820, 293] width 9 height 9
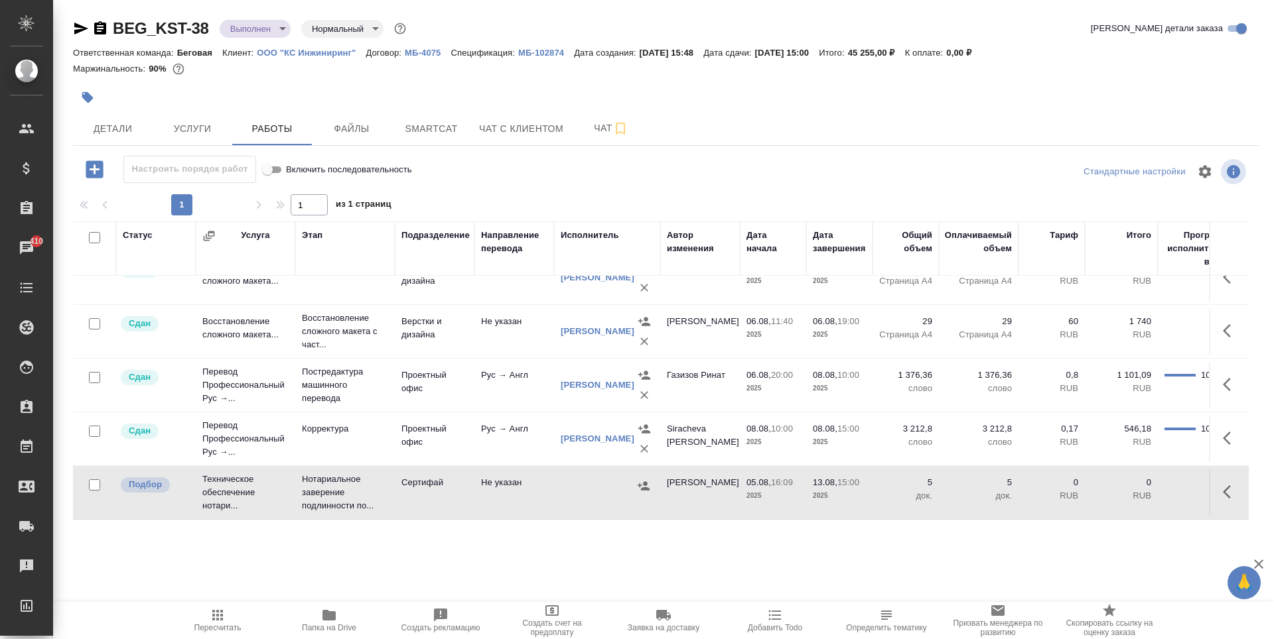
click at [646, 482] on icon "button" at bounding box center [643, 486] width 12 height 9
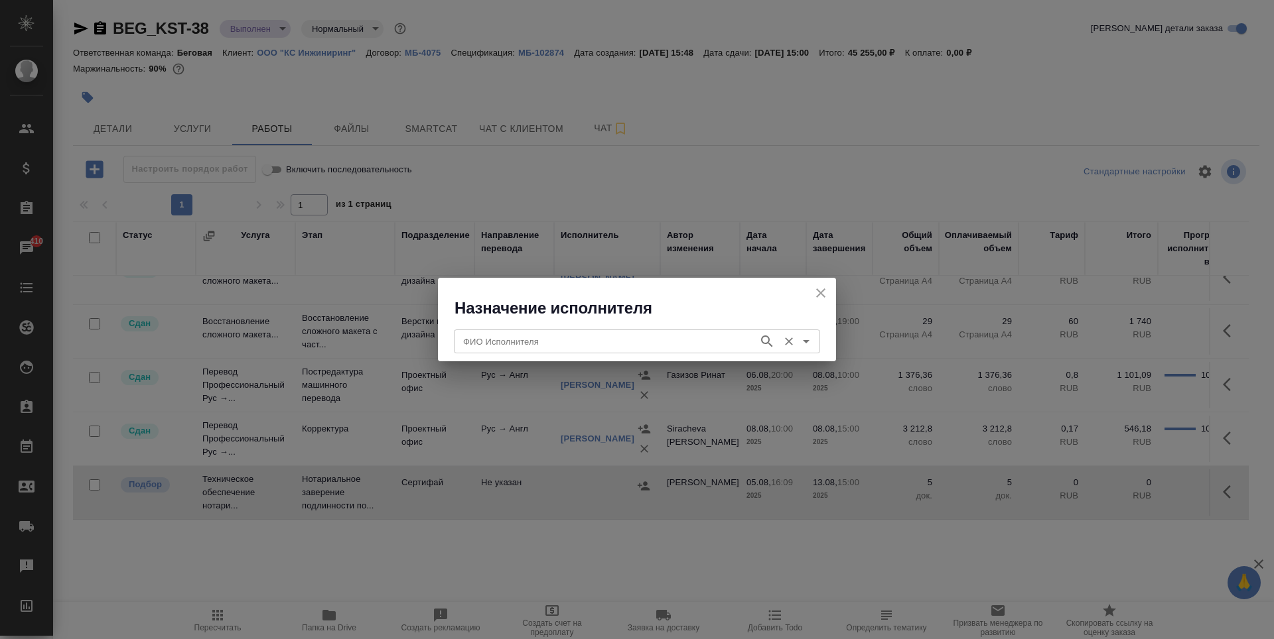
click at [702, 334] on input "ФИО Исполнителя" at bounding box center [605, 342] width 294 height 16
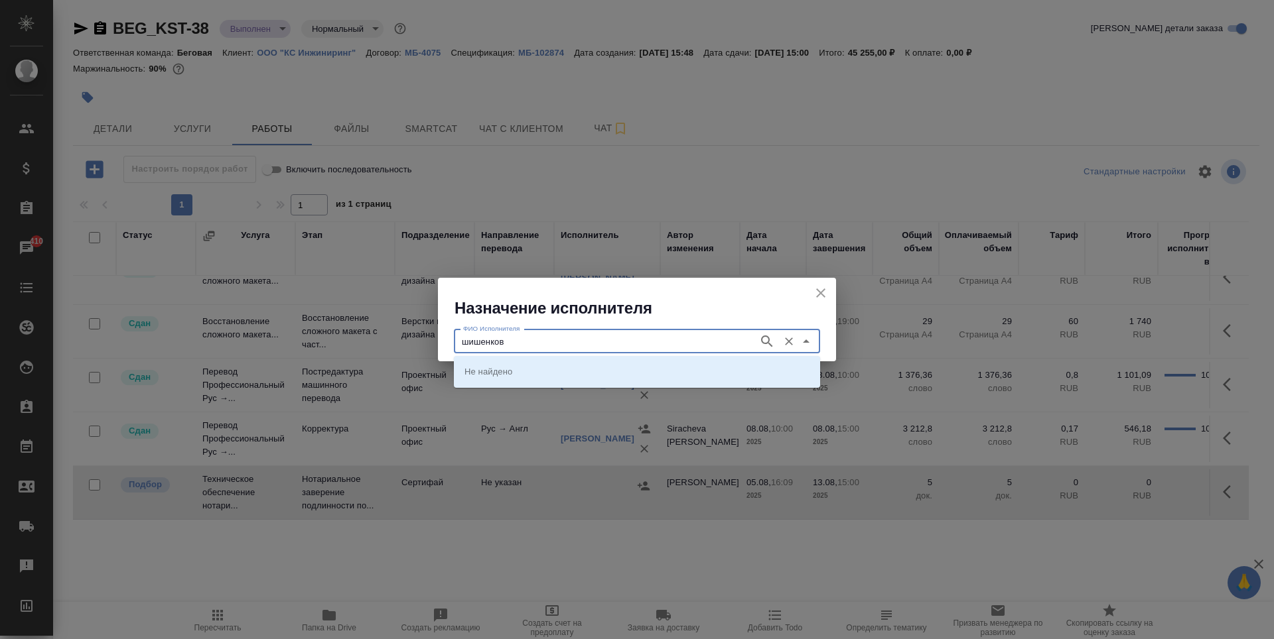
type input "шишенков"
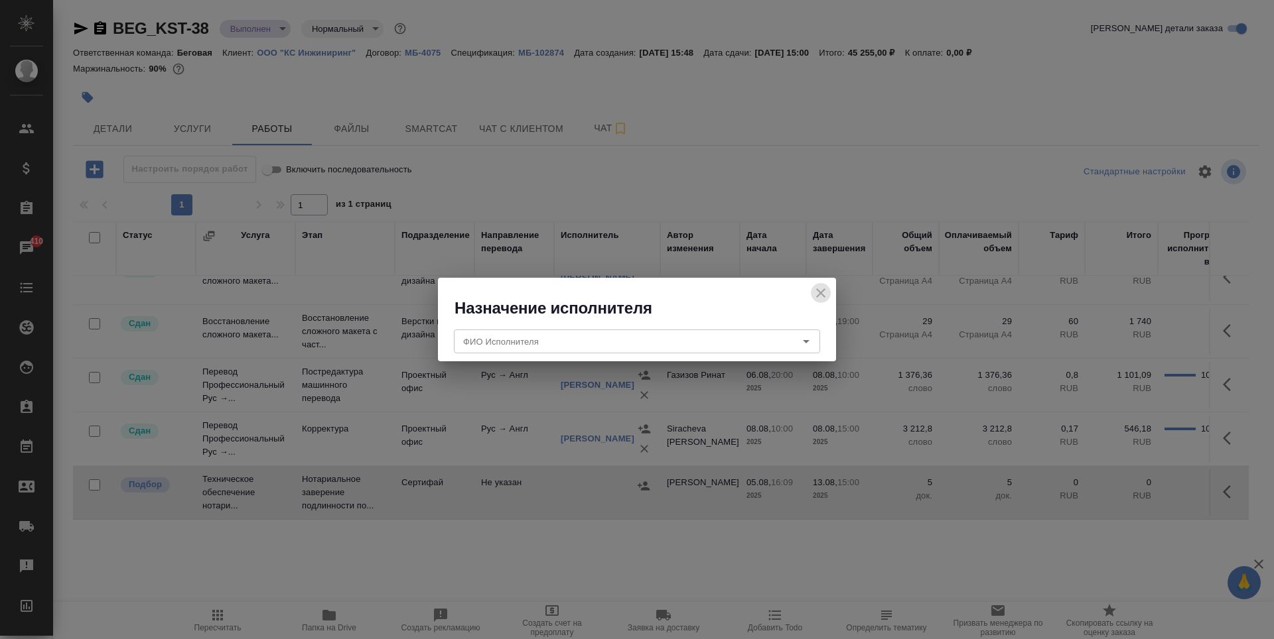
click at [820, 295] on icon "close" at bounding box center [820, 293] width 9 height 9
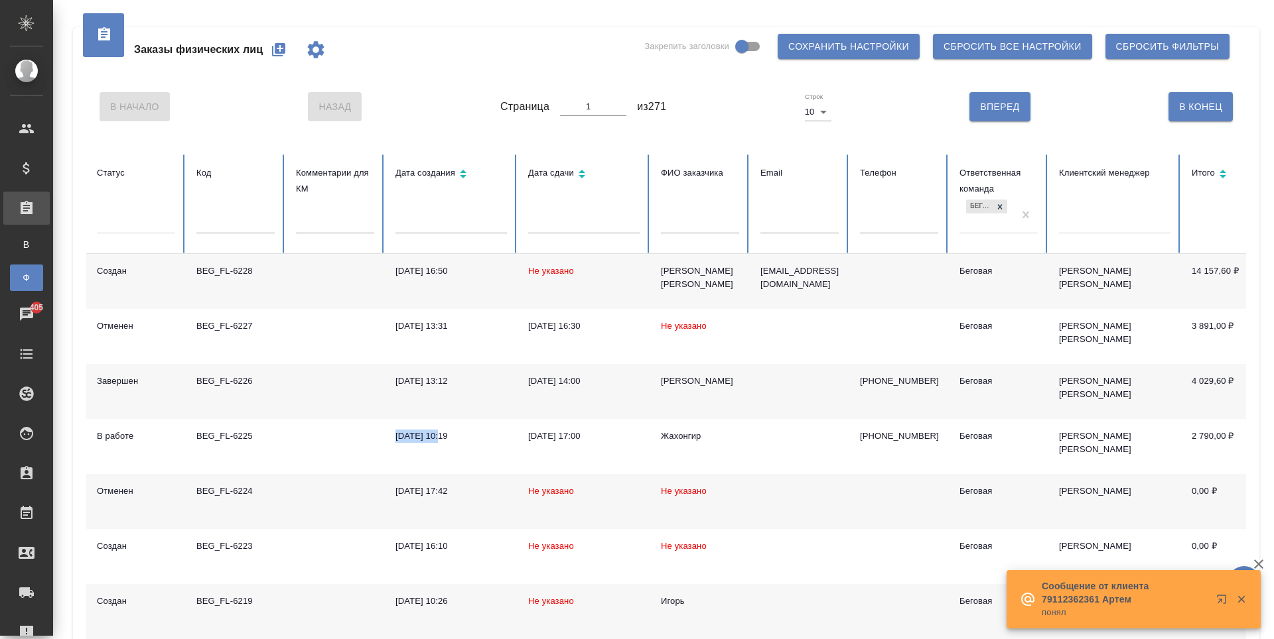
scroll to position [0, 64]
